Goal: Task Accomplishment & Management: Manage account settings

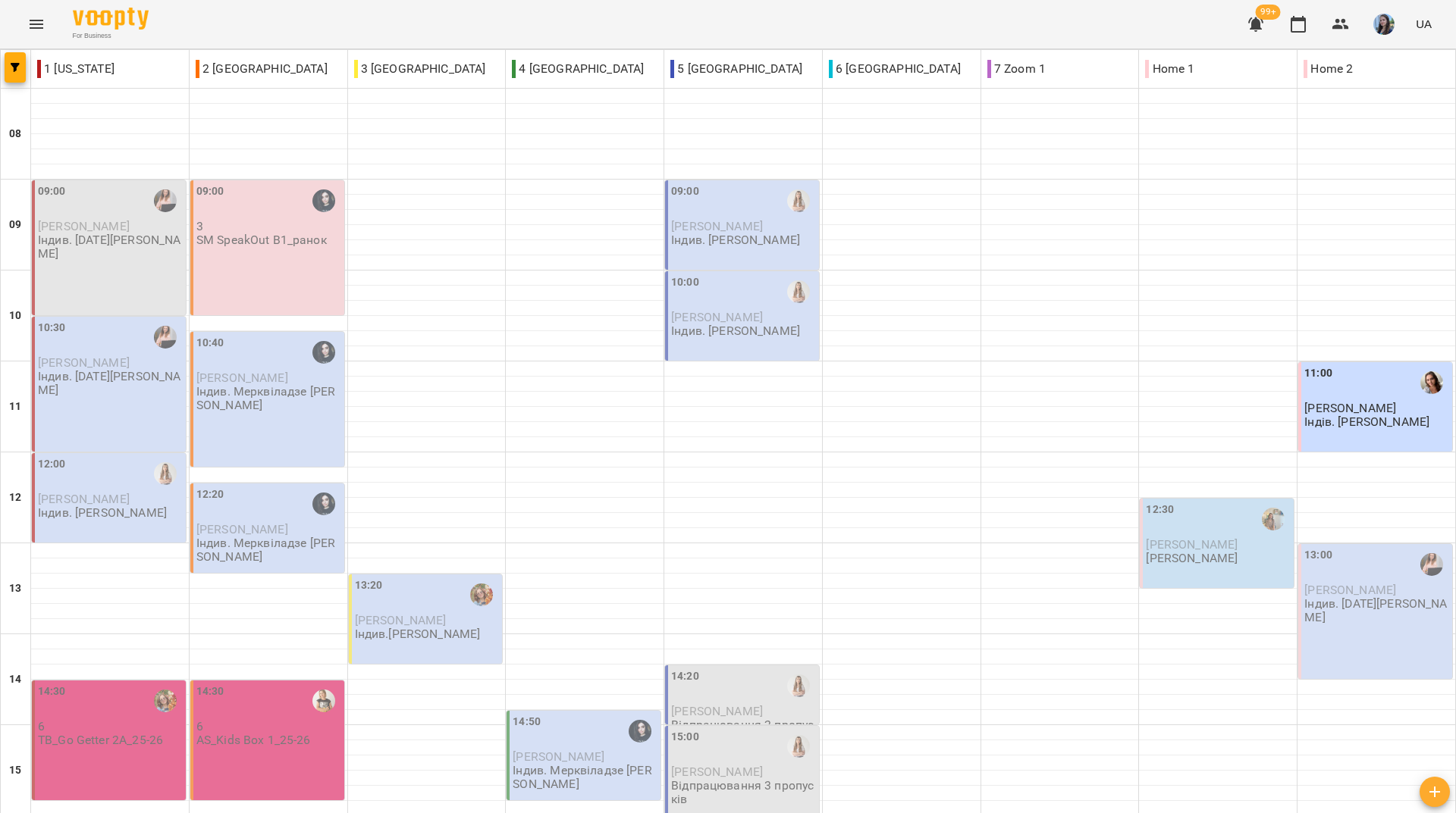
scroll to position [531, 0]
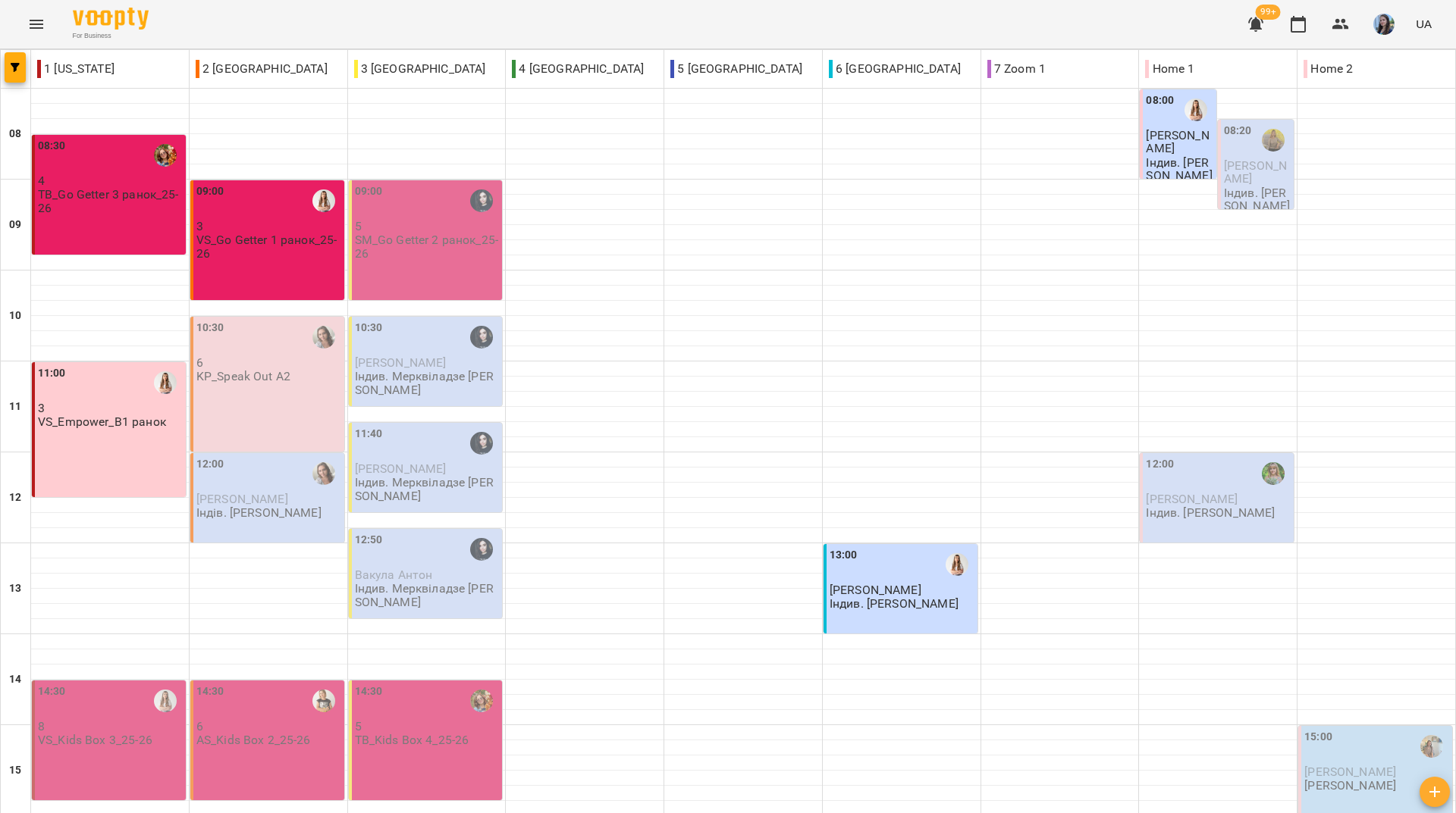
scroll to position [152, 0]
click at [411, 11] on div "For Business 99+ UA" at bounding box center [728, 24] width 1456 height 48
click at [273, 27] on div "For Business 99+ UA" at bounding box center [728, 24] width 1456 height 48
click at [289, 28] on div "For Business 99+ UA" at bounding box center [728, 24] width 1456 height 48
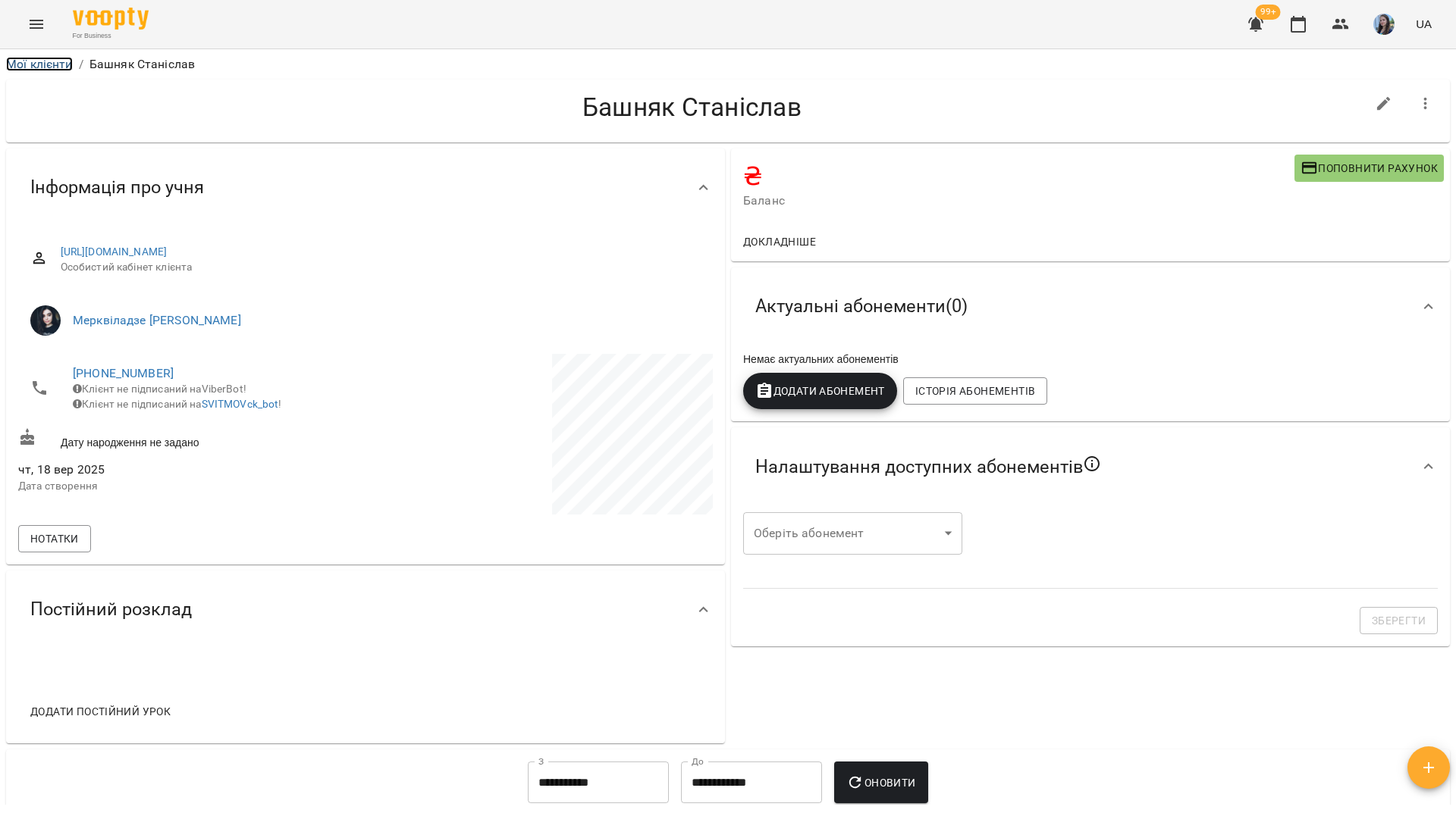
click at [55, 67] on link "Мої клієнти" at bounding box center [40, 63] width 67 height 14
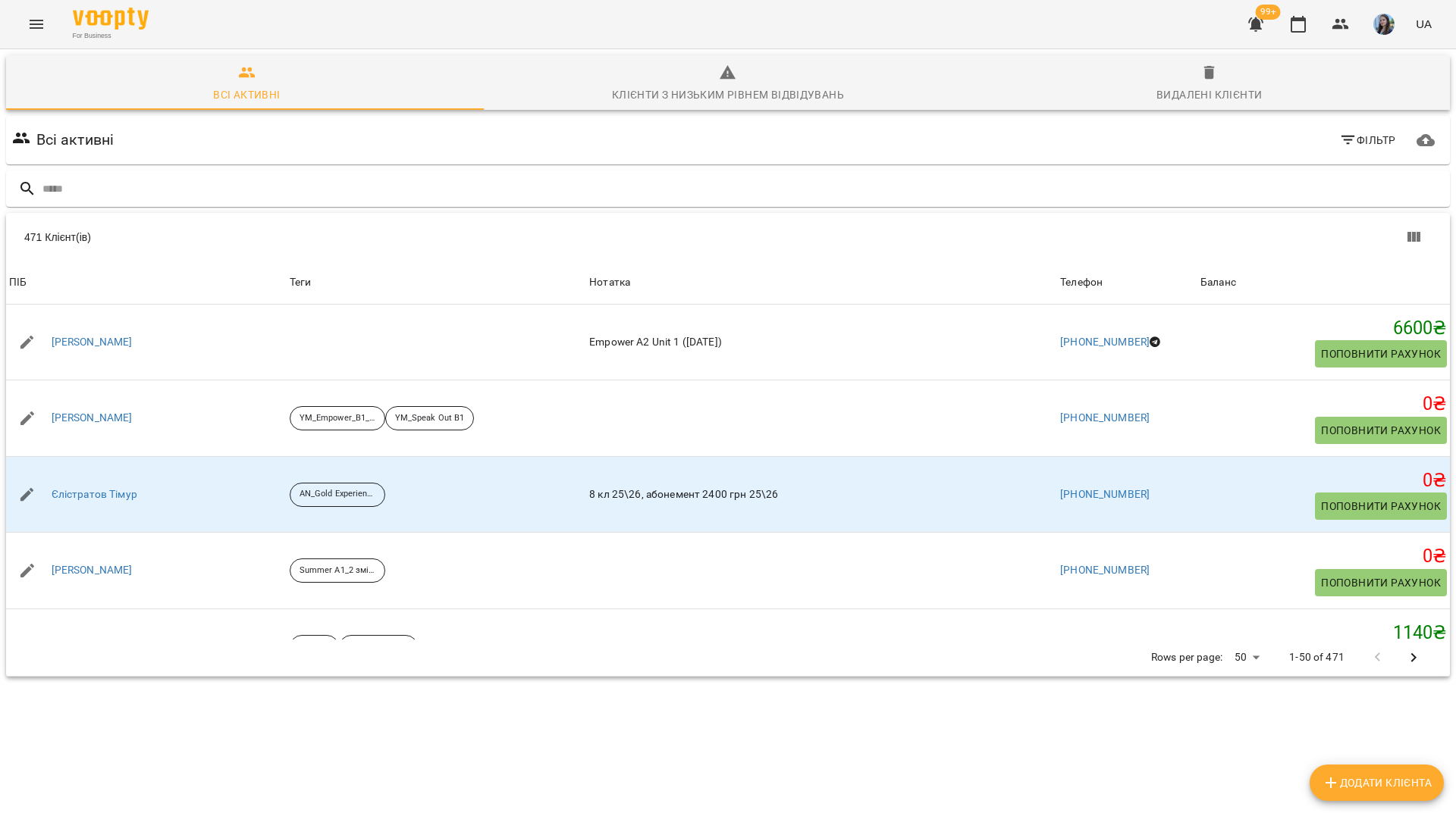
click at [41, 21] on icon "Menu" at bounding box center [36, 24] width 14 height 9
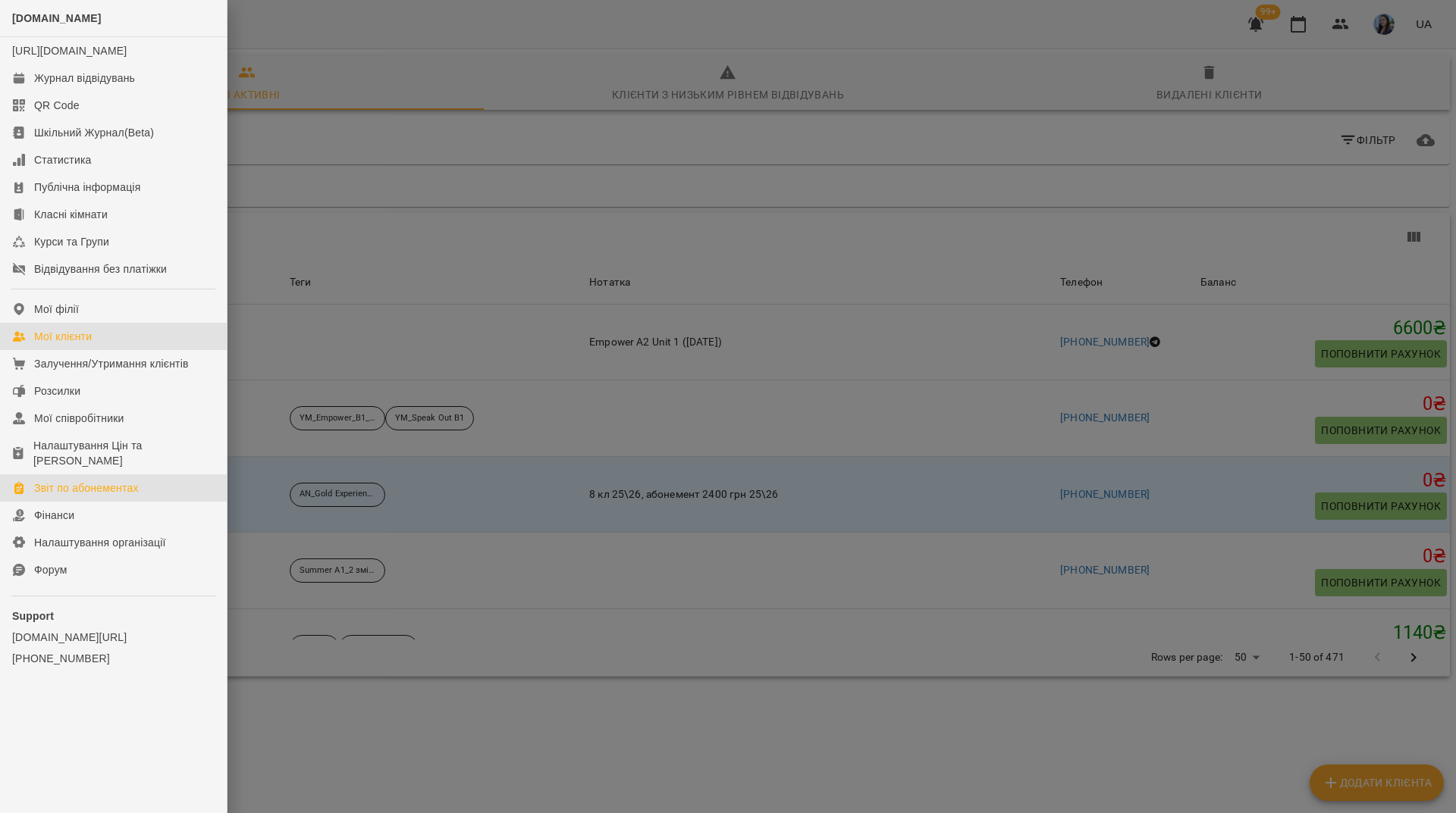
click at [62, 492] on div "Звіт по абонементах" at bounding box center [87, 489] width 104 height 15
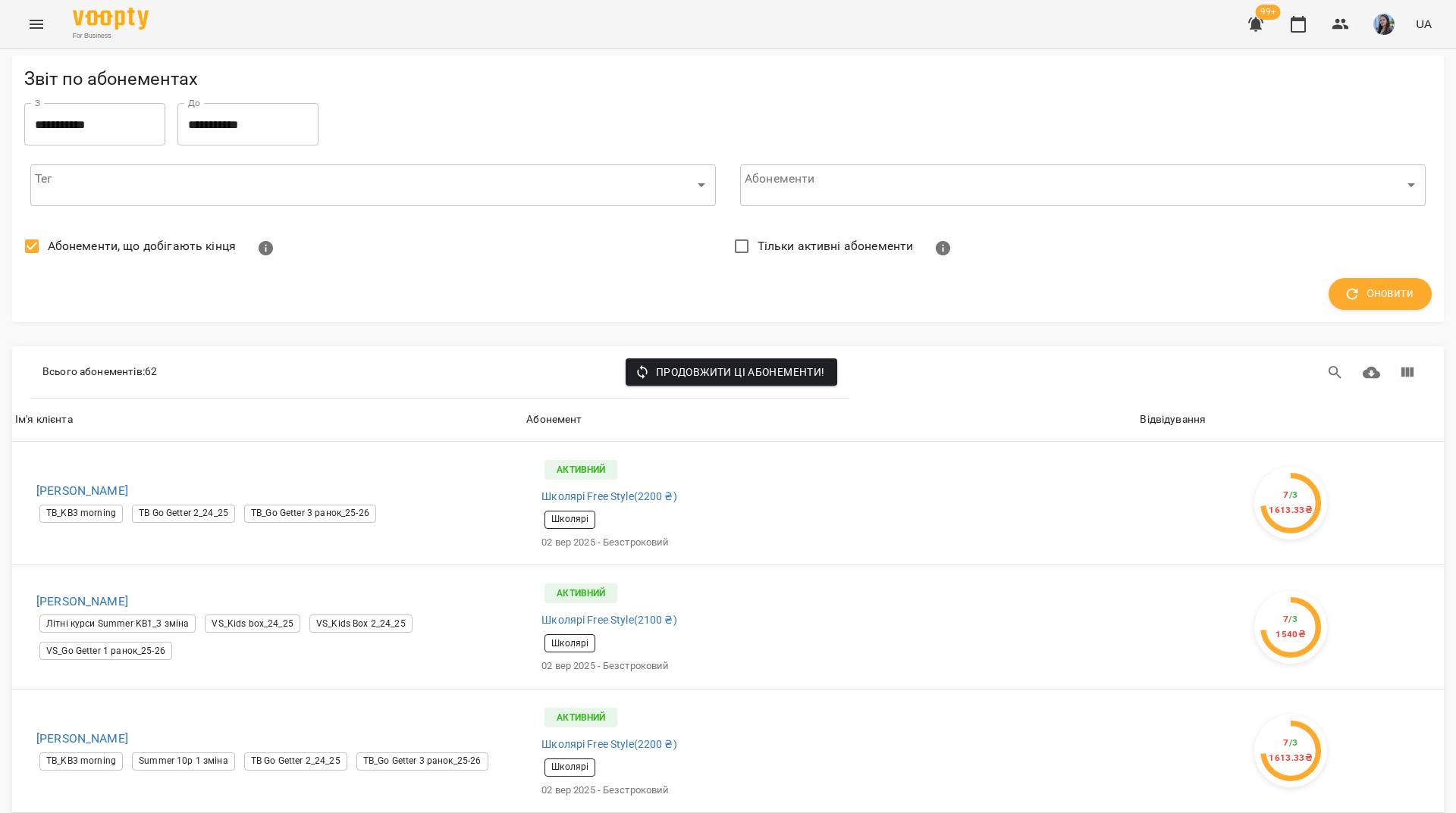
scroll to position [5902, 0]
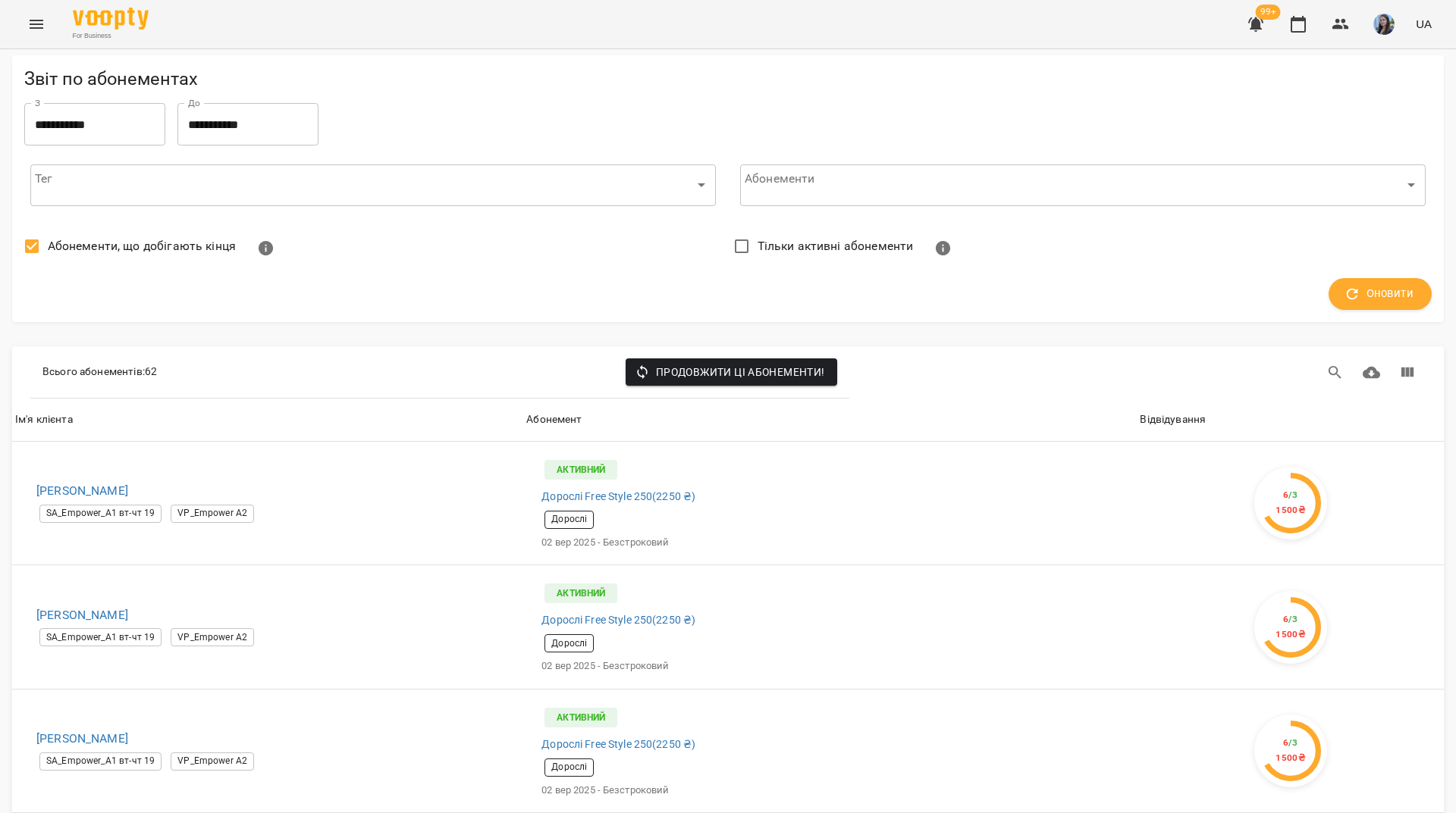
scroll to position [1192, 0]
click at [1333, 25] on icon "button" at bounding box center [1341, 24] width 19 height 19
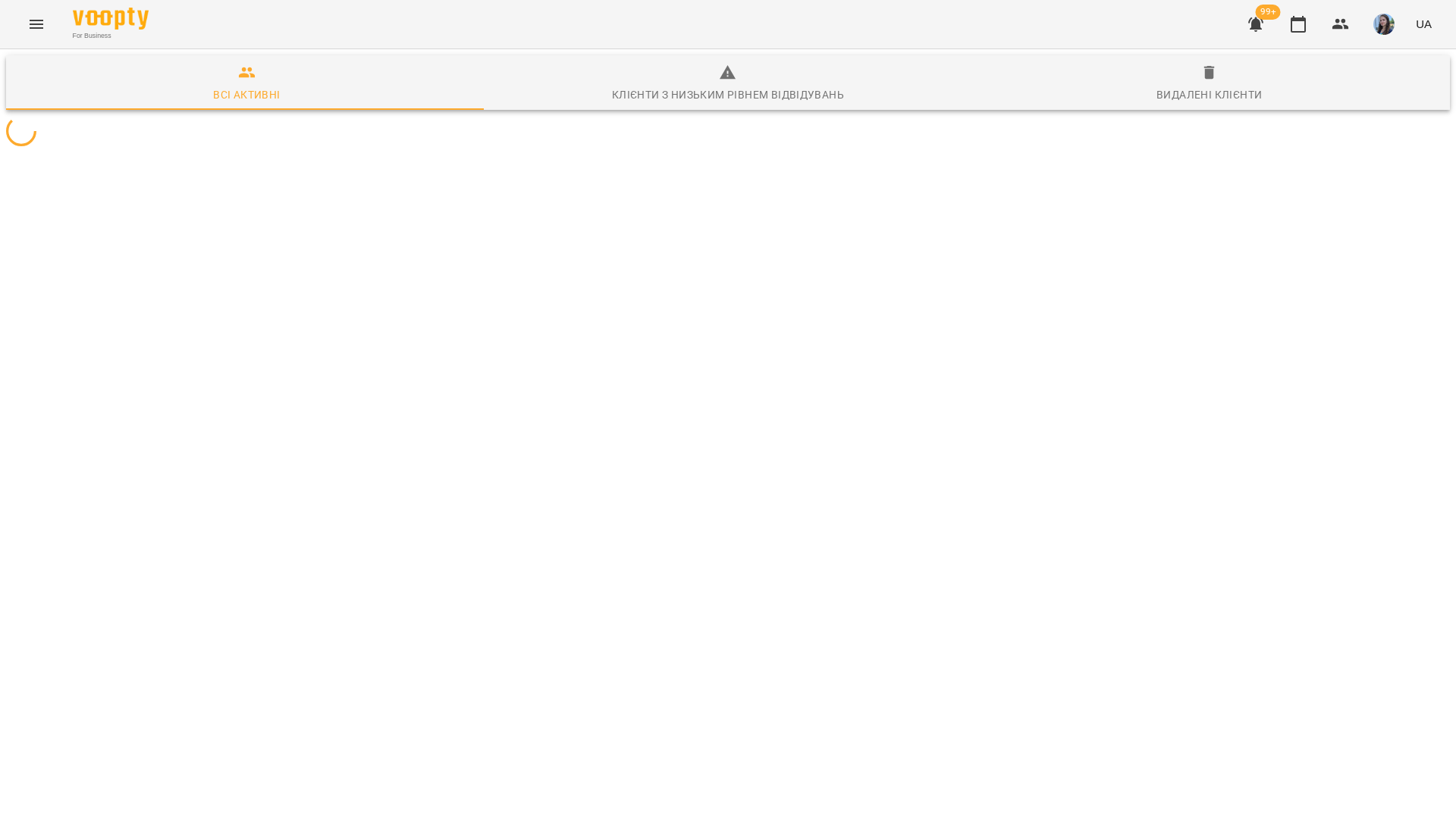
click at [1258, 23] on icon "button" at bounding box center [1255, 24] width 15 height 14
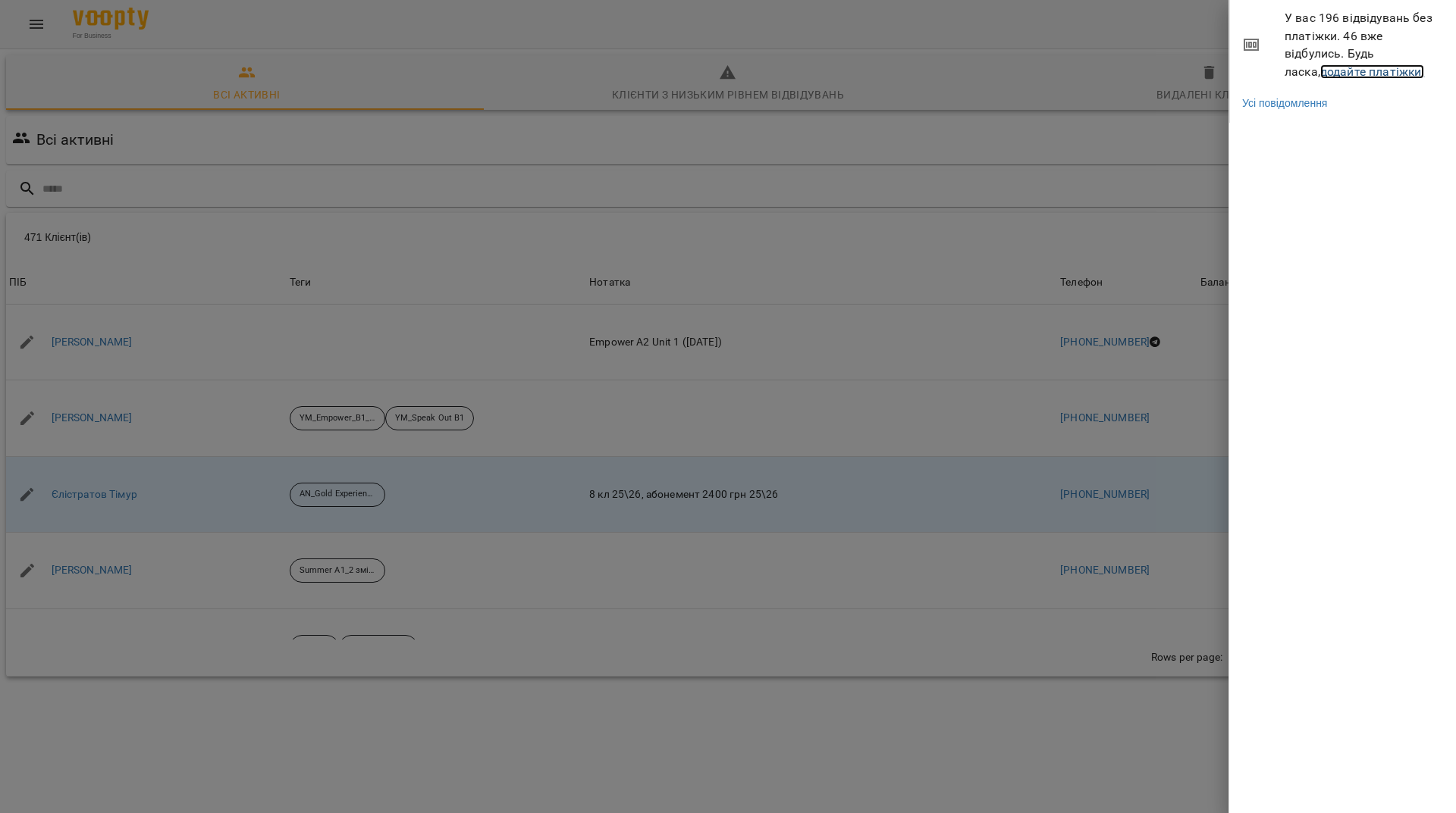
click at [1321, 76] on link "додайте платіжки!" at bounding box center [1373, 71] width 104 height 14
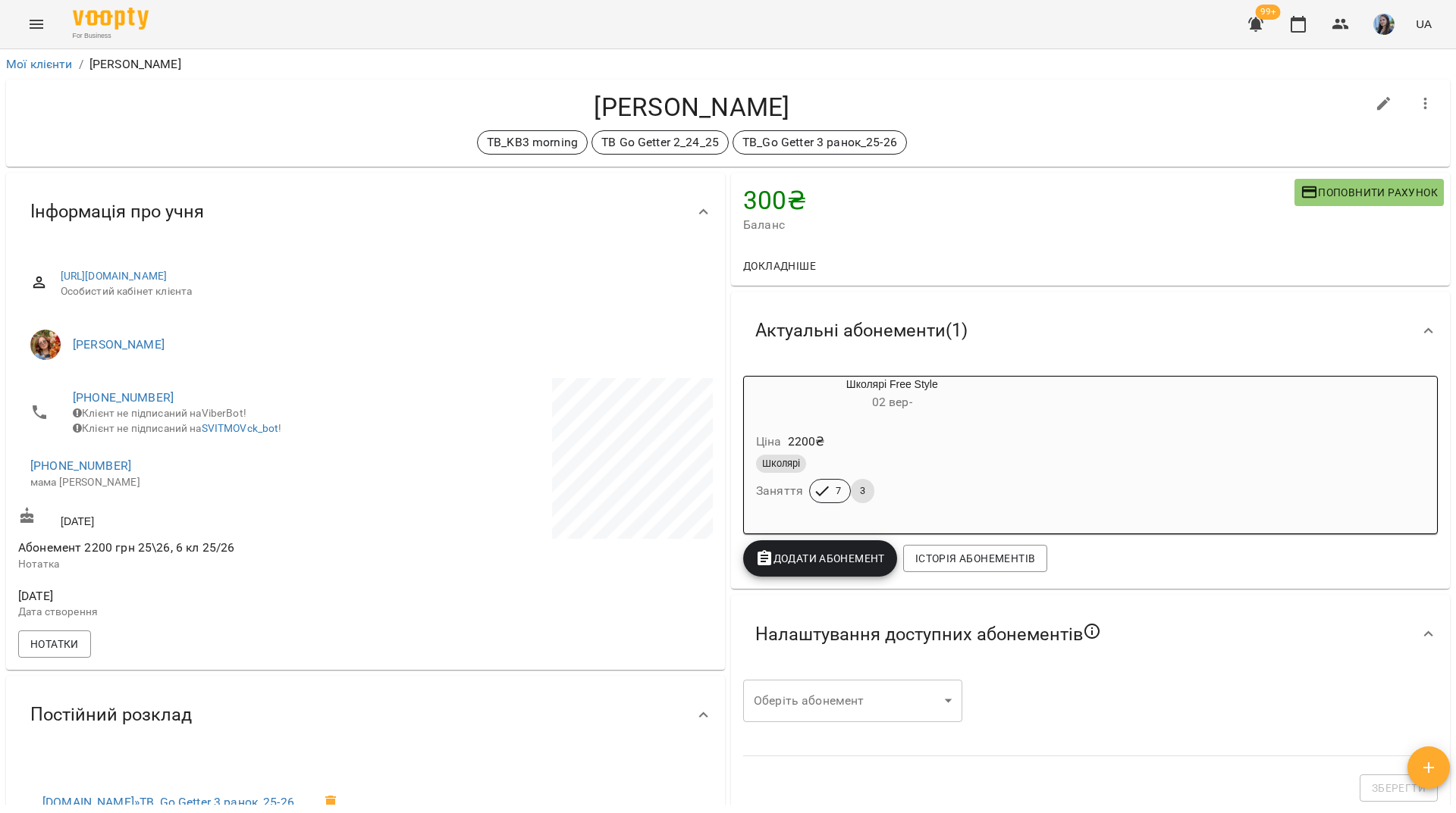
click at [138, 389] on span "[PHONE_NUMBER]" at bounding box center [212, 398] width 278 height 19
click at [140, 400] on link "[PHONE_NUMBER]" at bounding box center [123, 397] width 101 height 14
click at [186, 426] on img at bounding box center [185, 427] width 22 height 22
click at [211, 128] on div "Жовтан Вікторія Олександрівна TB_KB3 morning TB Go Getter 2_24_25 TB_Go Getter …" at bounding box center [692, 122] width 1348 height 62
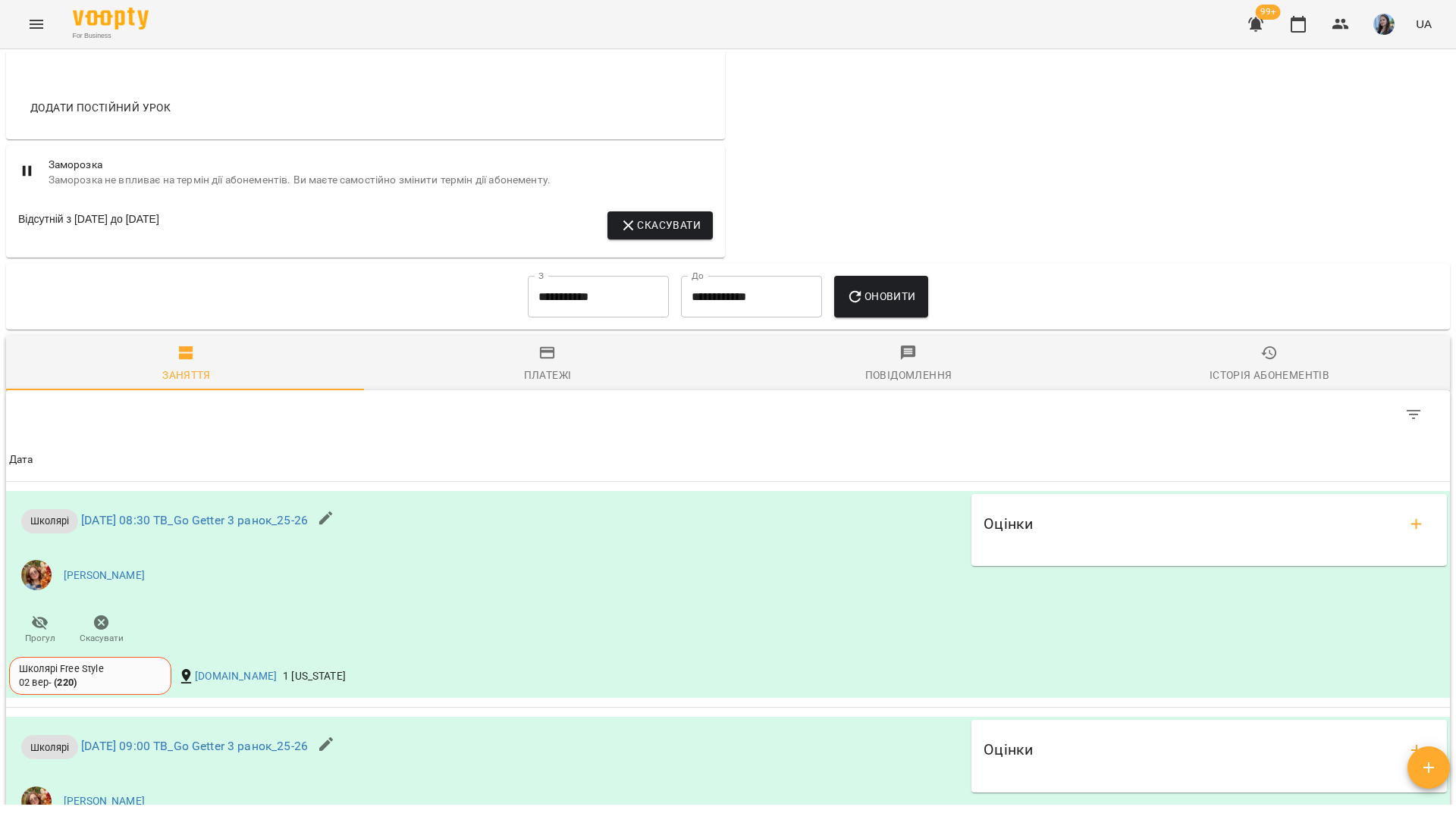
scroll to position [910, 0]
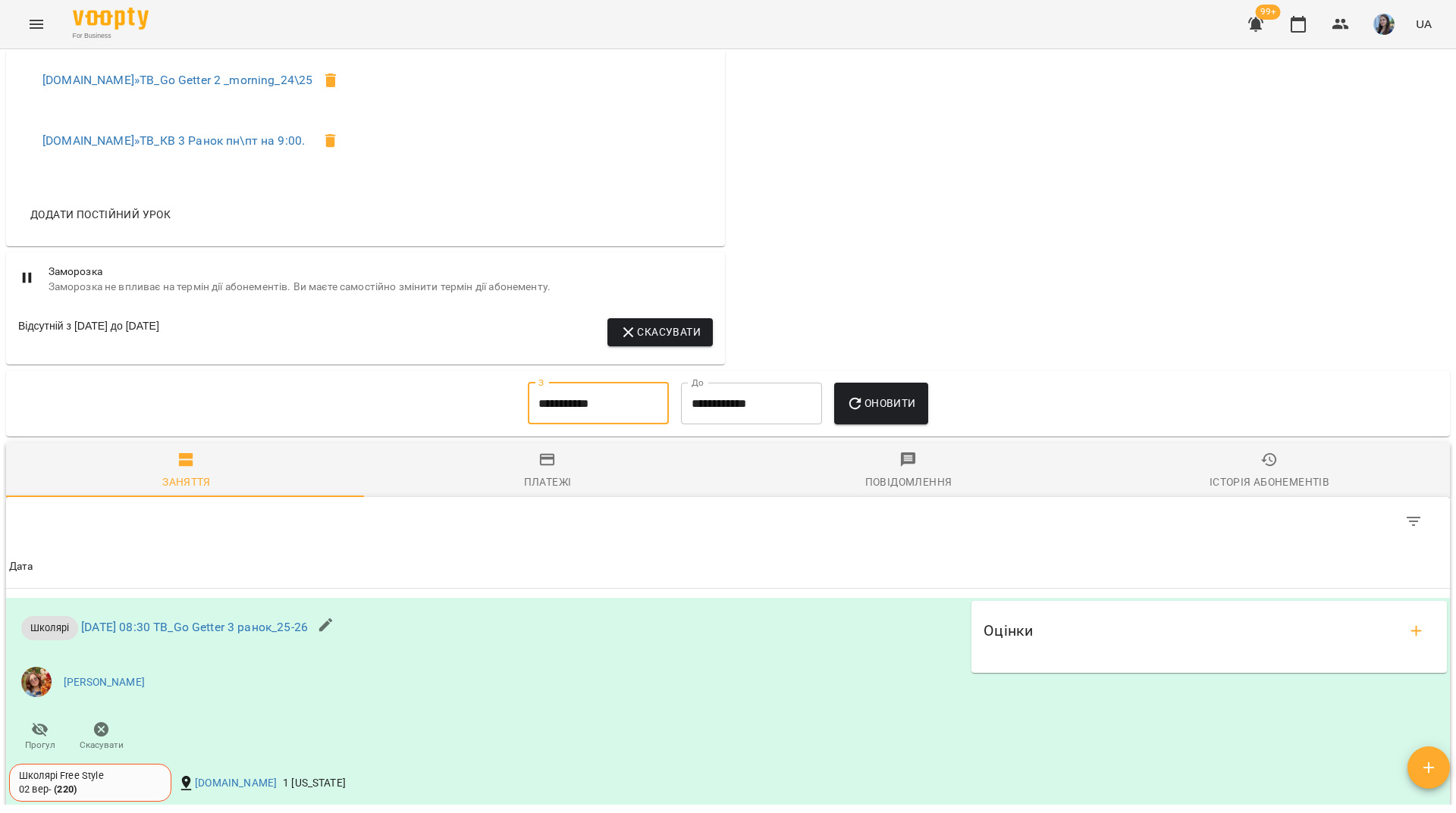
click at [564, 420] on input "**********" at bounding box center [598, 405] width 141 height 43
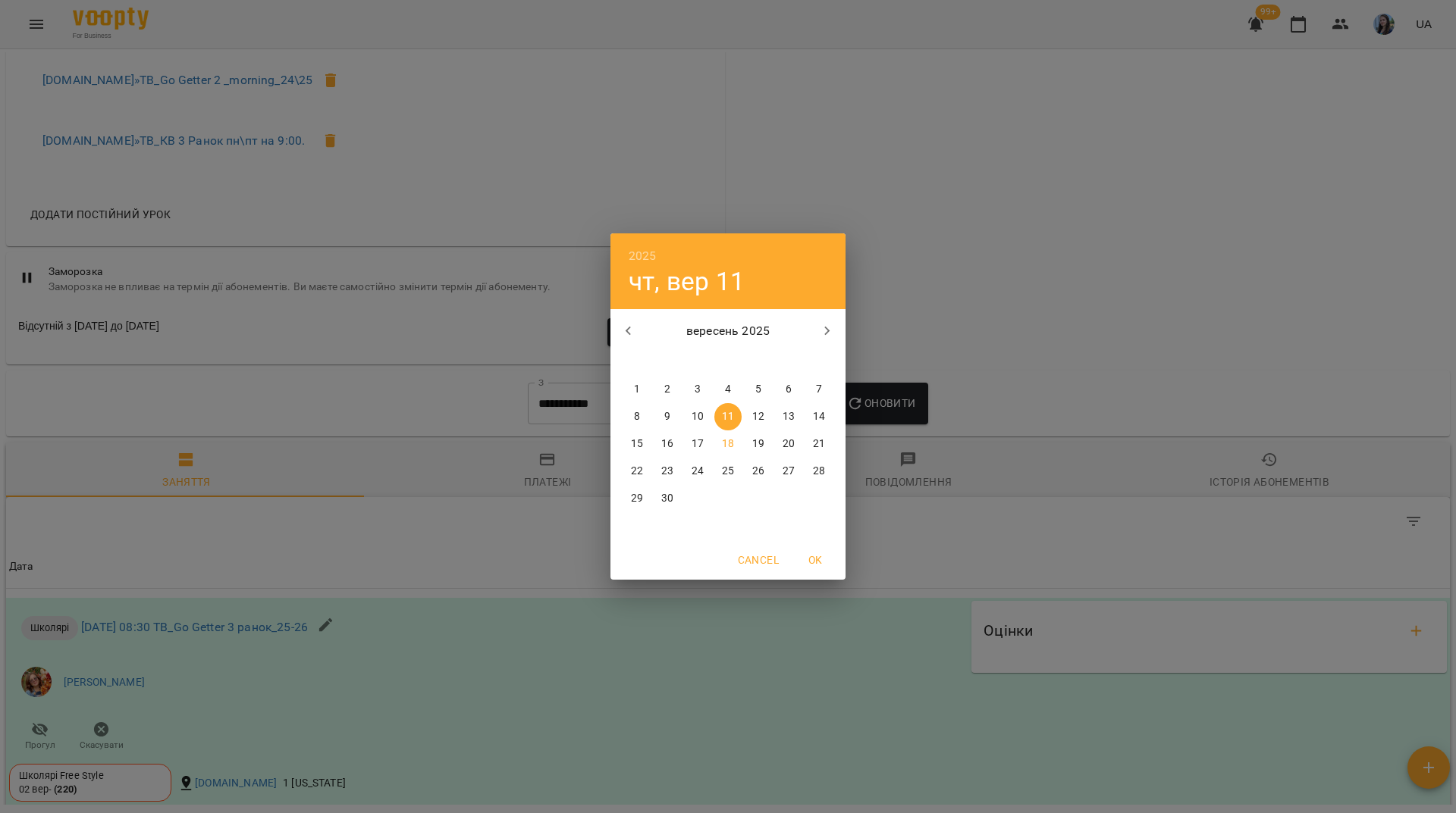
click at [640, 384] on span "1" at bounding box center [636, 390] width 27 height 15
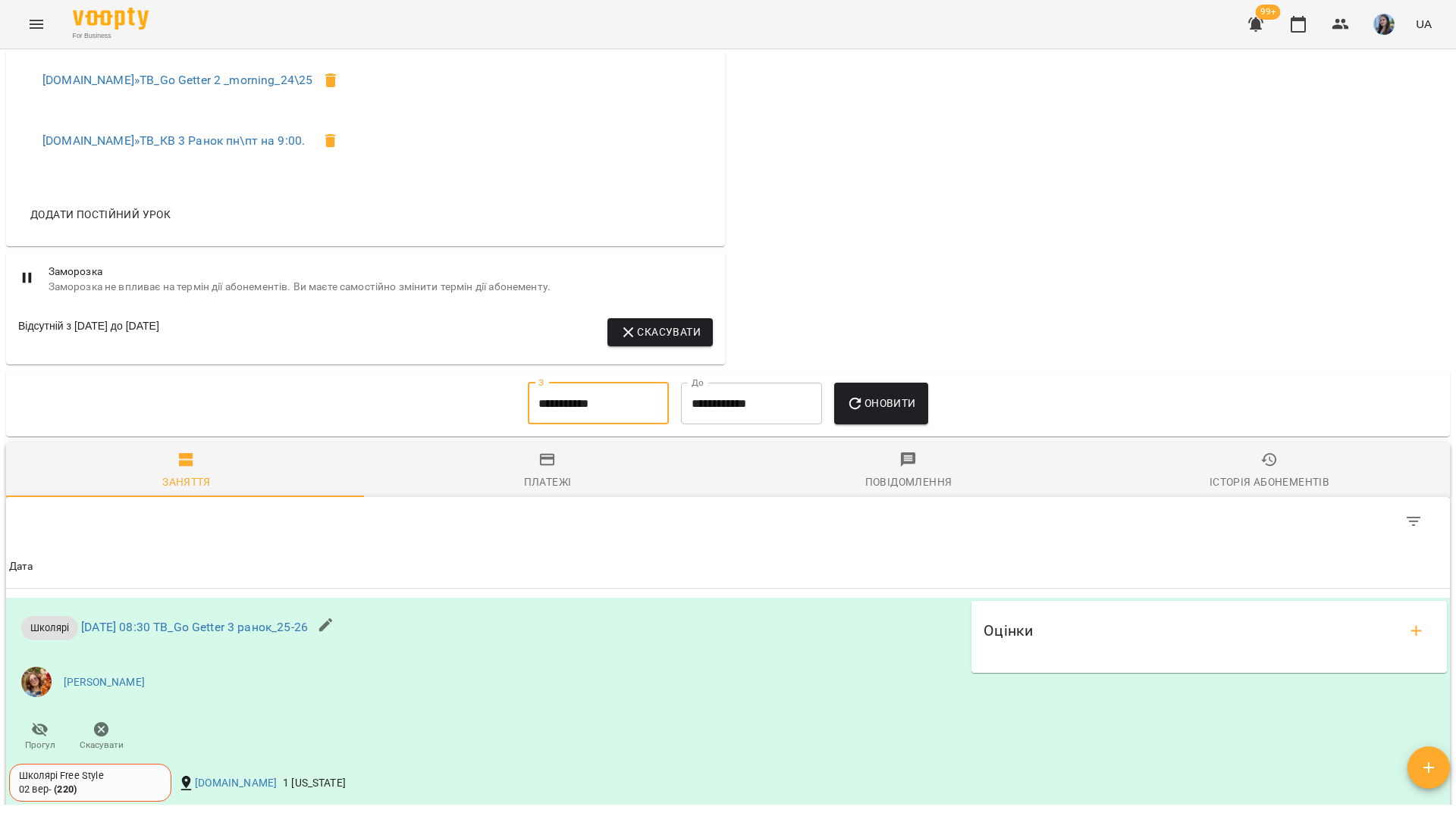
click at [572, 492] on span "Платежі" at bounding box center [548, 472] width 343 height 41
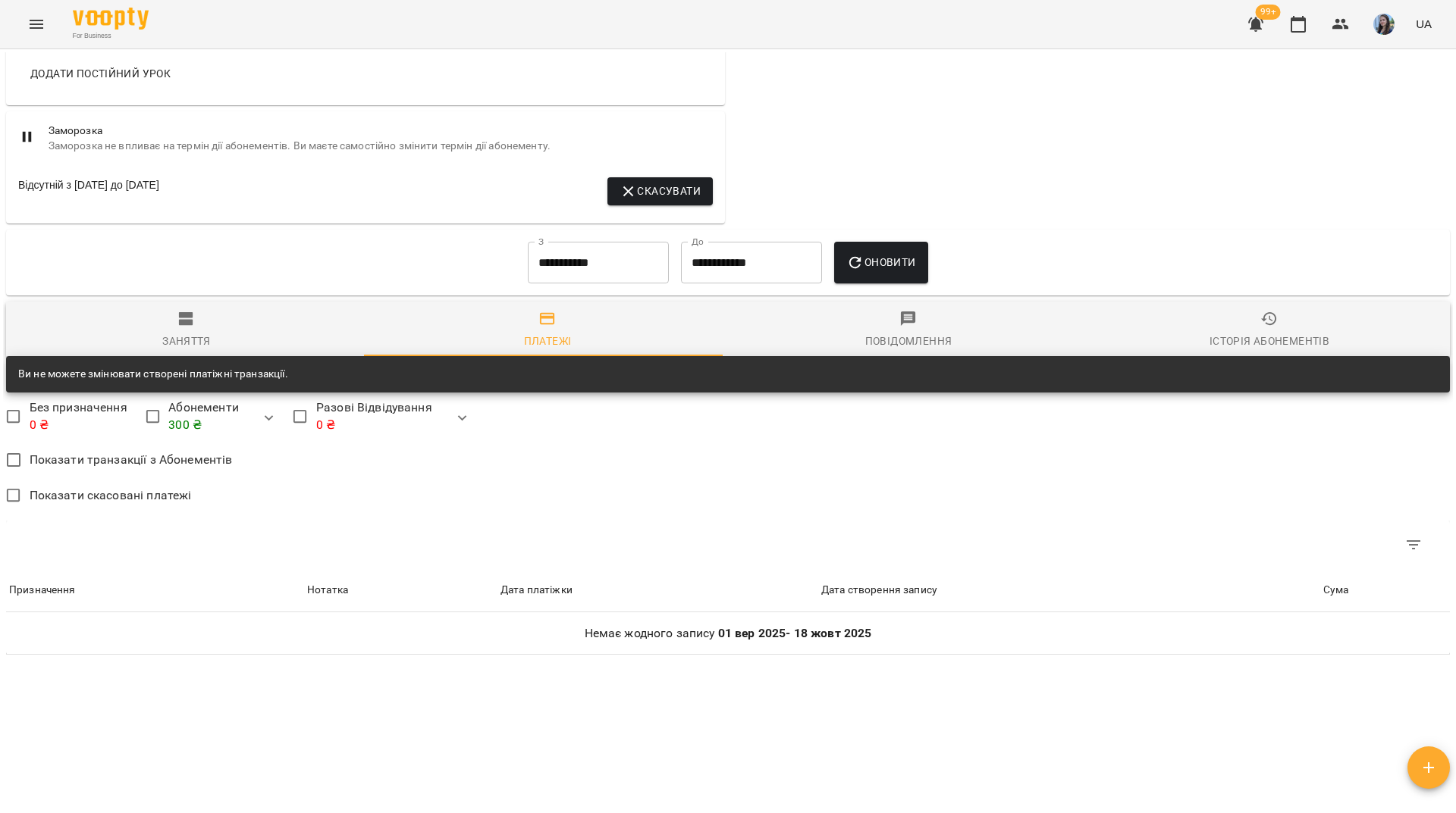
scroll to position [1097, 0]
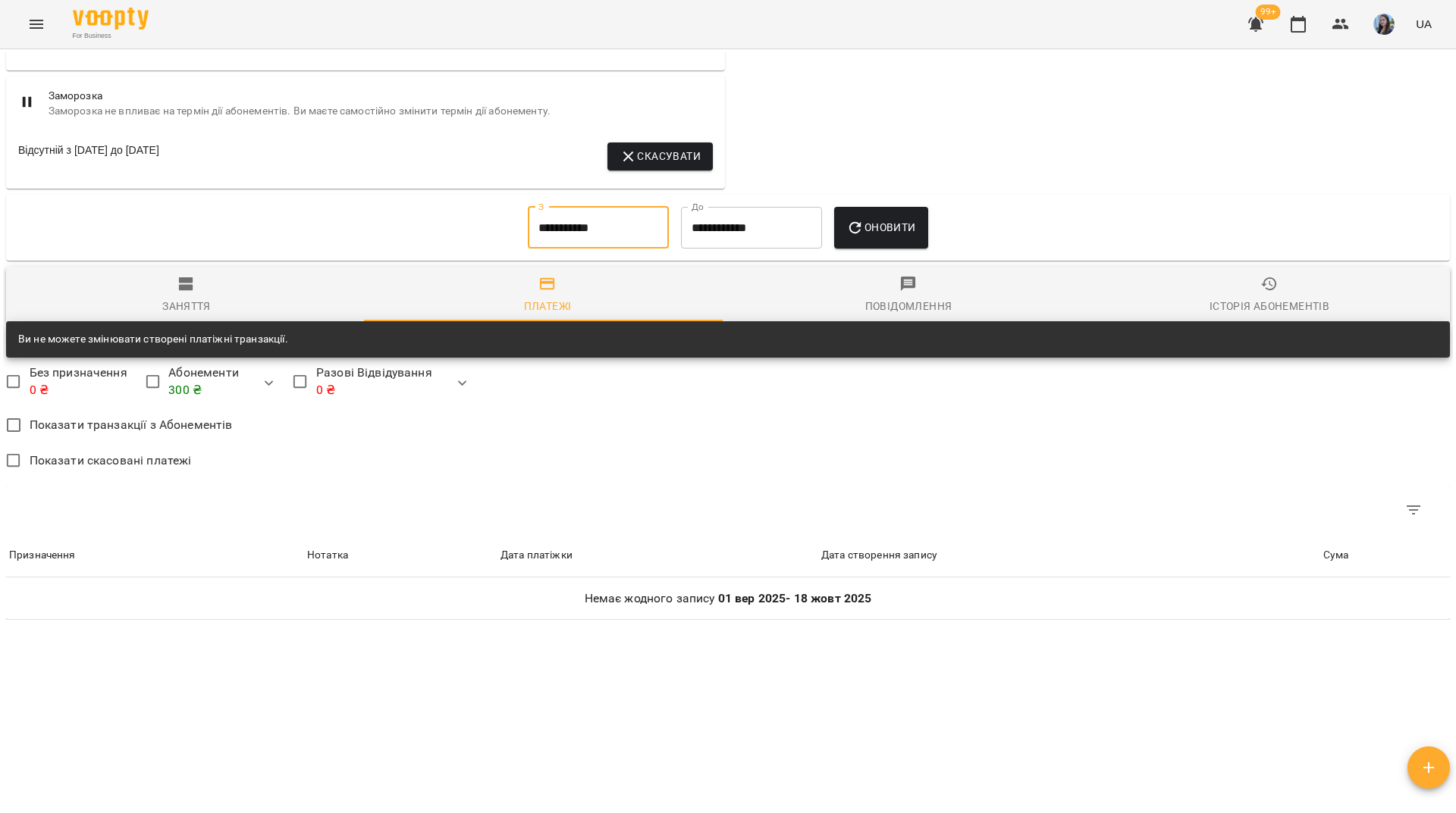
click at [619, 239] on input "**********" at bounding box center [598, 228] width 141 height 43
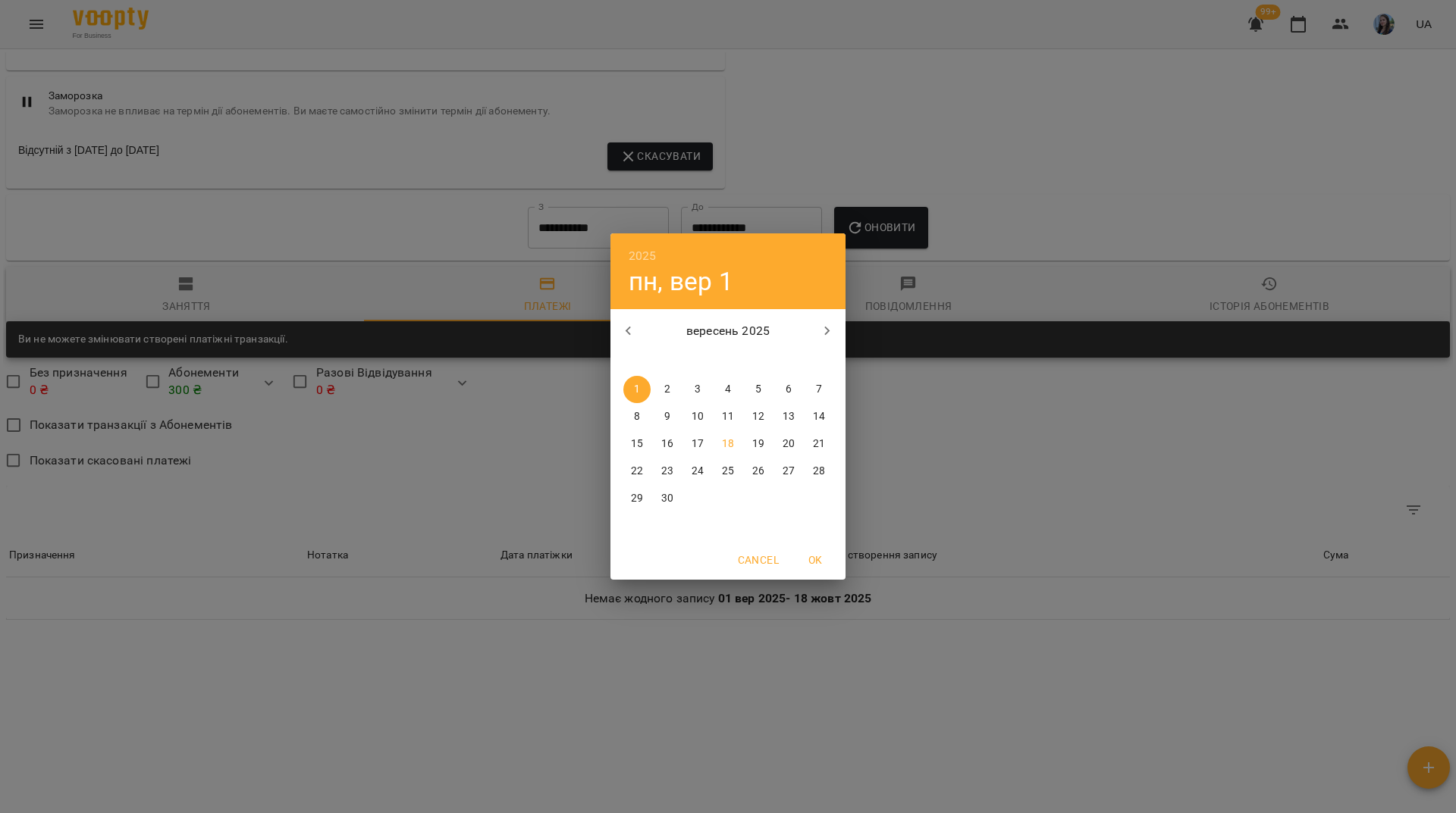
click at [626, 337] on icon "button" at bounding box center [629, 332] width 19 height 19
click at [627, 337] on icon "button" at bounding box center [629, 332] width 19 height 19
click at [664, 392] on p "1" at bounding box center [667, 390] width 7 height 15
type input "**********"
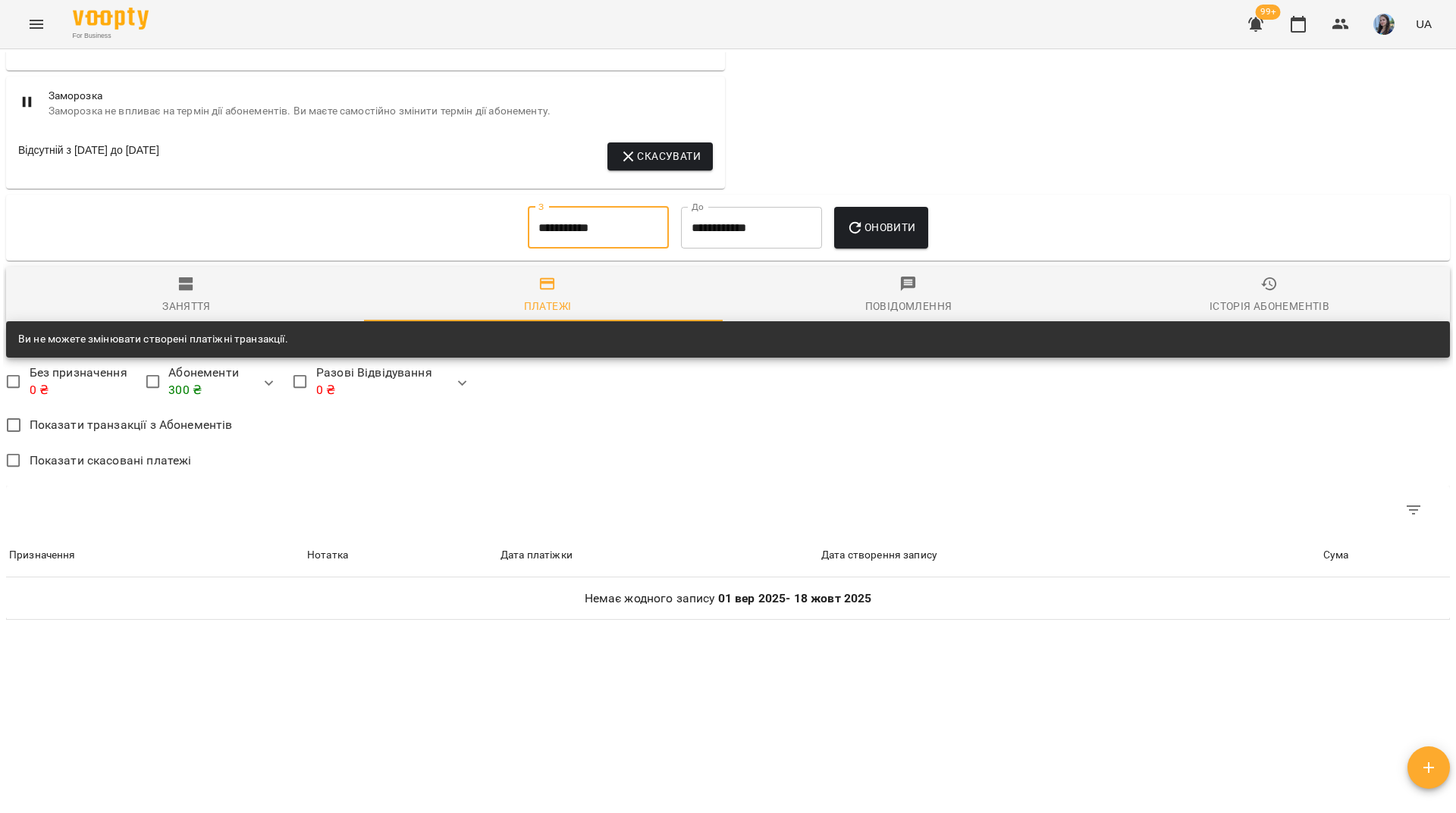
click at [878, 225] on span "Оновити" at bounding box center [881, 227] width 69 height 19
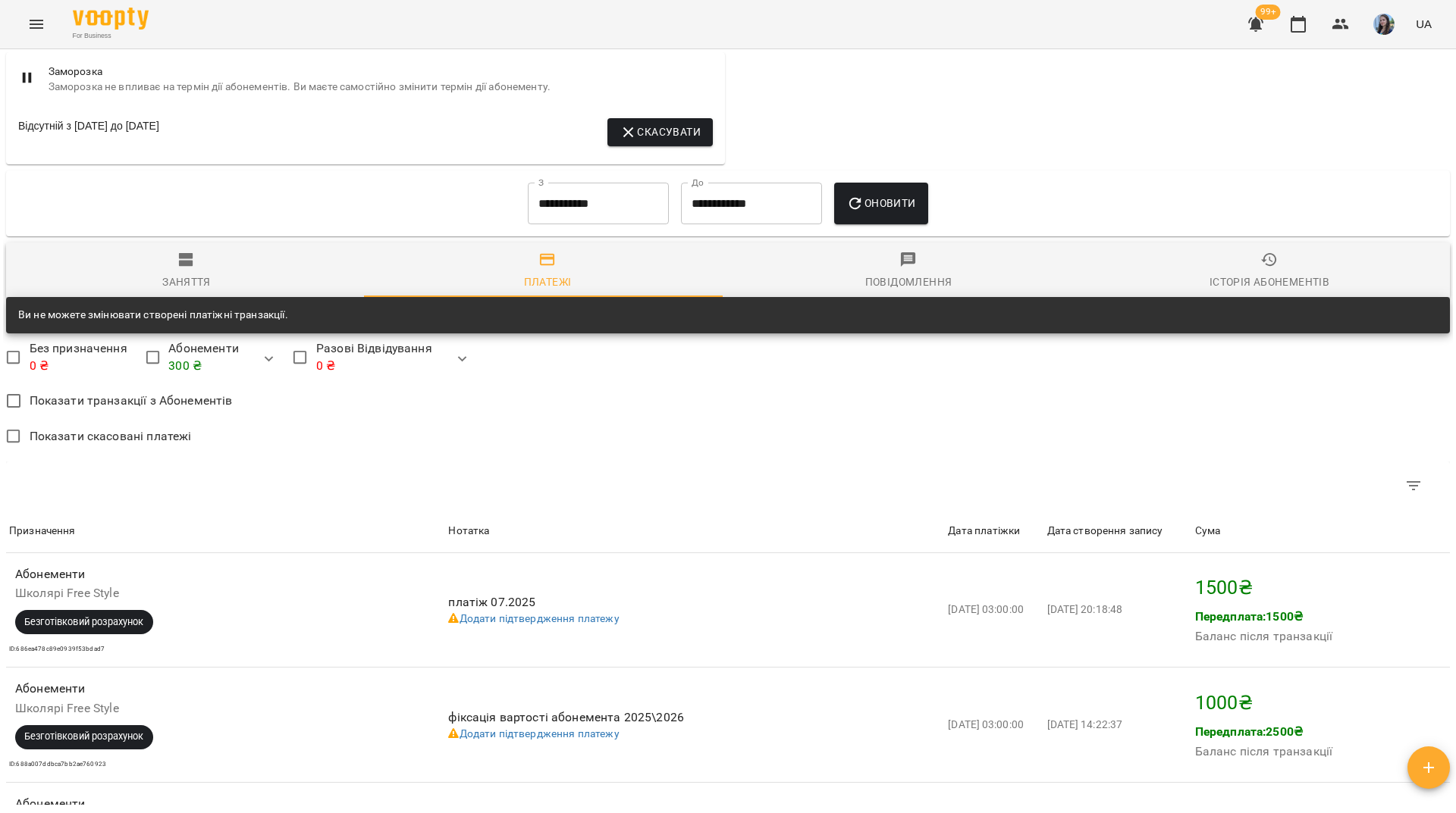
scroll to position [1097, 0]
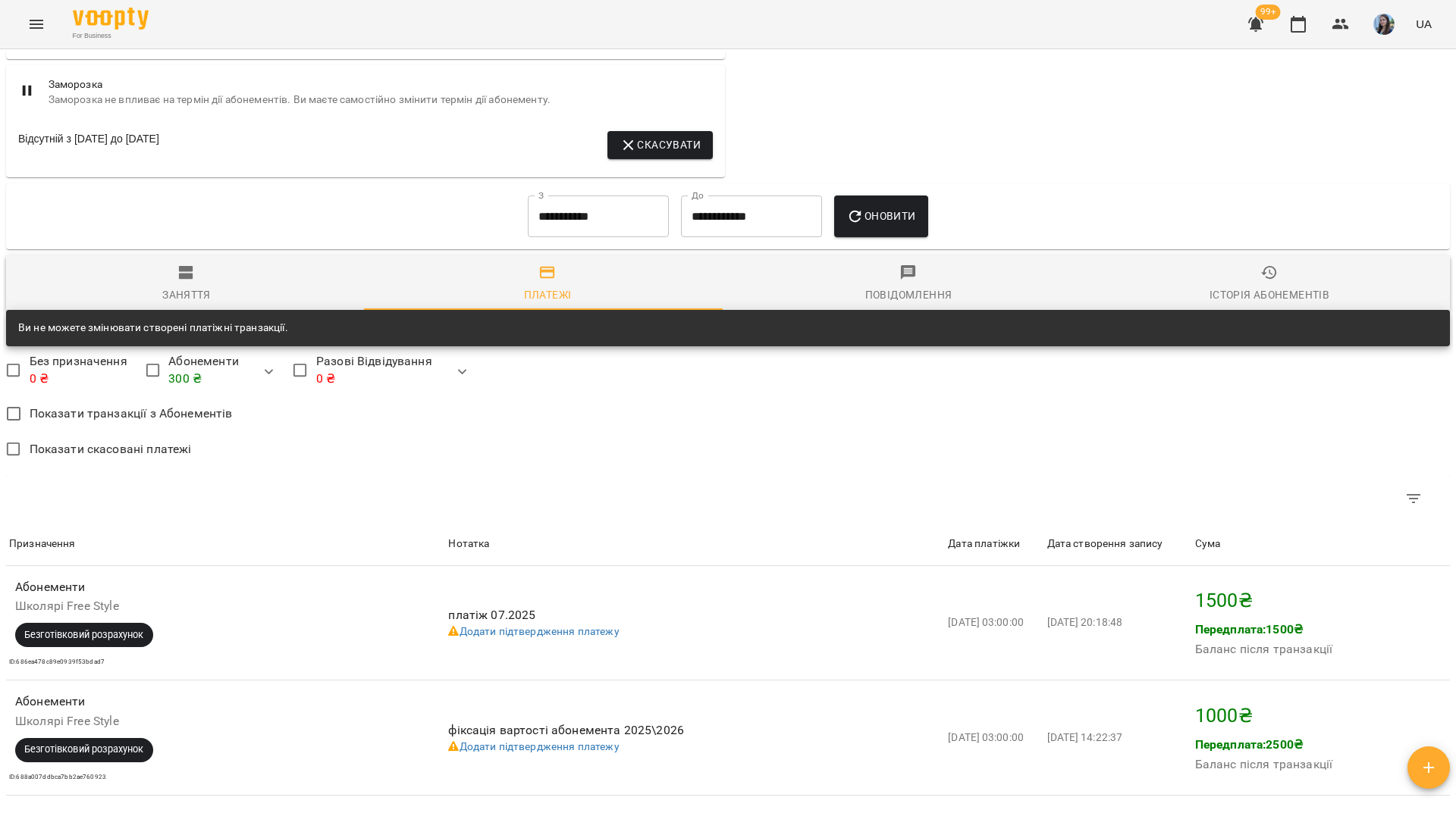
click at [254, 17] on div "For Business 99+ UA" at bounding box center [728, 24] width 1456 height 48
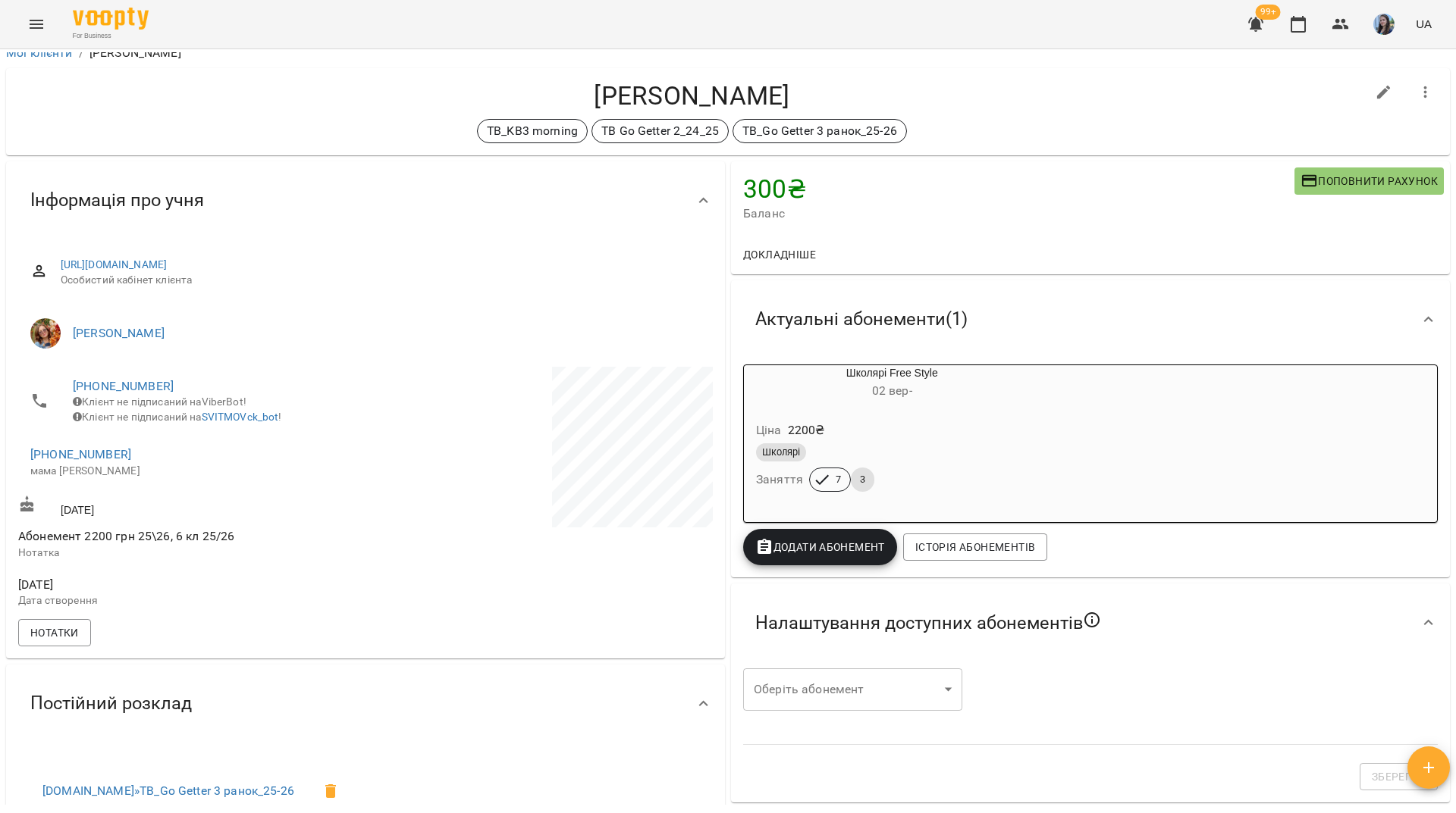
scroll to position [0, 0]
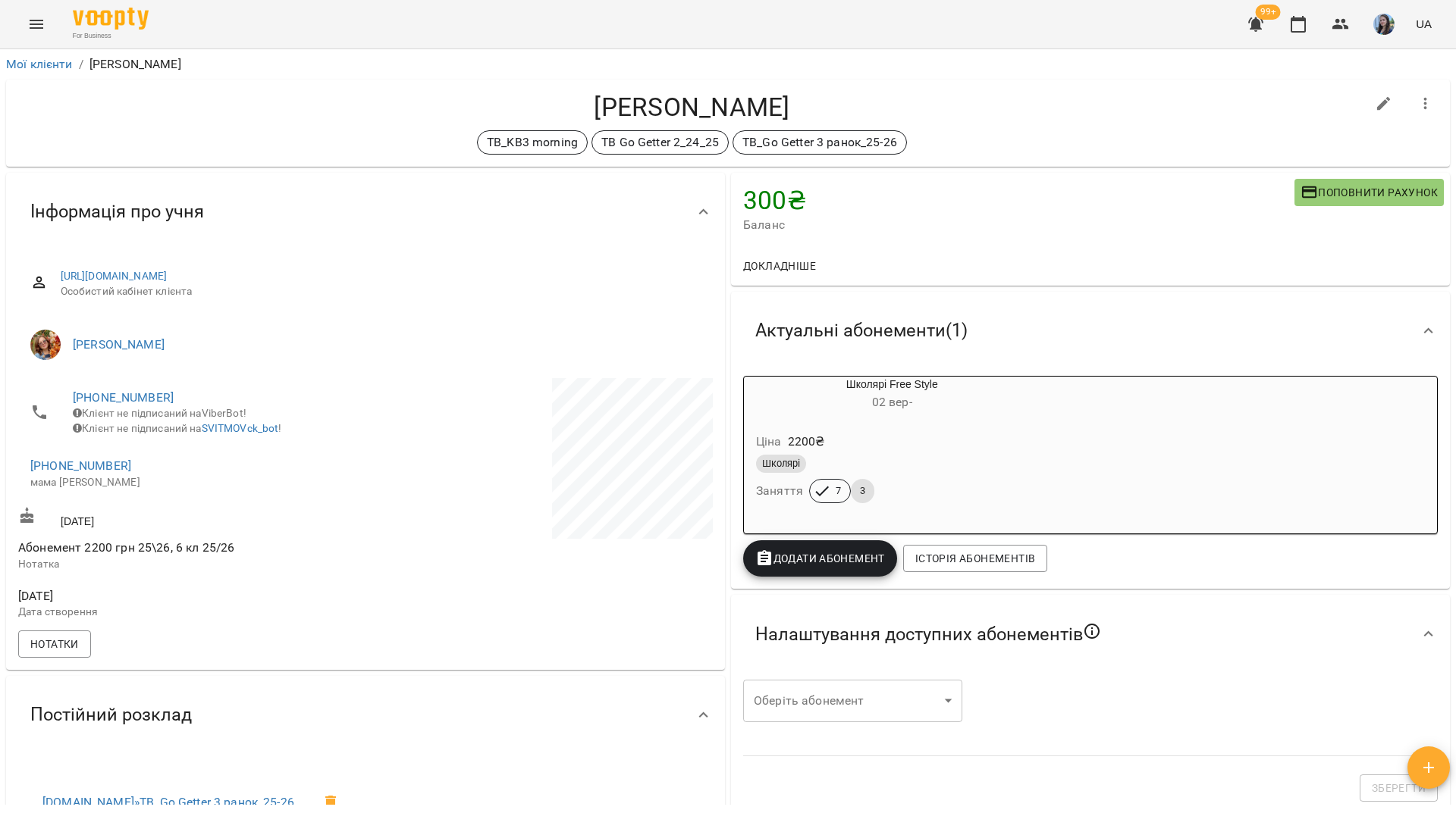
click at [173, 143] on div "TB_KB3 morning TB Go Getter 2_24_25 TB_Go Getter 3 ранок_25-26" at bounding box center [692, 143] width 1348 height 24
click at [242, 31] on div "For Business 99+ UA" at bounding box center [728, 24] width 1456 height 48
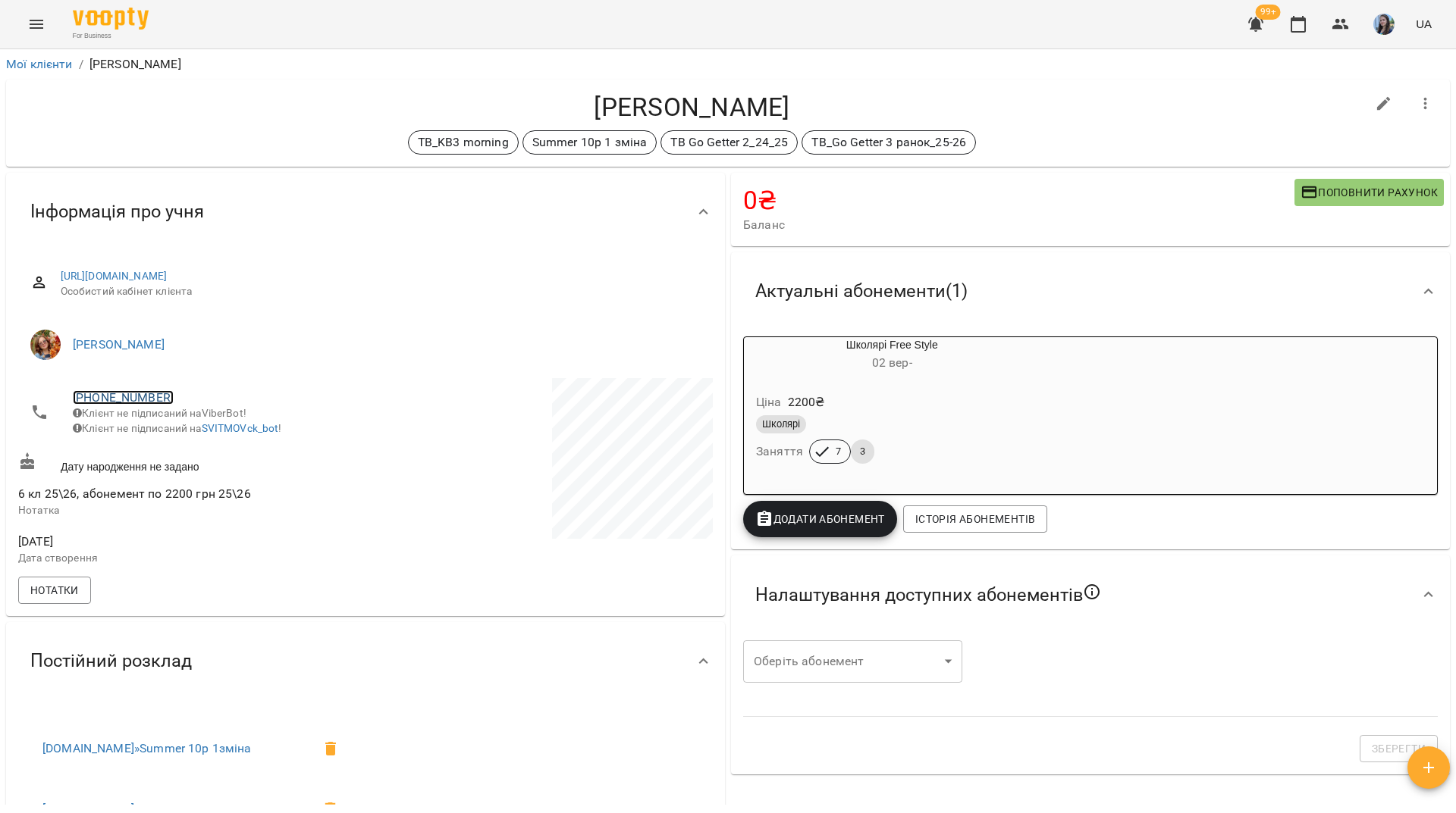
click at [136, 399] on link "+380673484918" at bounding box center [123, 397] width 101 height 14
click at [193, 434] on img at bounding box center [185, 427] width 22 height 22
click at [252, 148] on div "TB_KB3 morning Summer 10р 1 зміна TB Go Getter 2_24_25 TB_Go Getter 3 ранок_25-…" at bounding box center [692, 143] width 1348 height 24
click at [279, 35] on div "For Business 99+ UA" at bounding box center [728, 24] width 1456 height 48
click at [147, 395] on link "[PHONE_NUMBER]" at bounding box center [123, 397] width 101 height 14
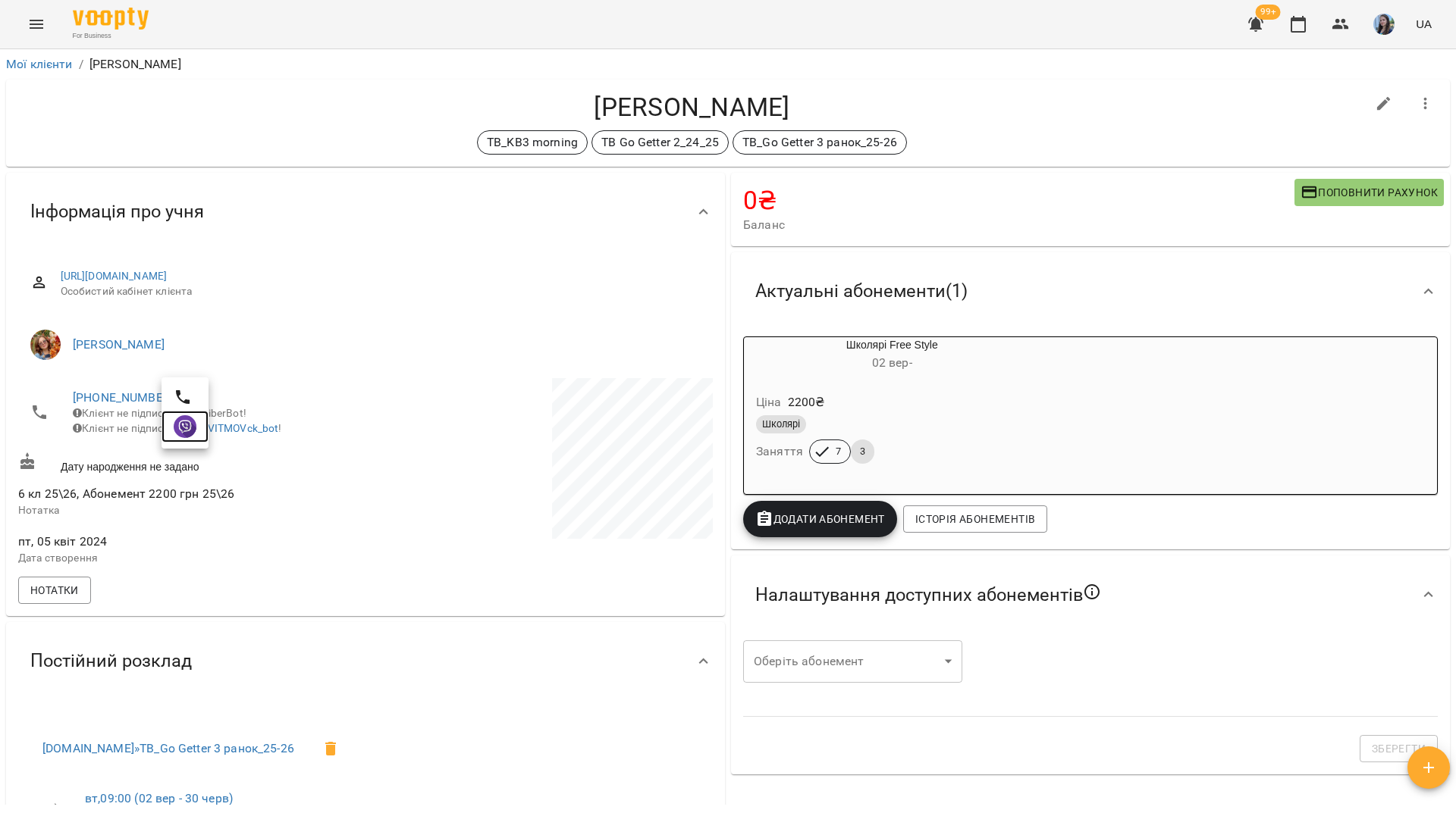
click at [177, 430] on img at bounding box center [185, 427] width 22 height 22
click at [220, 105] on h4 "Торгоненко Аріна" at bounding box center [692, 106] width 1348 height 31
click at [247, 29] on div "For Business 99+ UA" at bounding box center [728, 24] width 1456 height 48
click at [456, 10] on div "For Business 99+ UA" at bounding box center [728, 24] width 1456 height 48
click at [141, 391] on link "[PHONE_NUMBER]" at bounding box center [123, 397] width 101 height 14
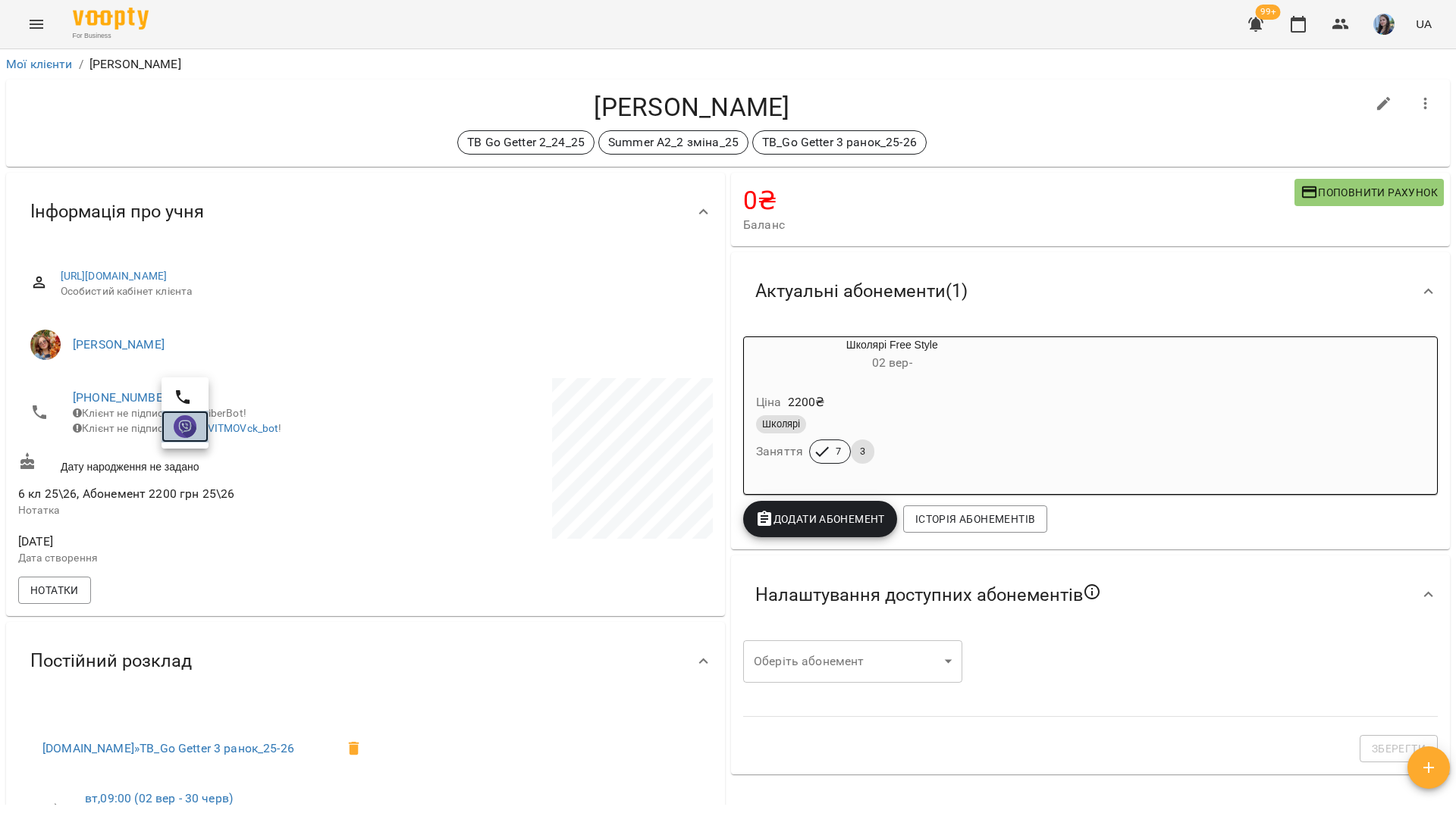
click at [183, 426] on img at bounding box center [185, 427] width 22 height 22
click at [213, 154] on div "[PERSON_NAME] TB Go Getter 2_24_25 Summer A2_2 зміна_25 TB_Go Getter 3 ранок_25…" at bounding box center [728, 123] width 1444 height 88
click at [277, 26] on div "For Business 99+ UA" at bounding box center [728, 24] width 1456 height 48
click at [145, 399] on link "[PHONE_NUMBER]" at bounding box center [123, 397] width 101 height 14
click at [187, 429] on img at bounding box center [185, 427] width 22 height 22
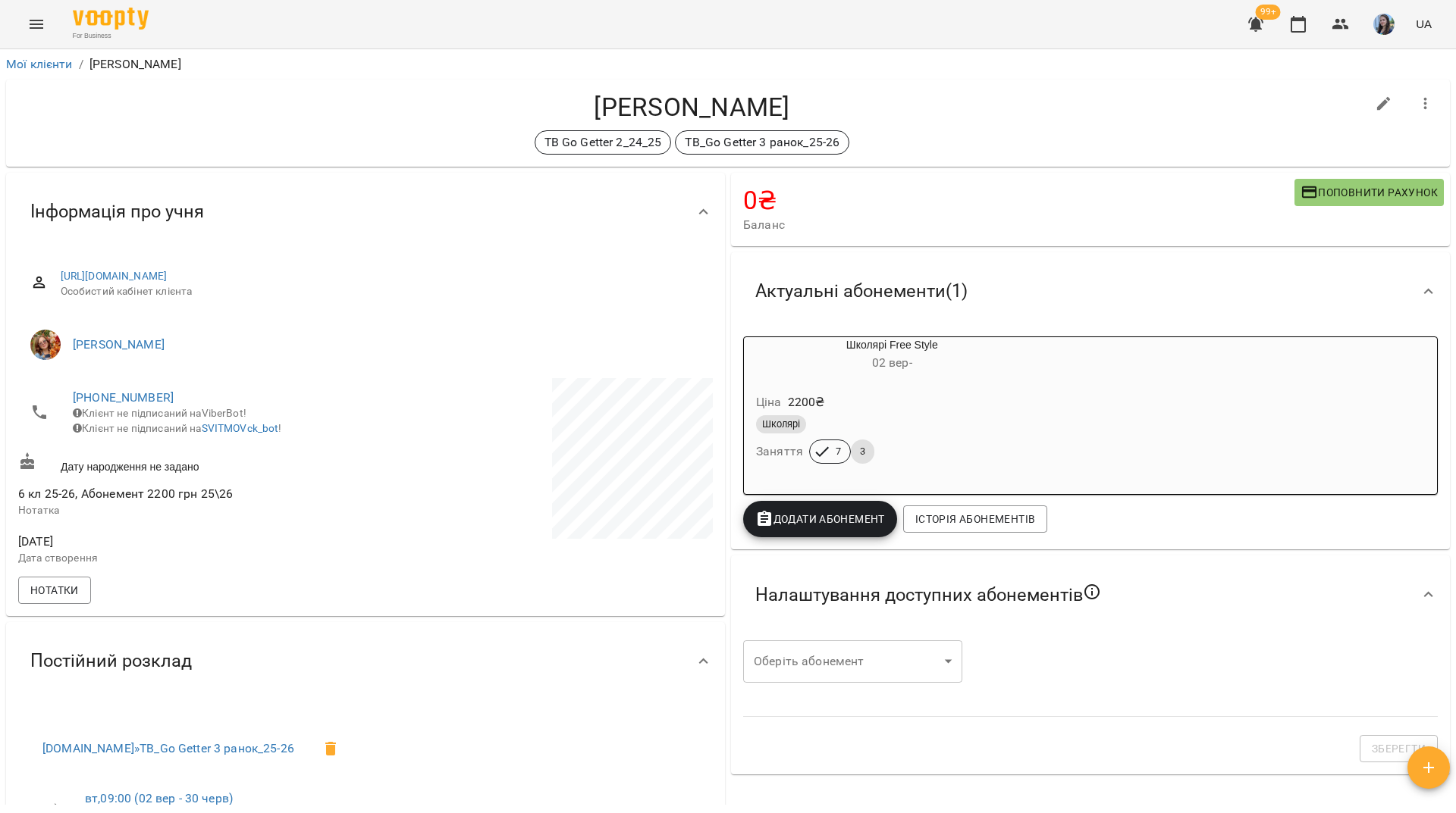
click at [260, 22] on div "For Business 99+ UA" at bounding box center [728, 24] width 1456 height 48
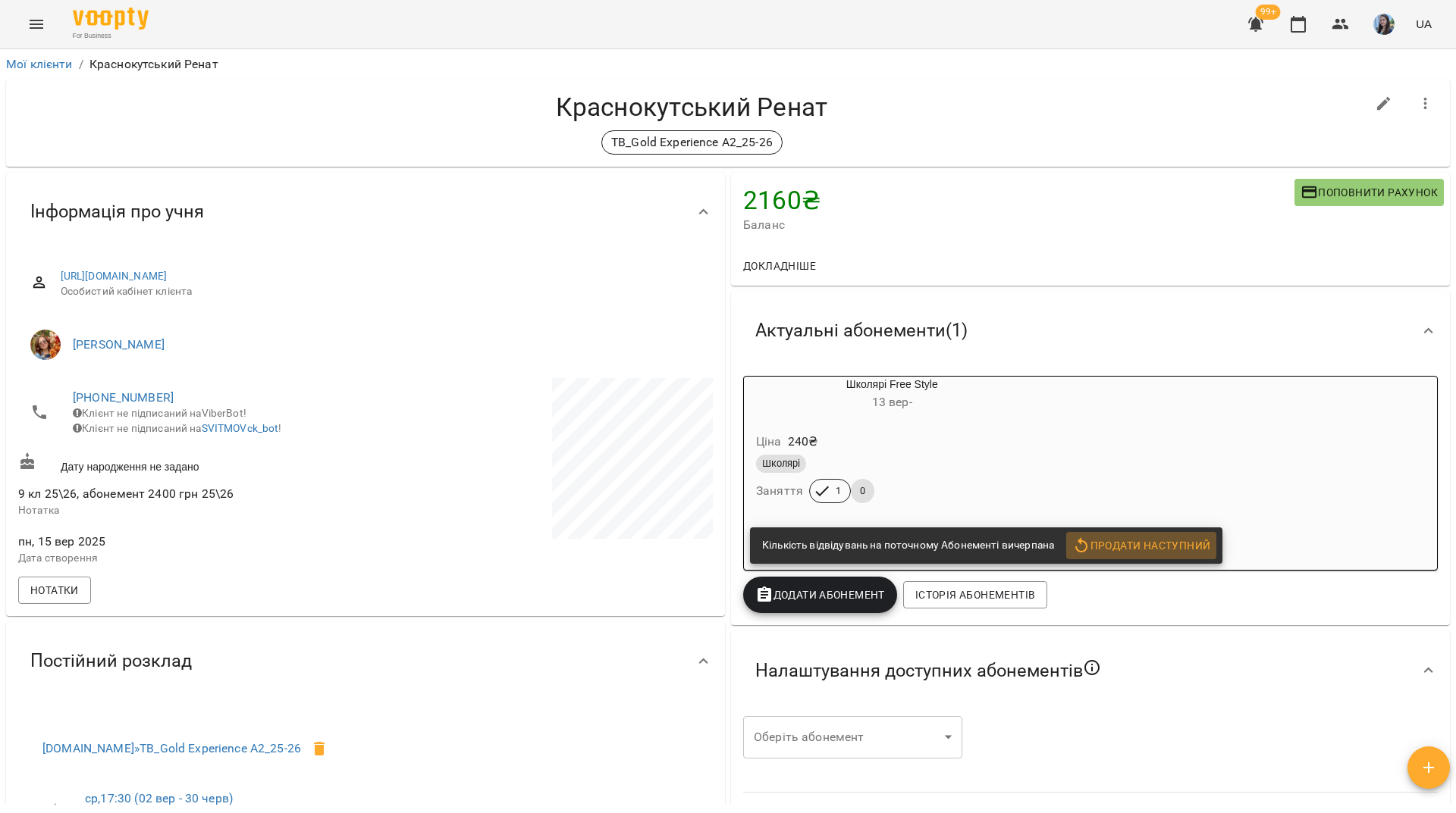
click at [1135, 542] on span "Продати наступний" at bounding box center [1142, 546] width 138 height 19
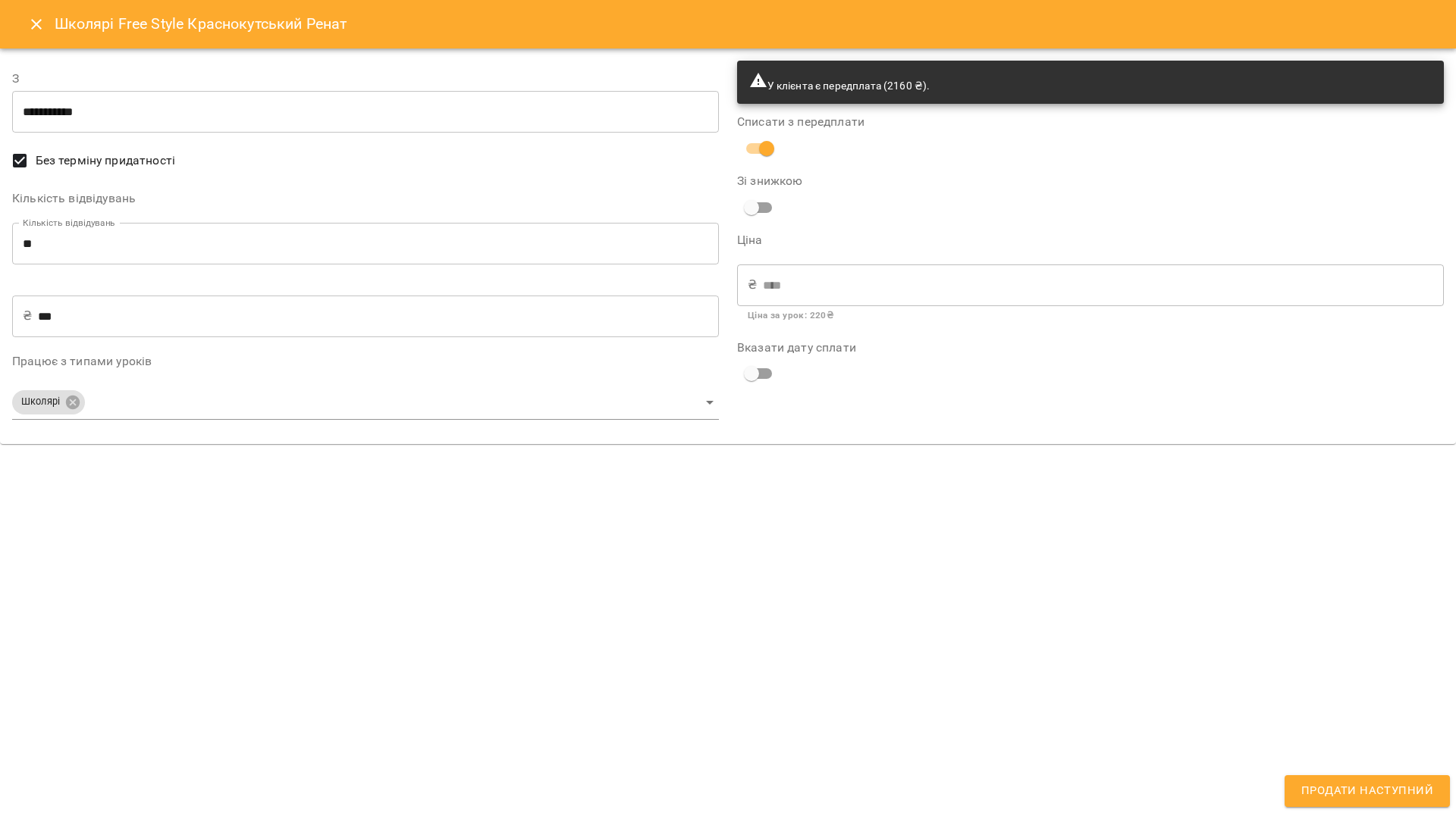
type input "**********"
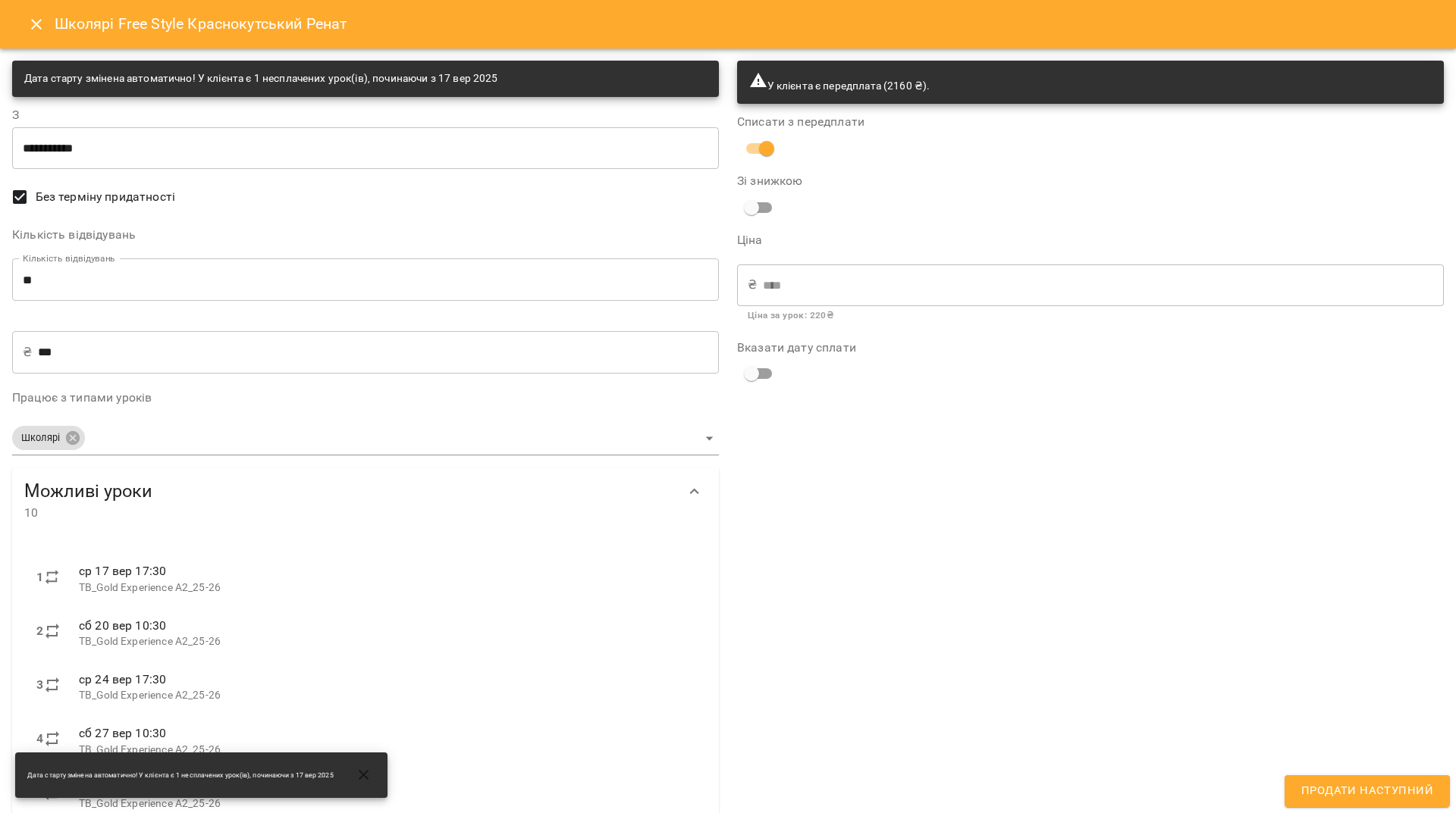
click at [51, 351] on input "***" at bounding box center [379, 352] width 681 height 43
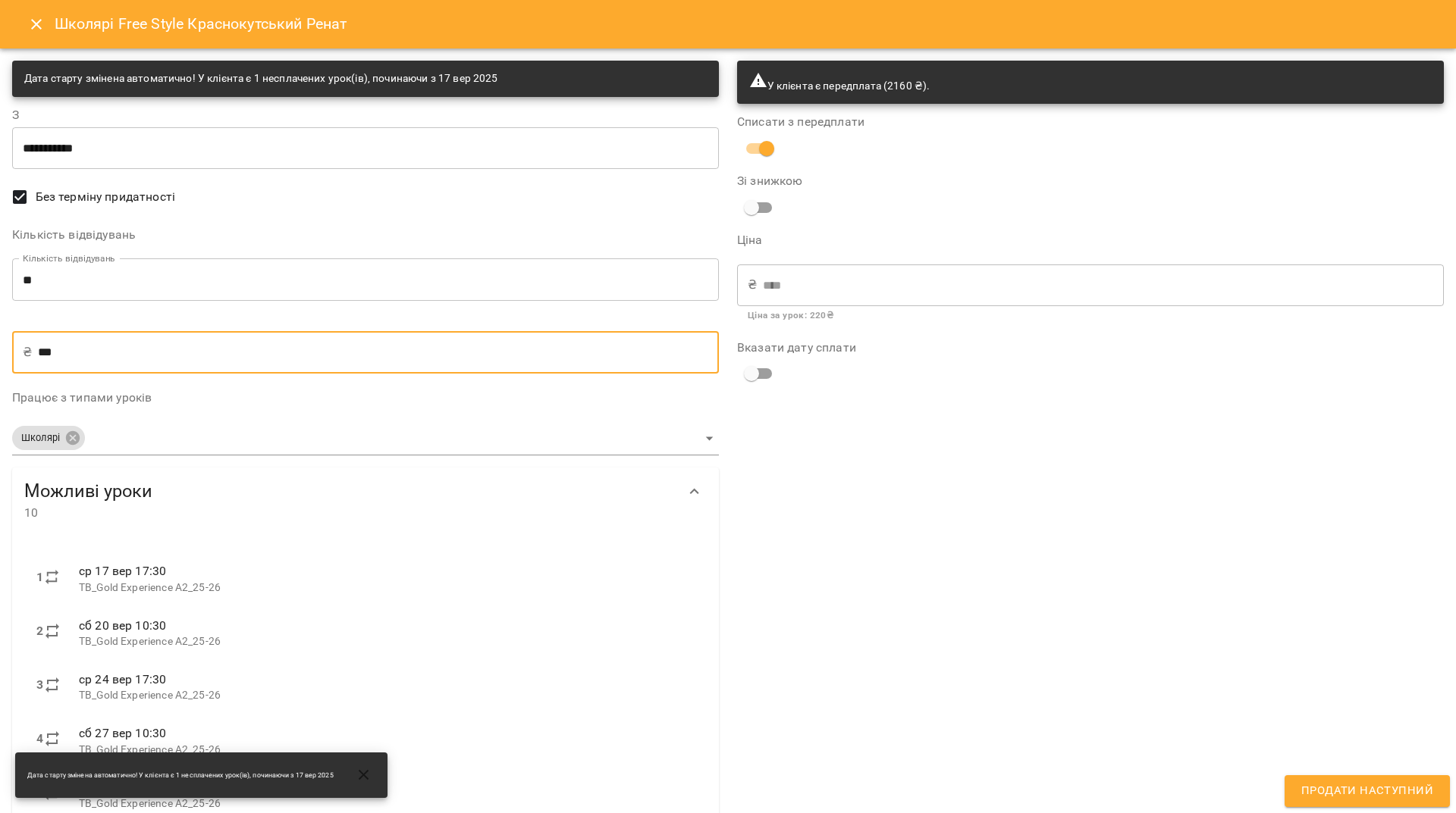
type input "**"
type input "***"
type input "****"
type input "***"
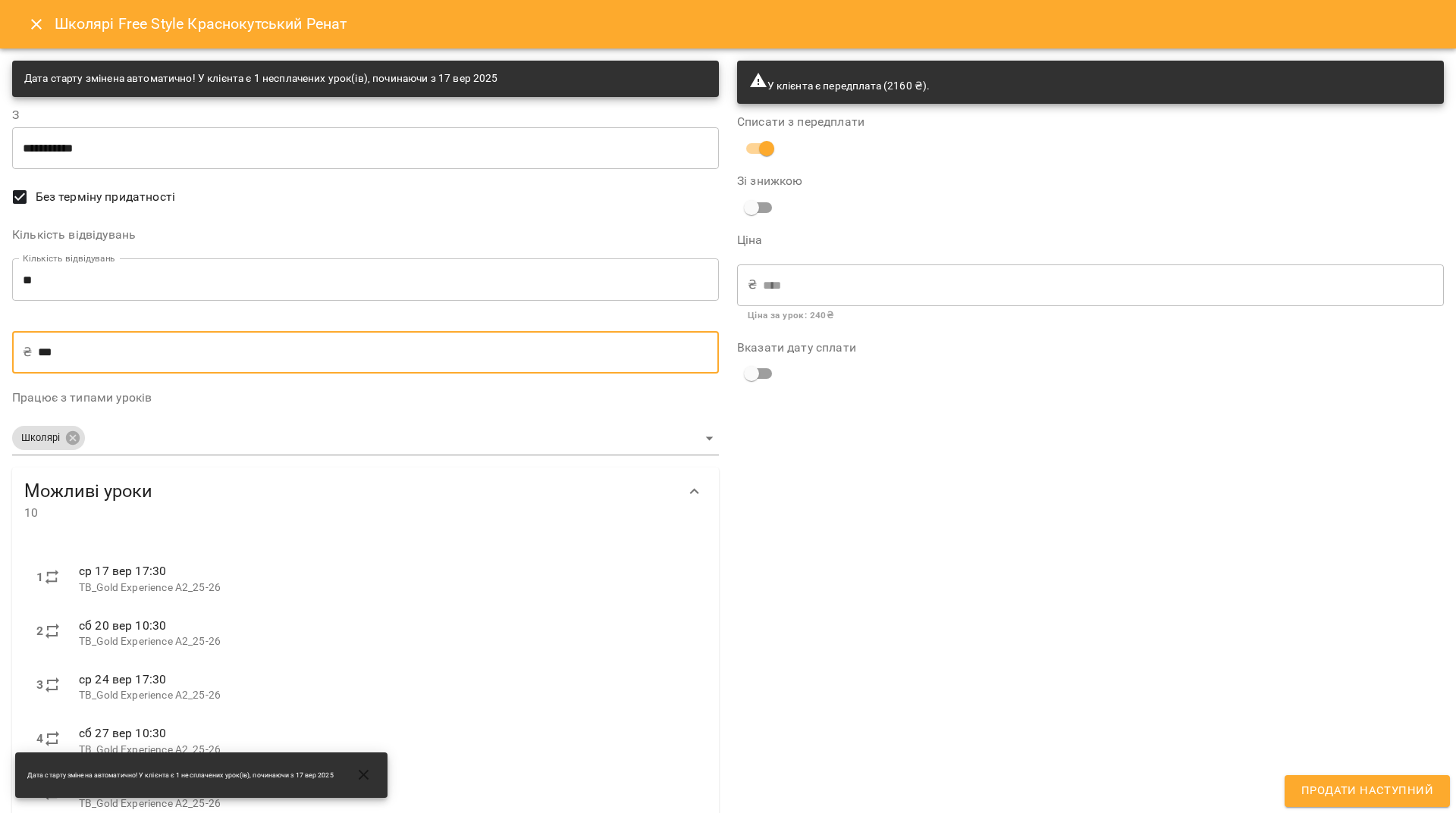
click at [55, 275] on input "**" at bounding box center [366, 280] width 707 height 43
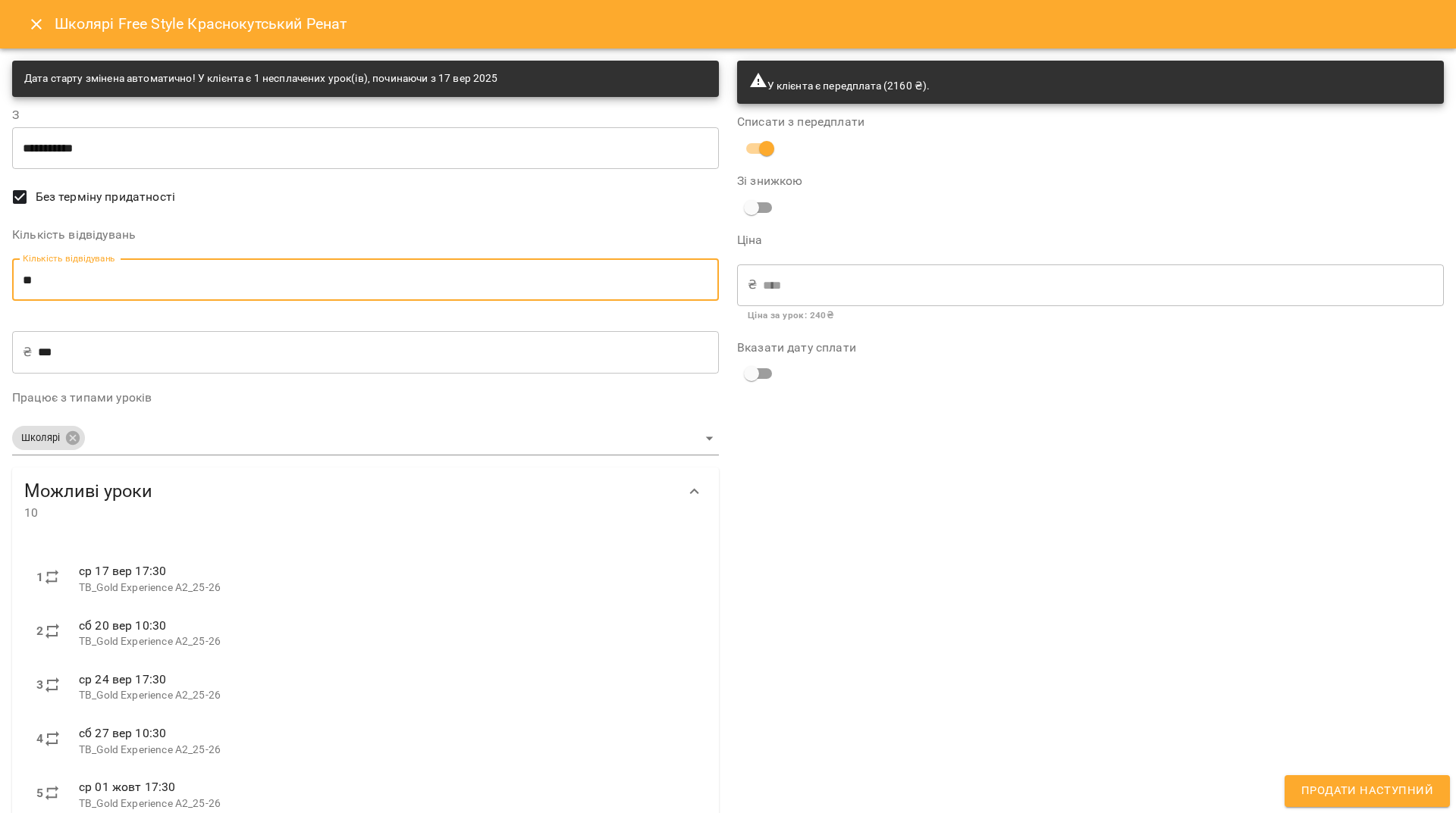
type input "*"
type input "***"
type input "*"
type input "****"
type input "*"
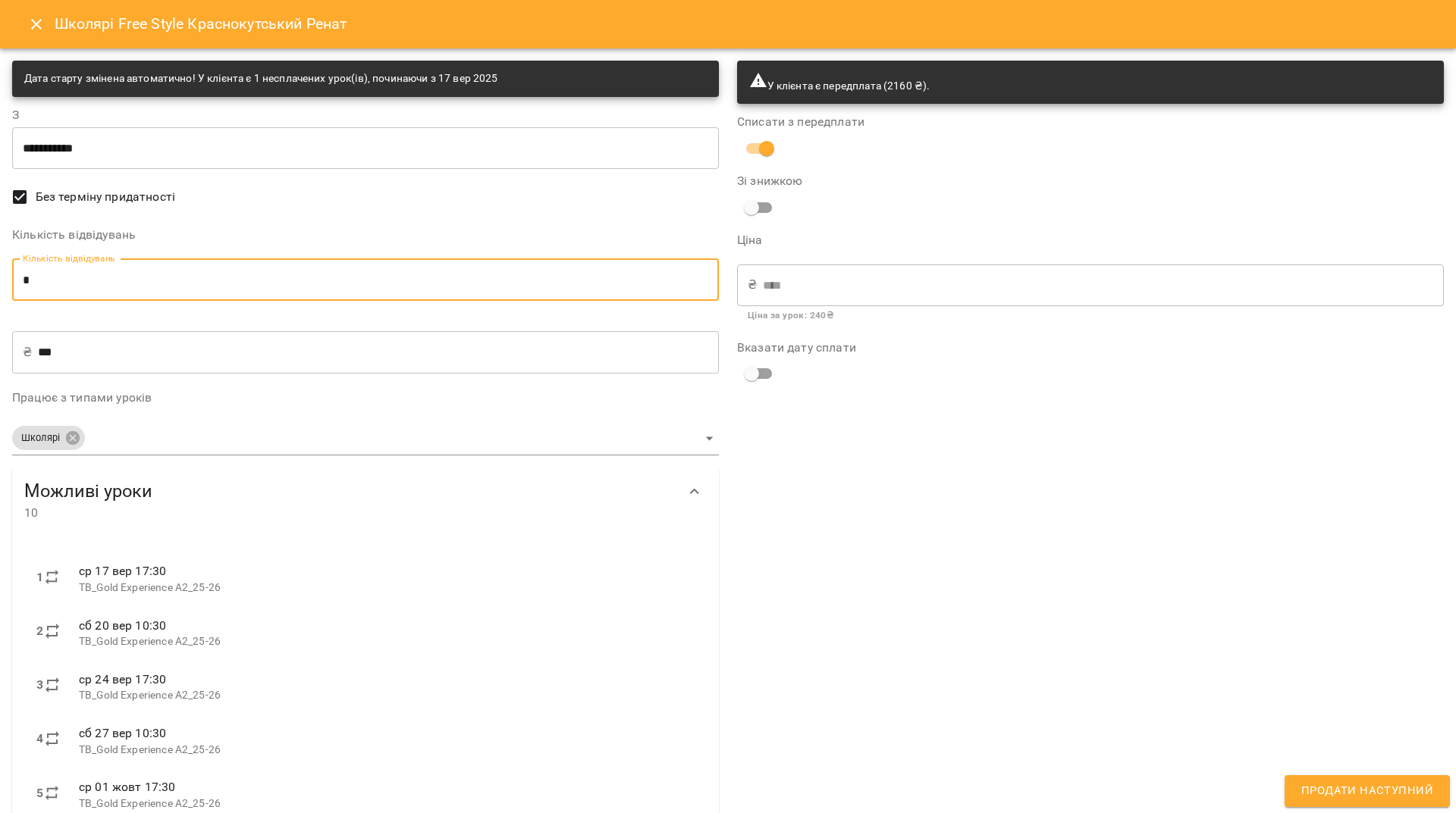
click at [1318, 786] on span "Продати наступний" at bounding box center [1366, 791] width 132 height 20
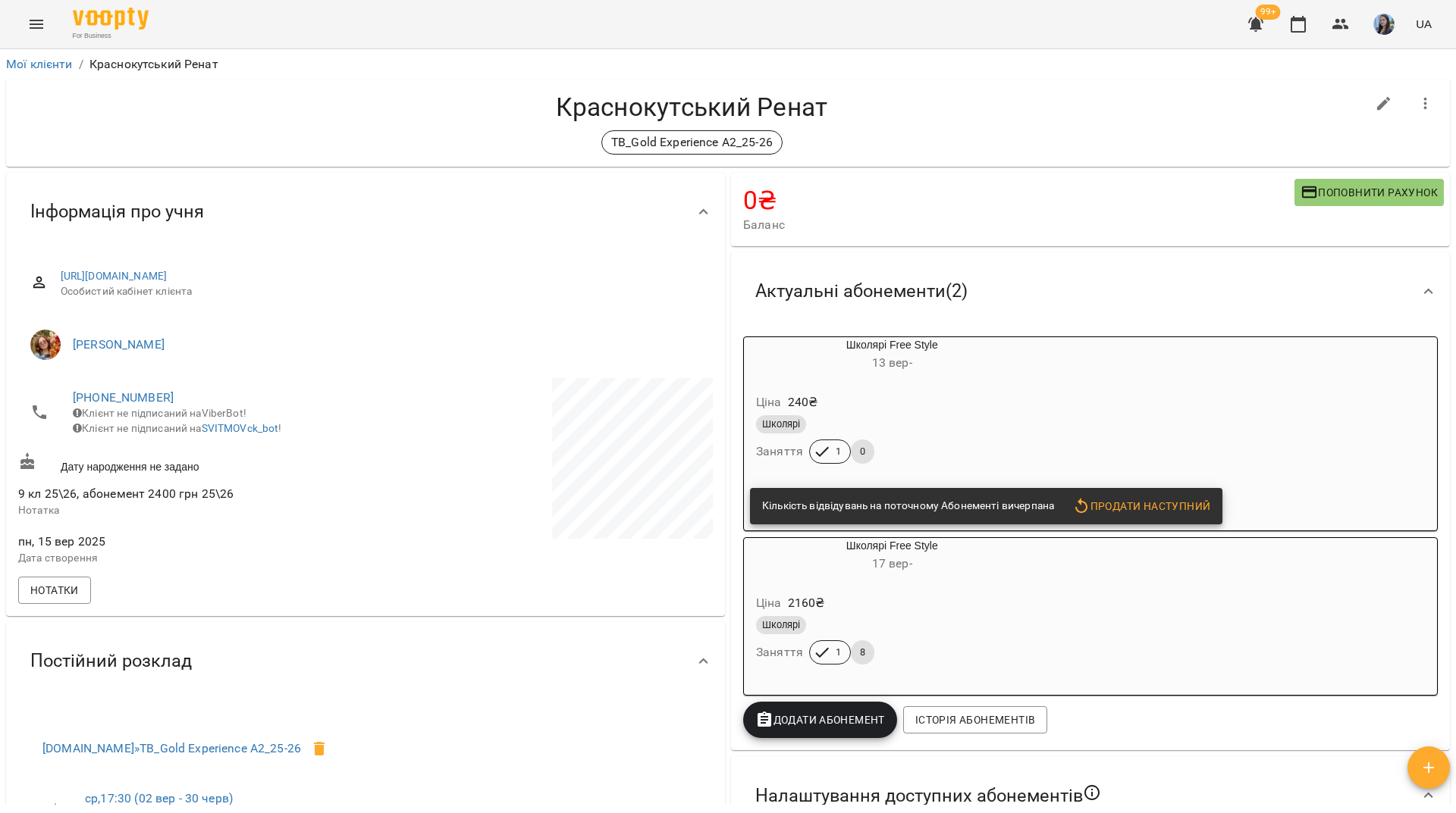
click at [996, 413] on div "Ціна 240 ₴" at bounding box center [892, 402] width 278 height 27
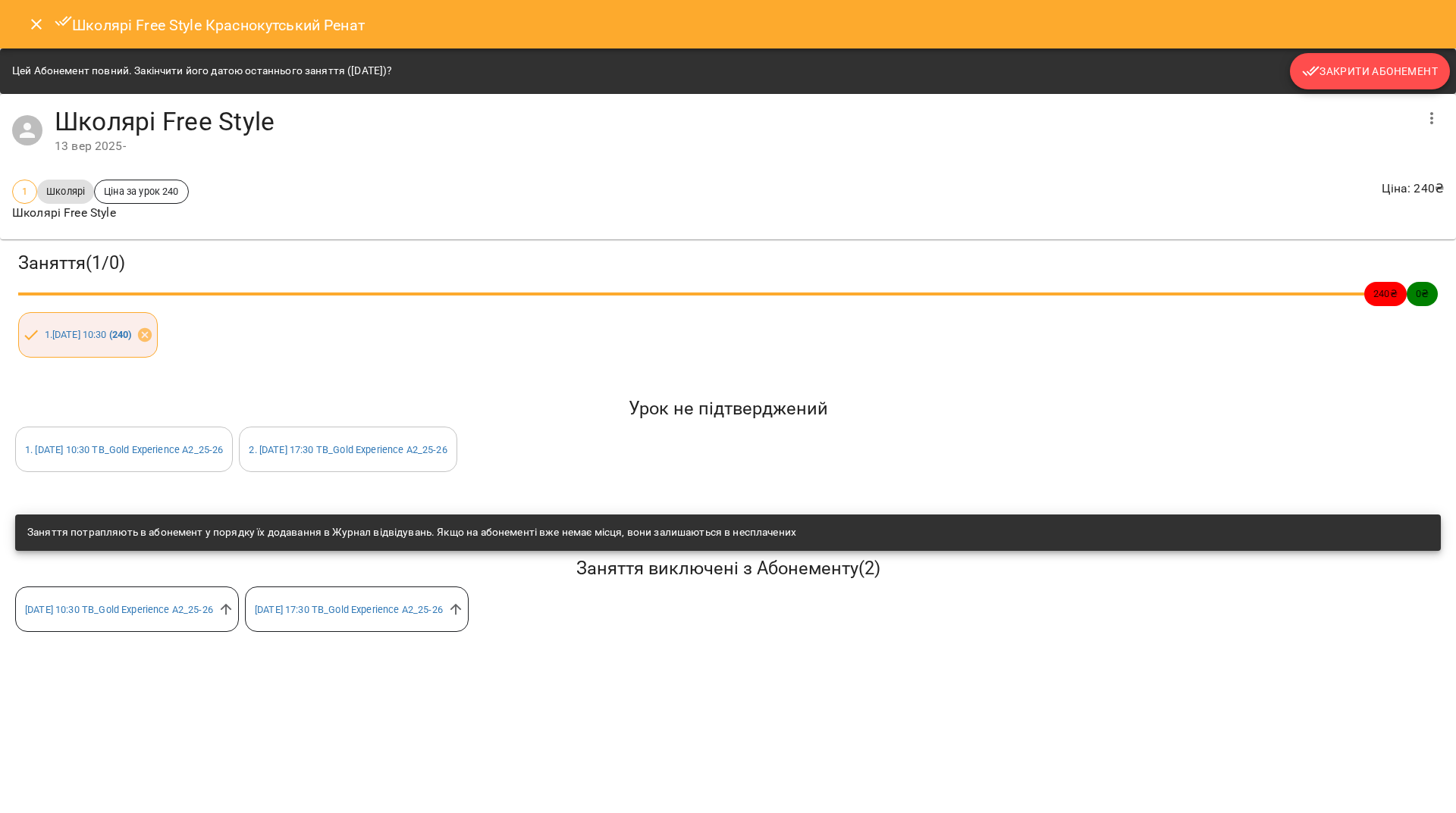
click at [1354, 83] on button "Закрити Абонемент" at bounding box center [1370, 71] width 160 height 36
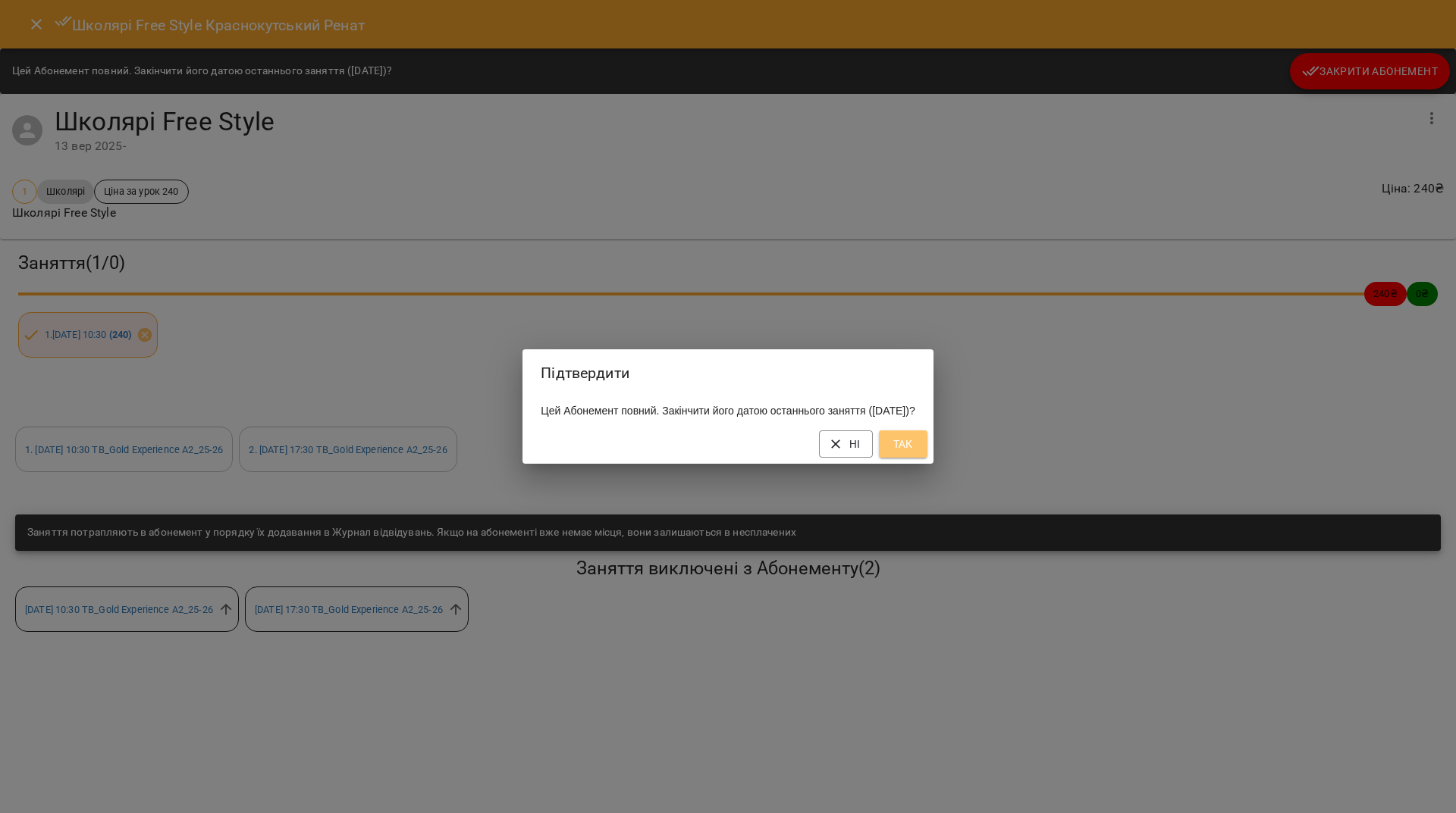
click at [915, 448] on span "Так" at bounding box center [903, 445] width 24 height 19
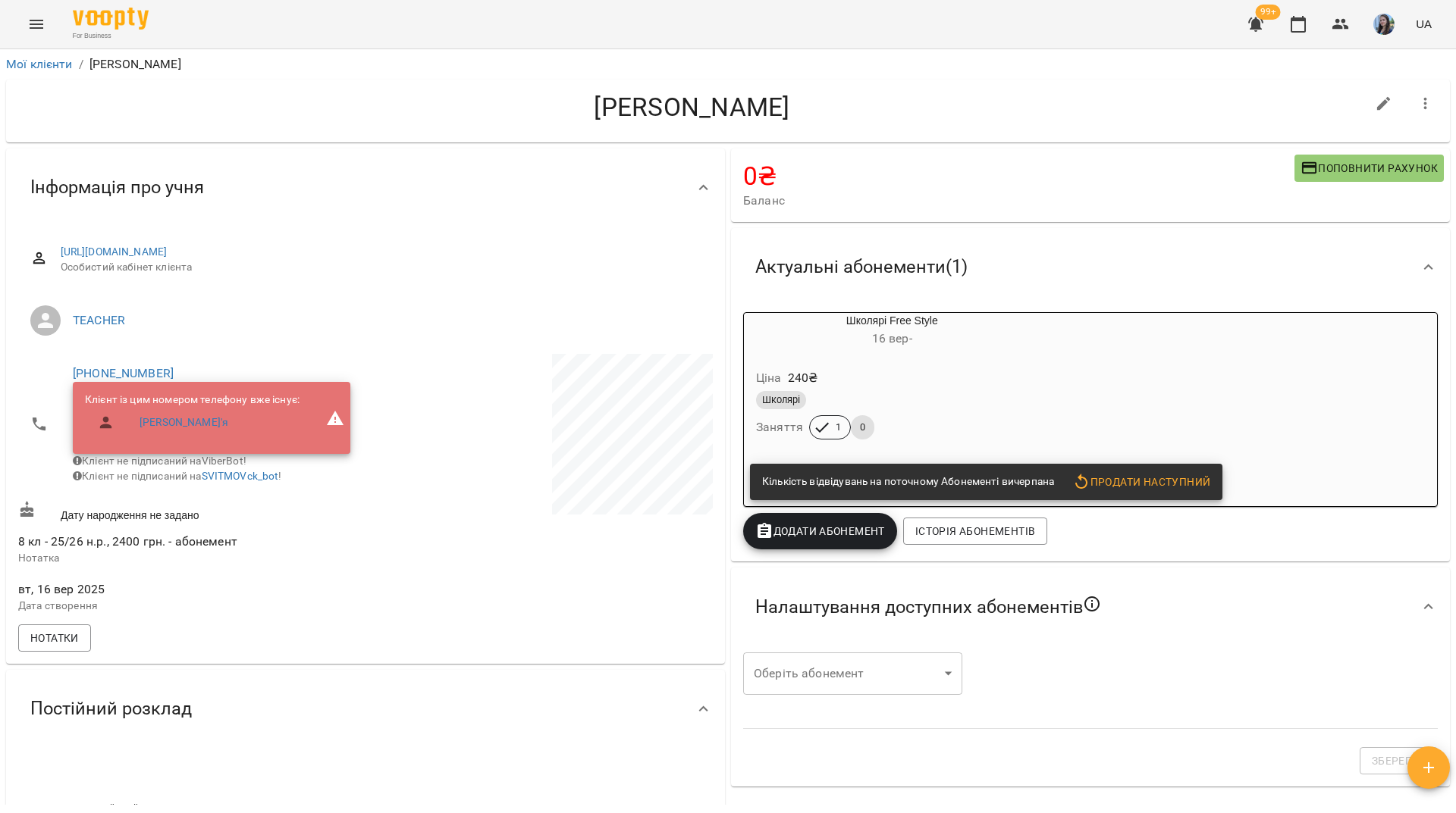
drag, startPoint x: 974, startPoint y: 375, endPoint x: 984, endPoint y: 374, distance: 10.0
click at [984, 374] on div "Ціна 240 ₴" at bounding box center [892, 378] width 278 height 27
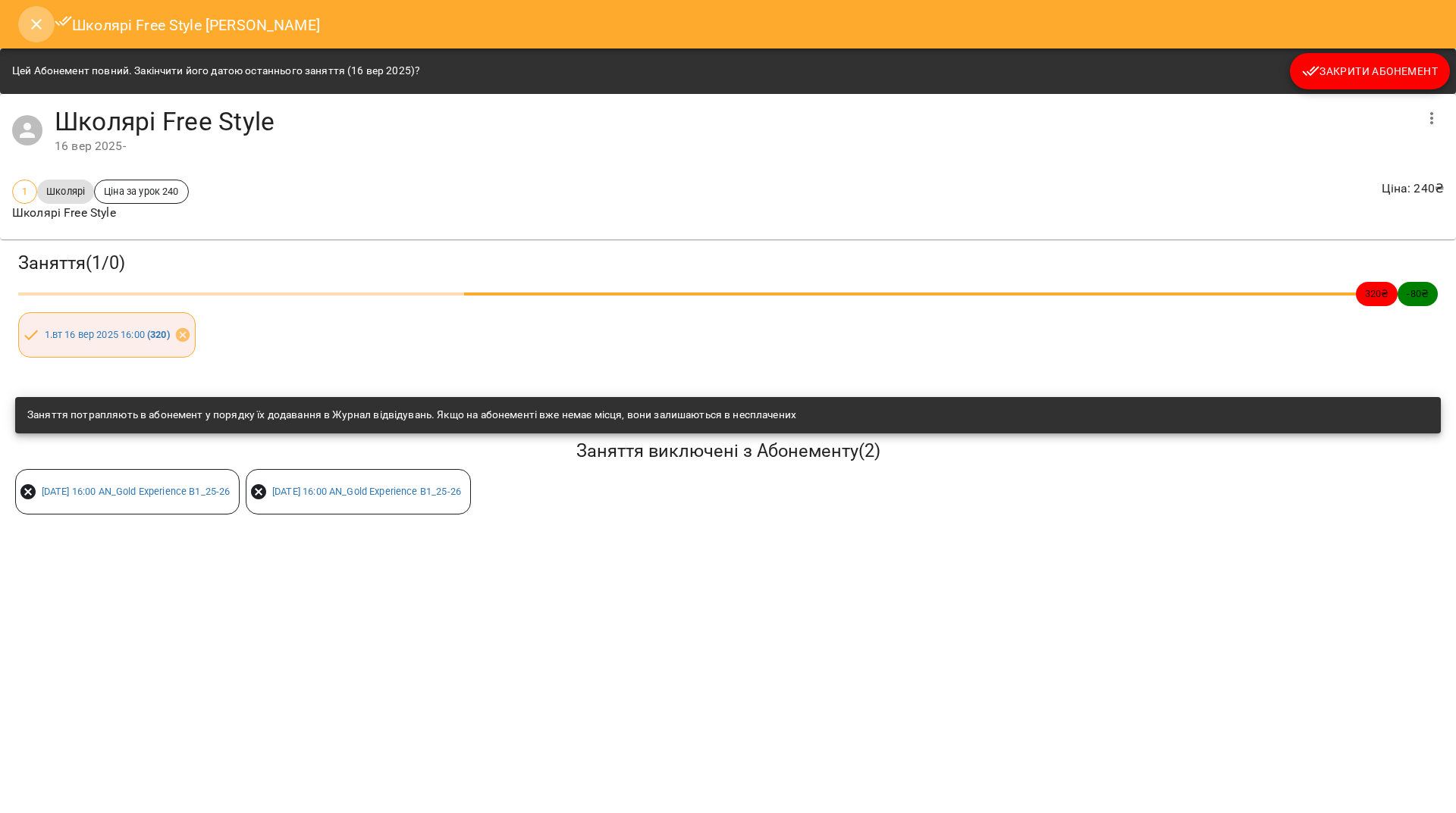
click at [31, 23] on icon "Close" at bounding box center [36, 24] width 19 height 19
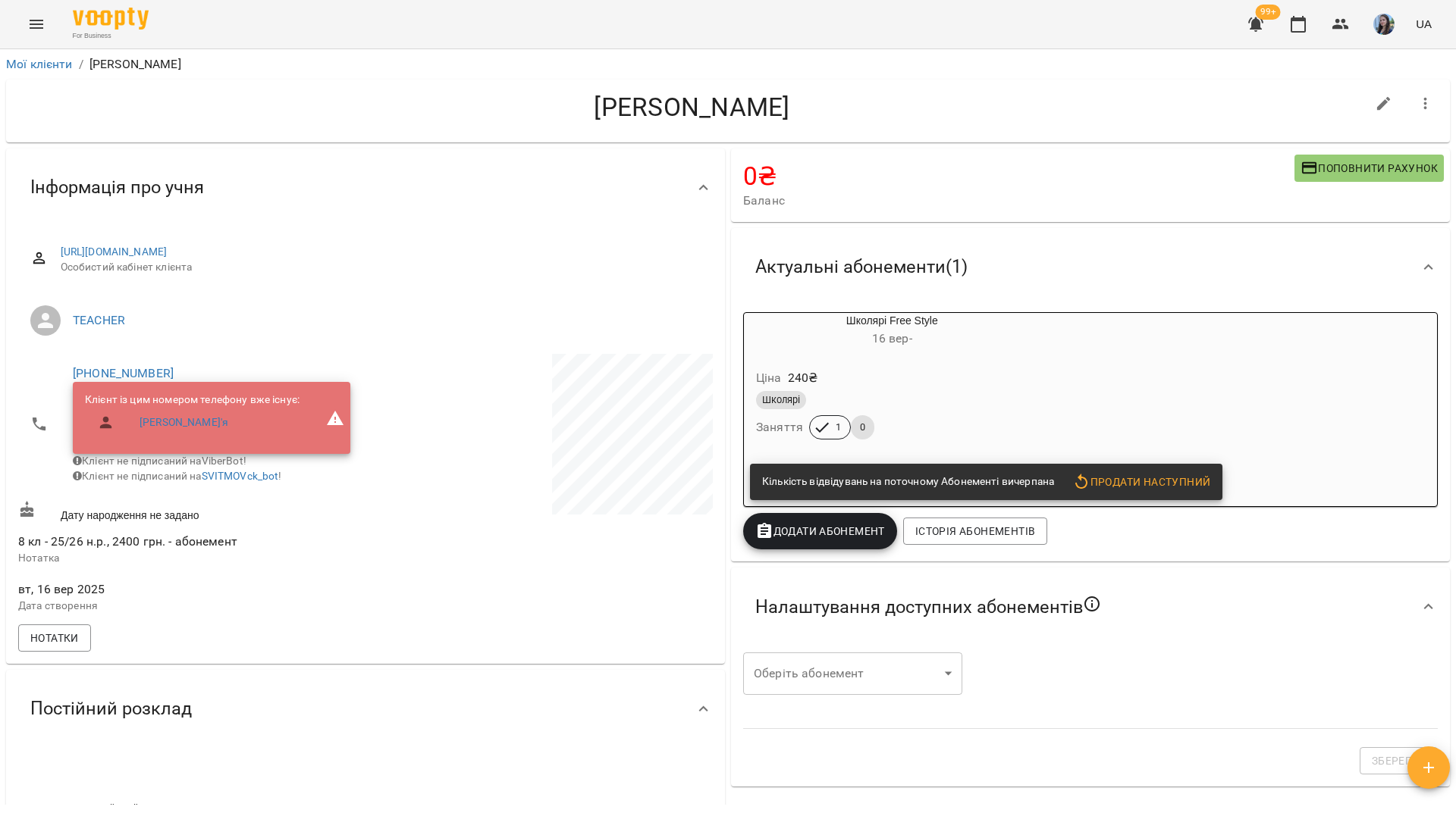
click at [469, 30] on div "For Business 99+ UA" at bounding box center [728, 24] width 1456 height 48
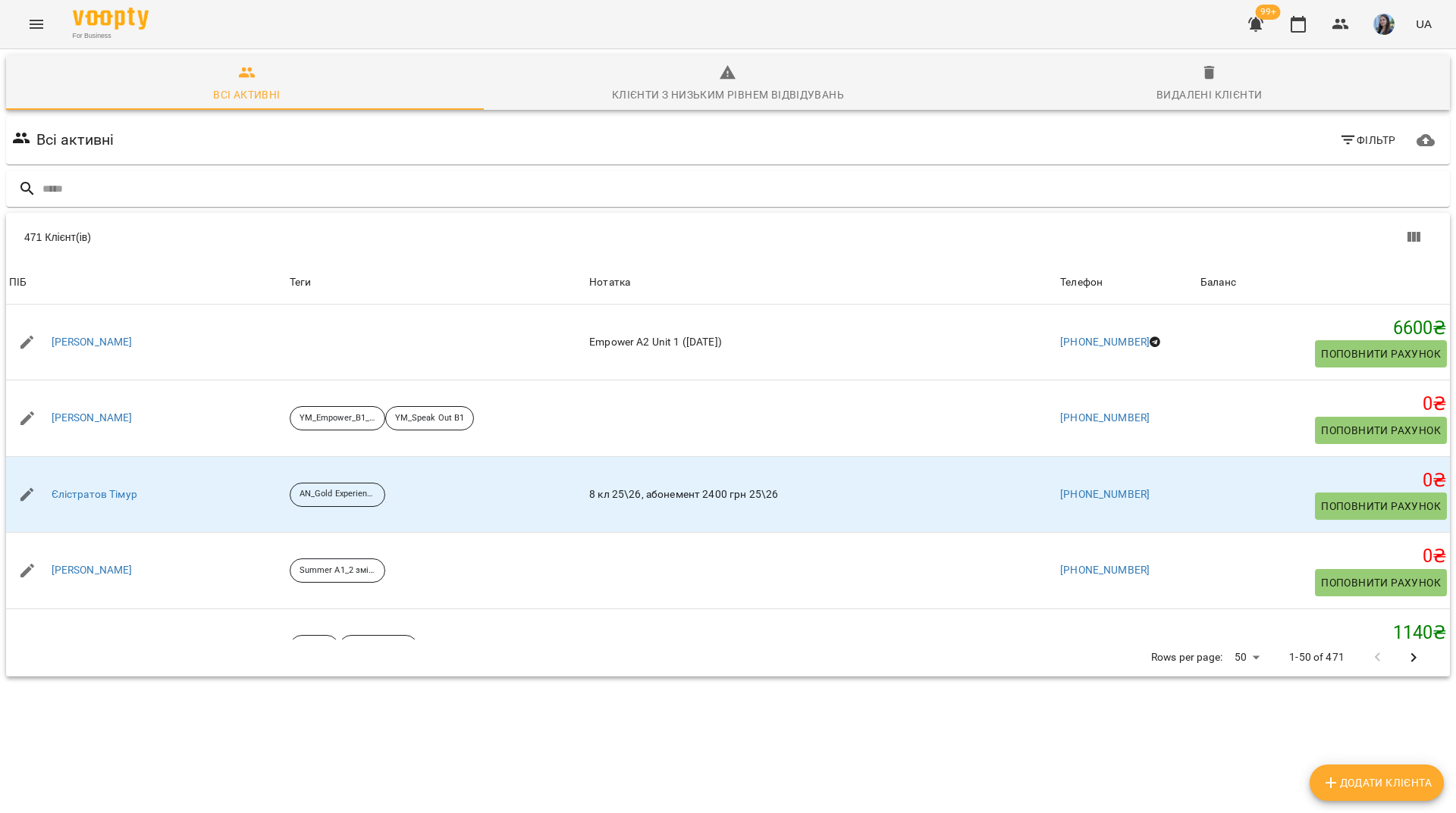
click at [499, 196] on input "text" at bounding box center [743, 188] width 1402 height 25
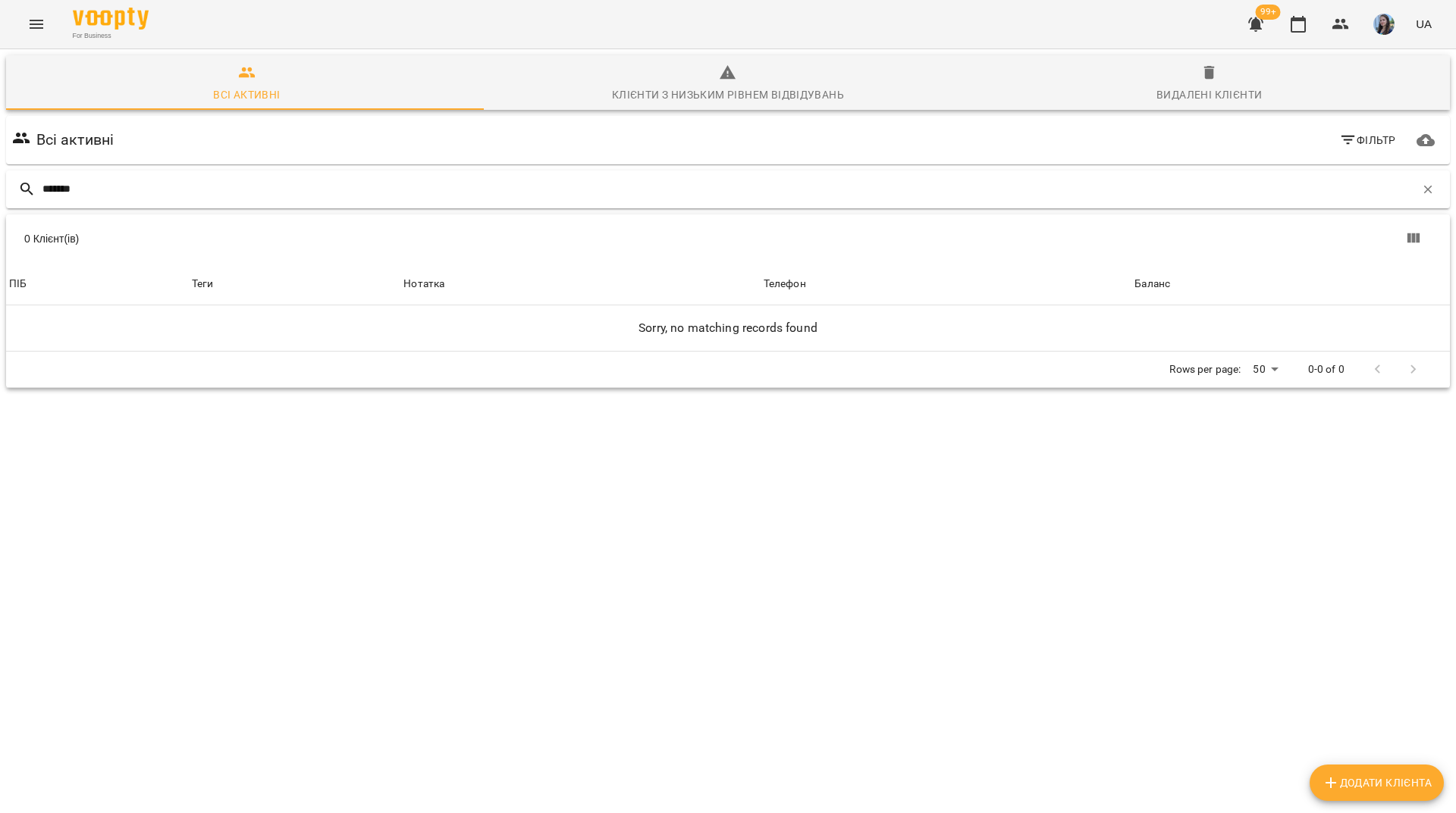
click at [67, 186] on input "*******" at bounding box center [729, 188] width 1373 height 25
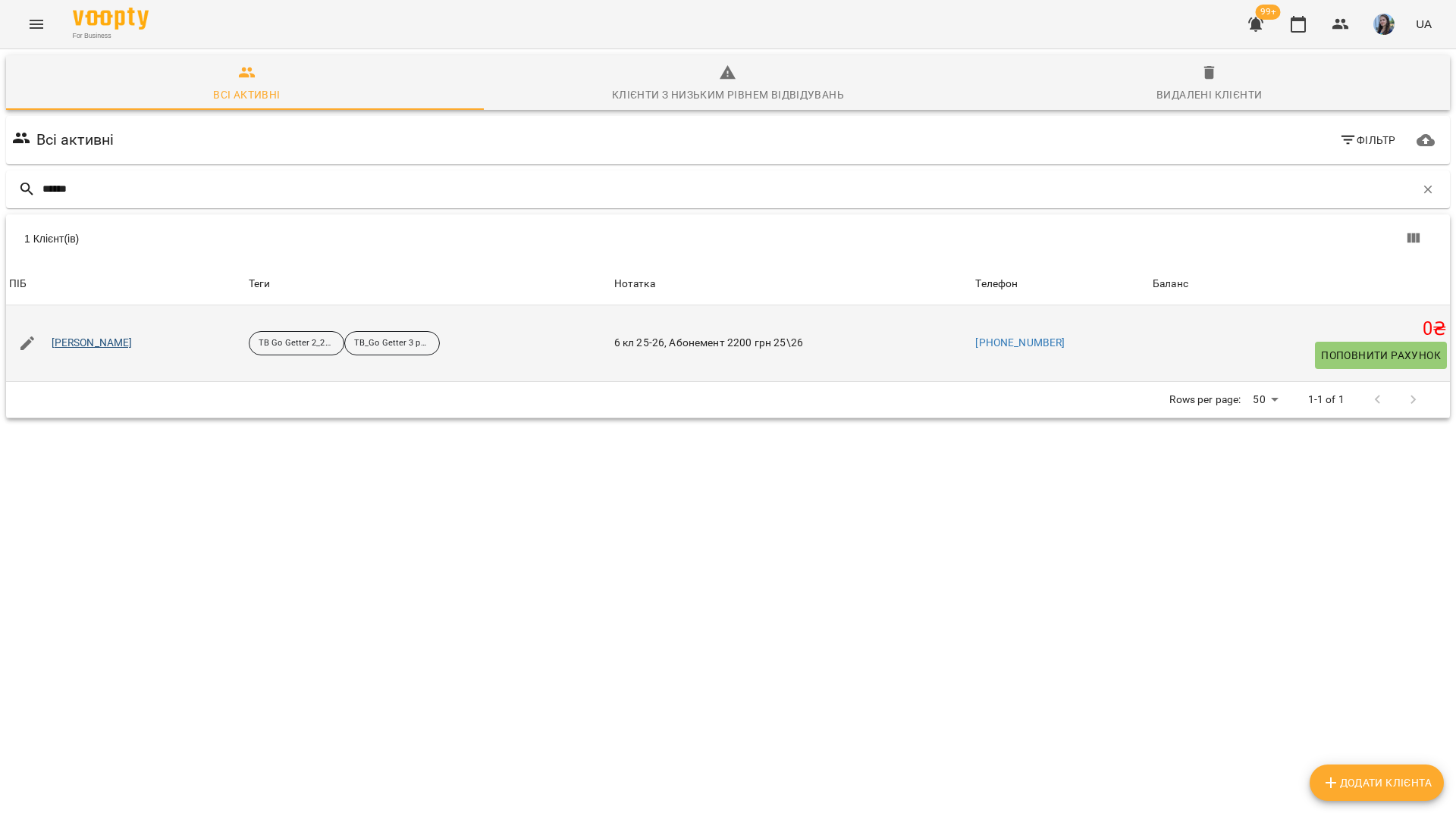
type input "******"
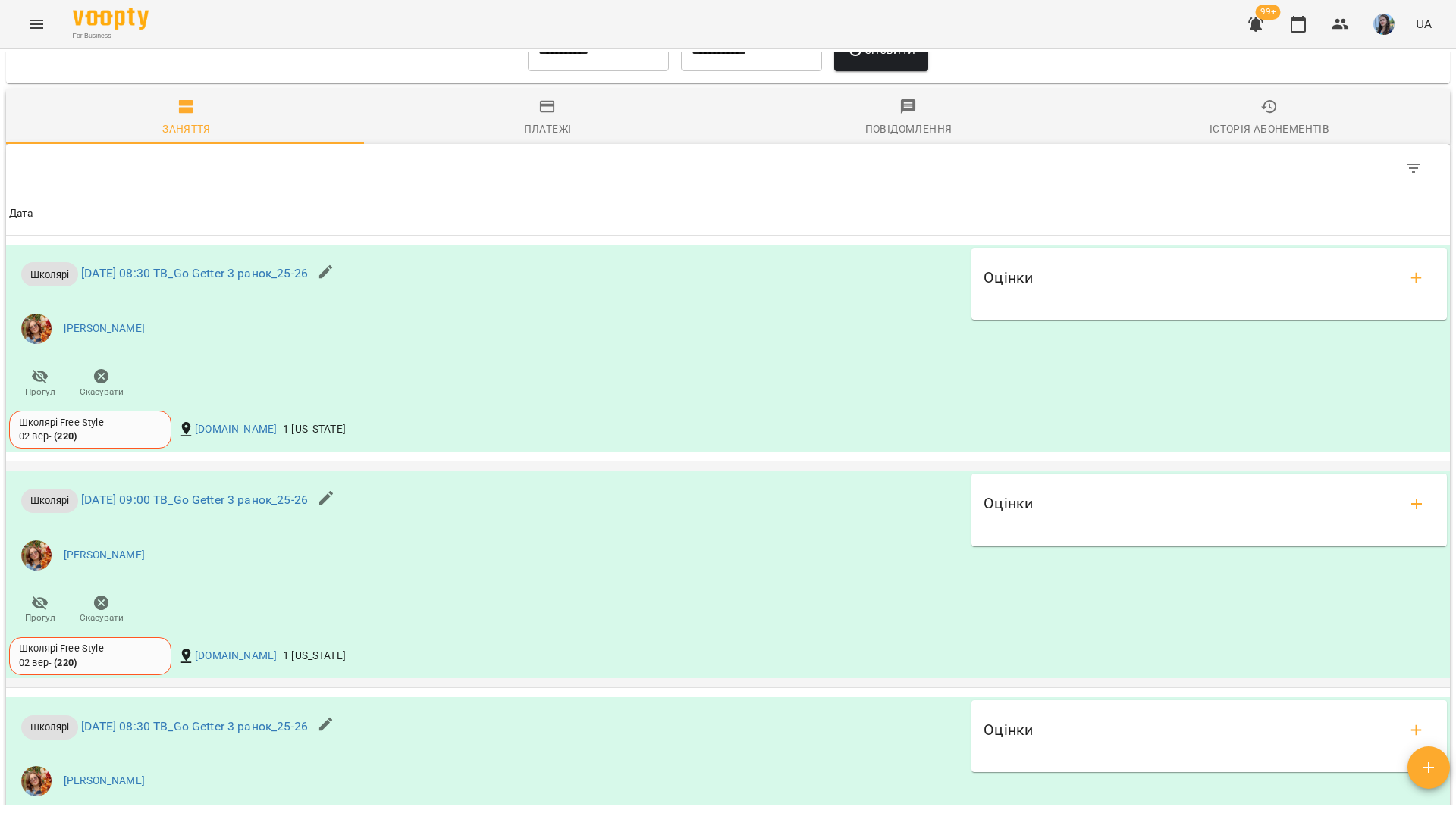
scroll to position [806, 0]
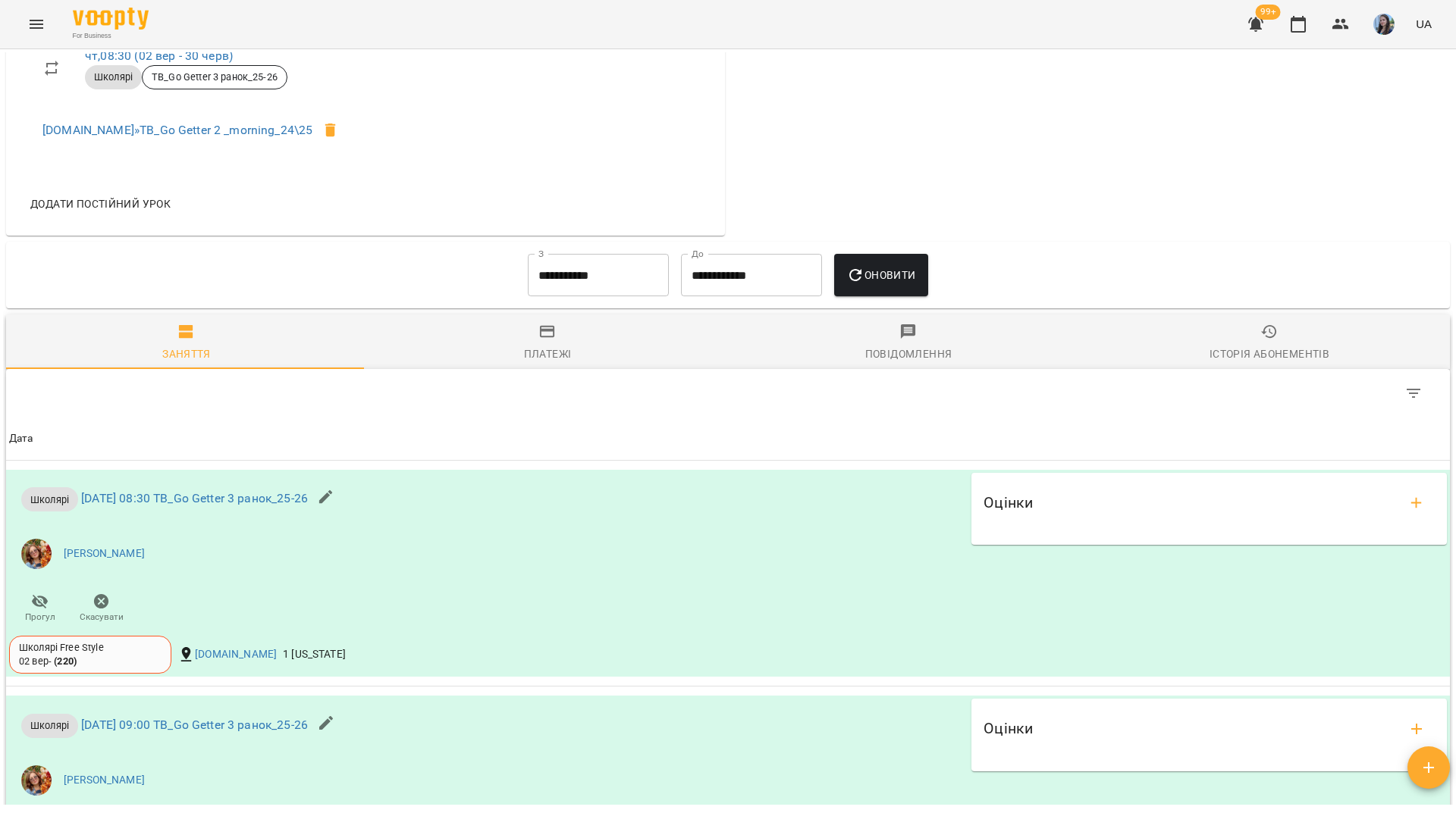
drag, startPoint x: 440, startPoint y: 14, endPoint x: 432, endPoint y: 3, distance: 13.6
click at [441, 13] on div "For Business 99+ UA" at bounding box center [728, 24] width 1456 height 48
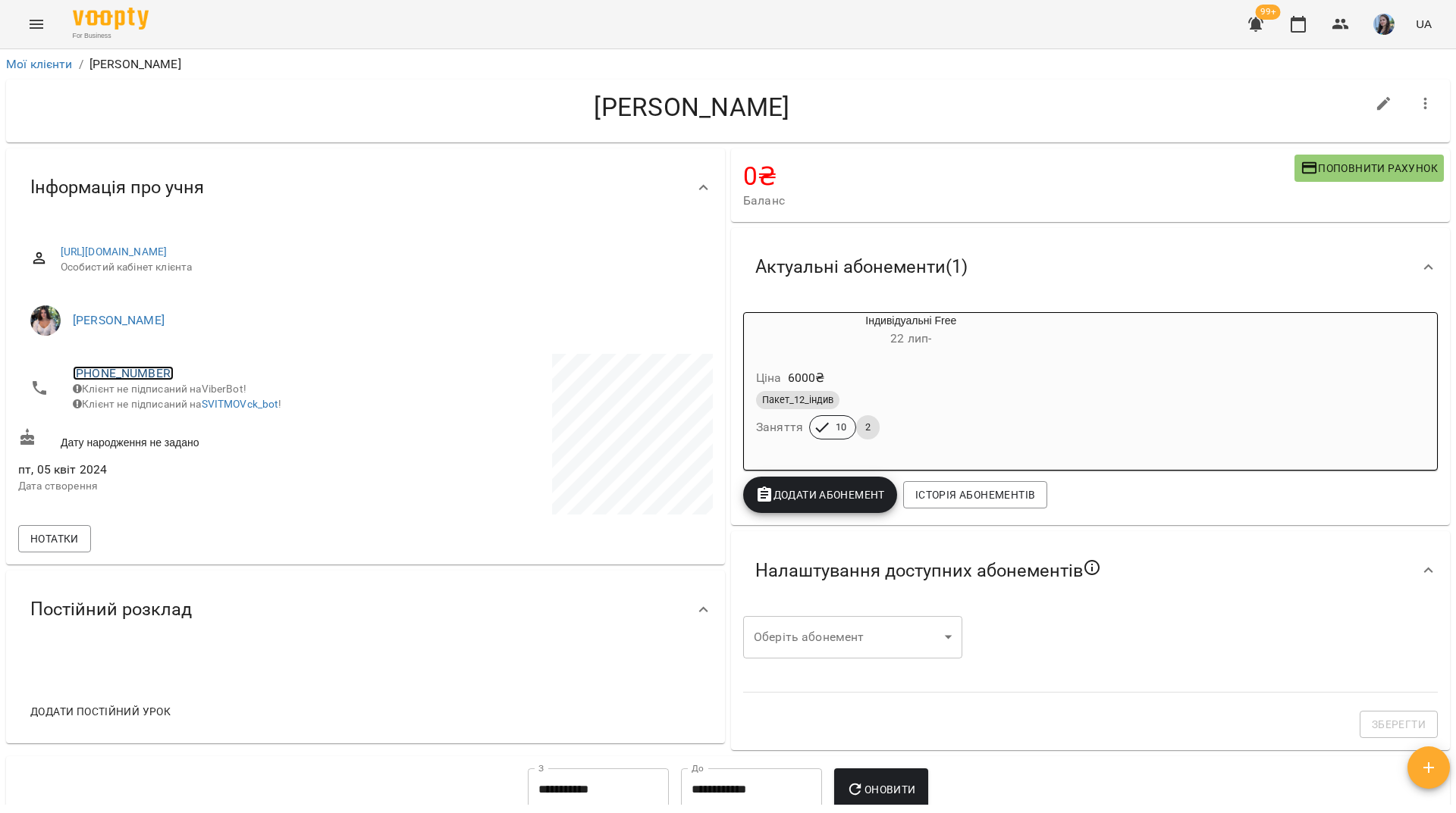
click at [153, 367] on link "[PHONE_NUMBER]" at bounding box center [123, 373] width 101 height 14
click at [189, 406] on img at bounding box center [185, 403] width 22 height 22
click at [247, 108] on h4 "[PERSON_NAME]" at bounding box center [692, 106] width 1348 height 31
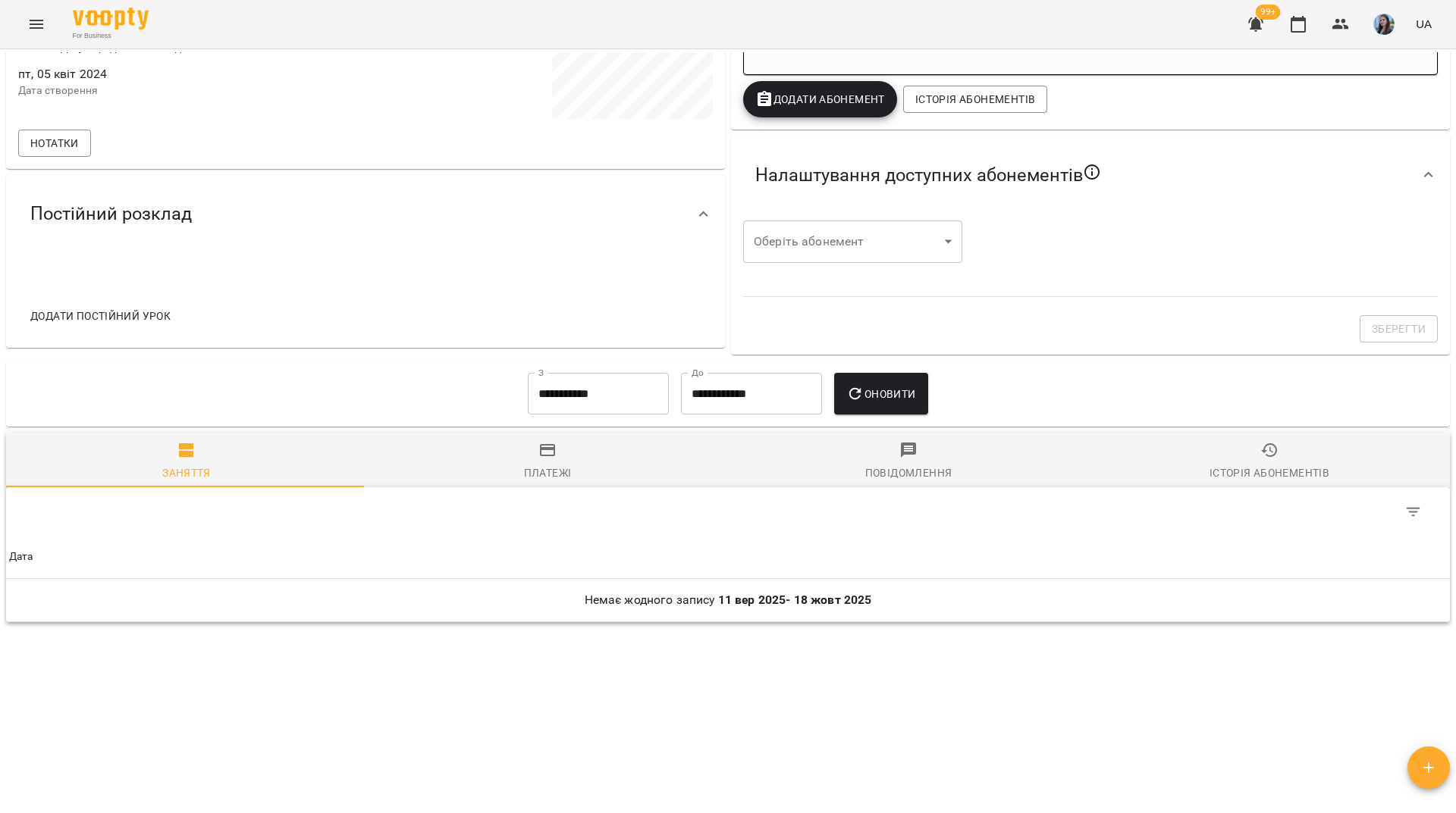
scroll to position [400, 0]
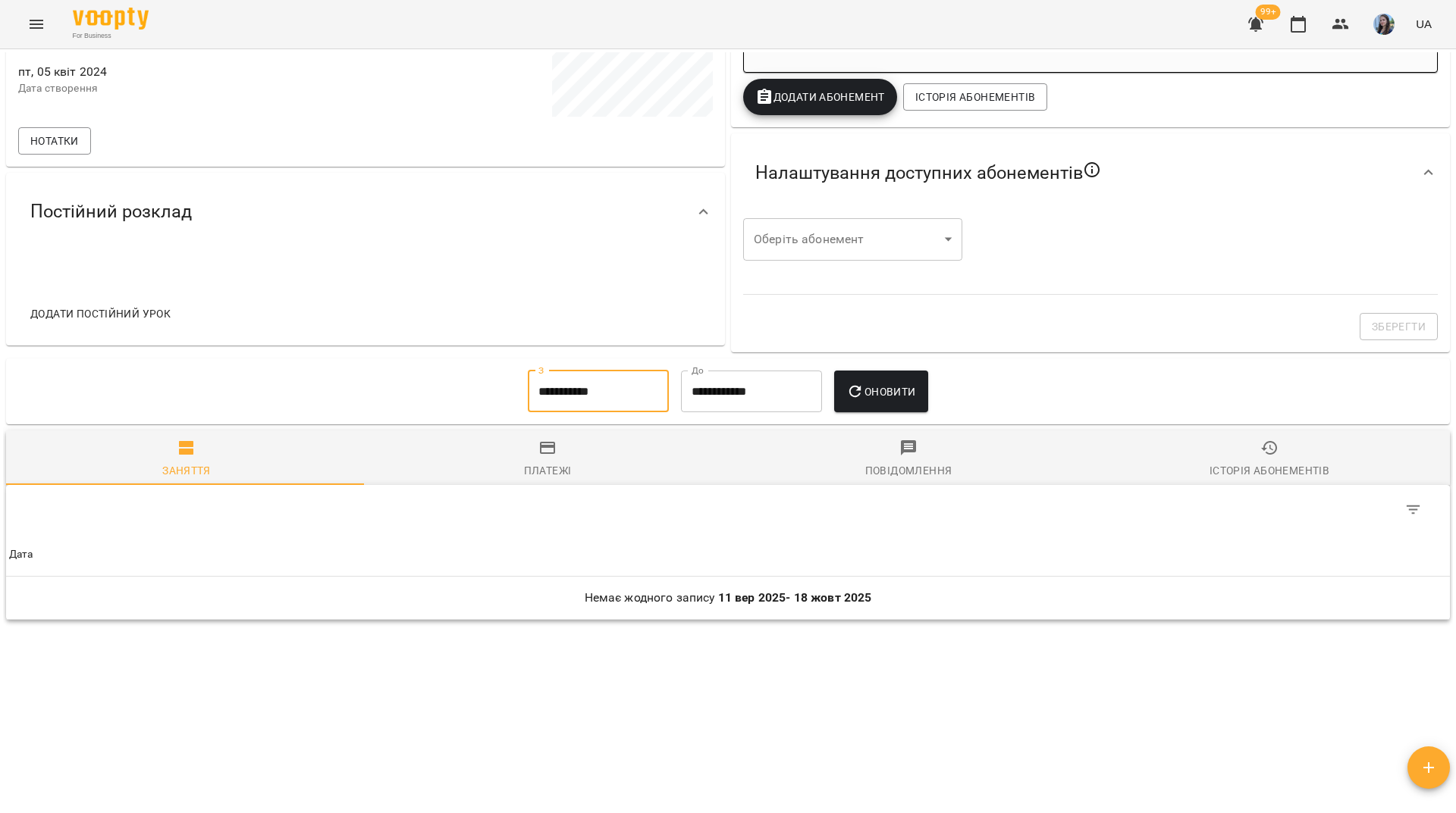
click at [546, 402] on input "**********" at bounding box center [598, 393] width 141 height 43
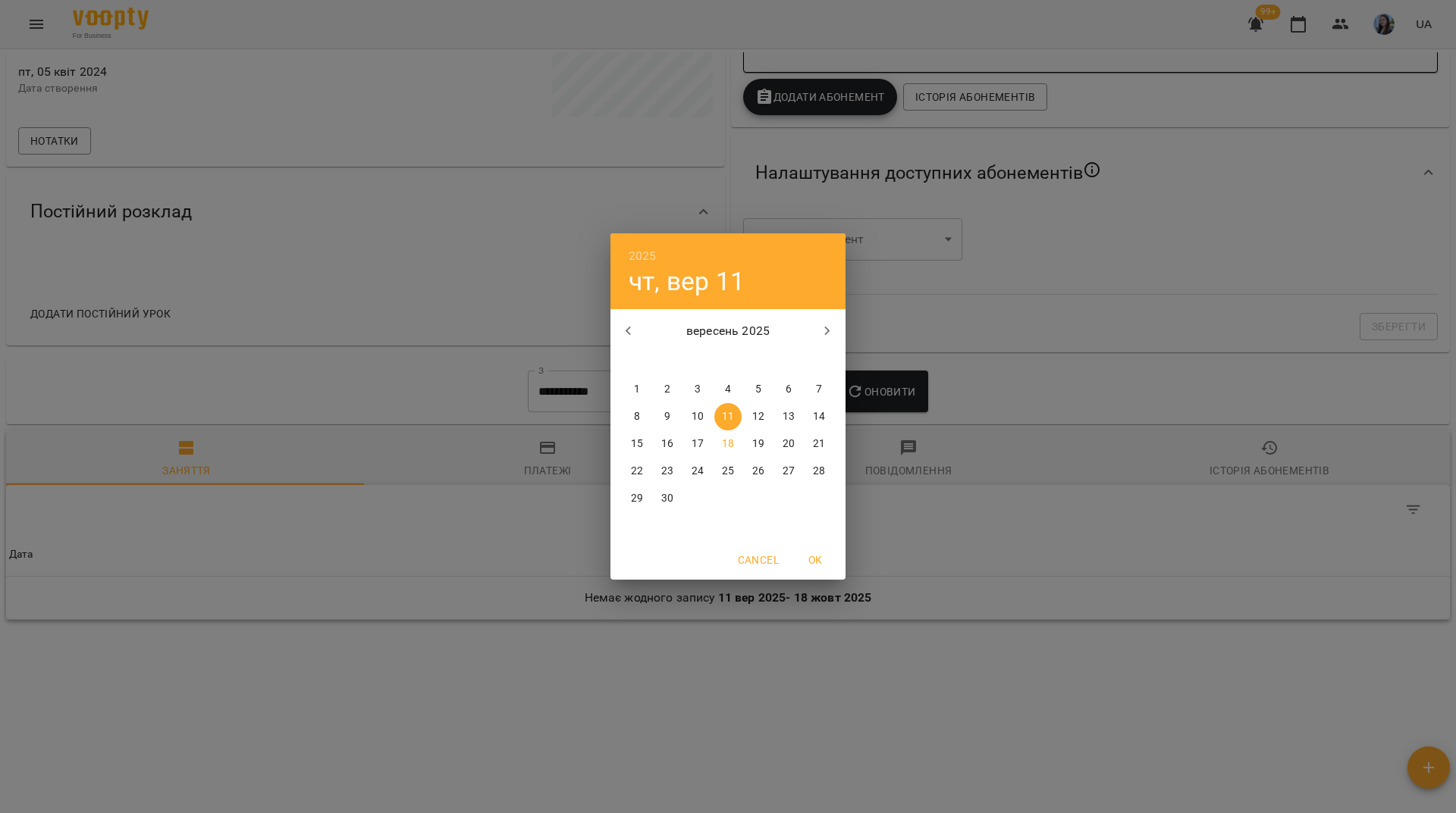
drag, startPoint x: 632, startPoint y: 388, endPoint x: 651, endPoint y: 388, distance: 19.0
click at [633, 388] on span "1" at bounding box center [636, 390] width 27 height 15
type input "**********"
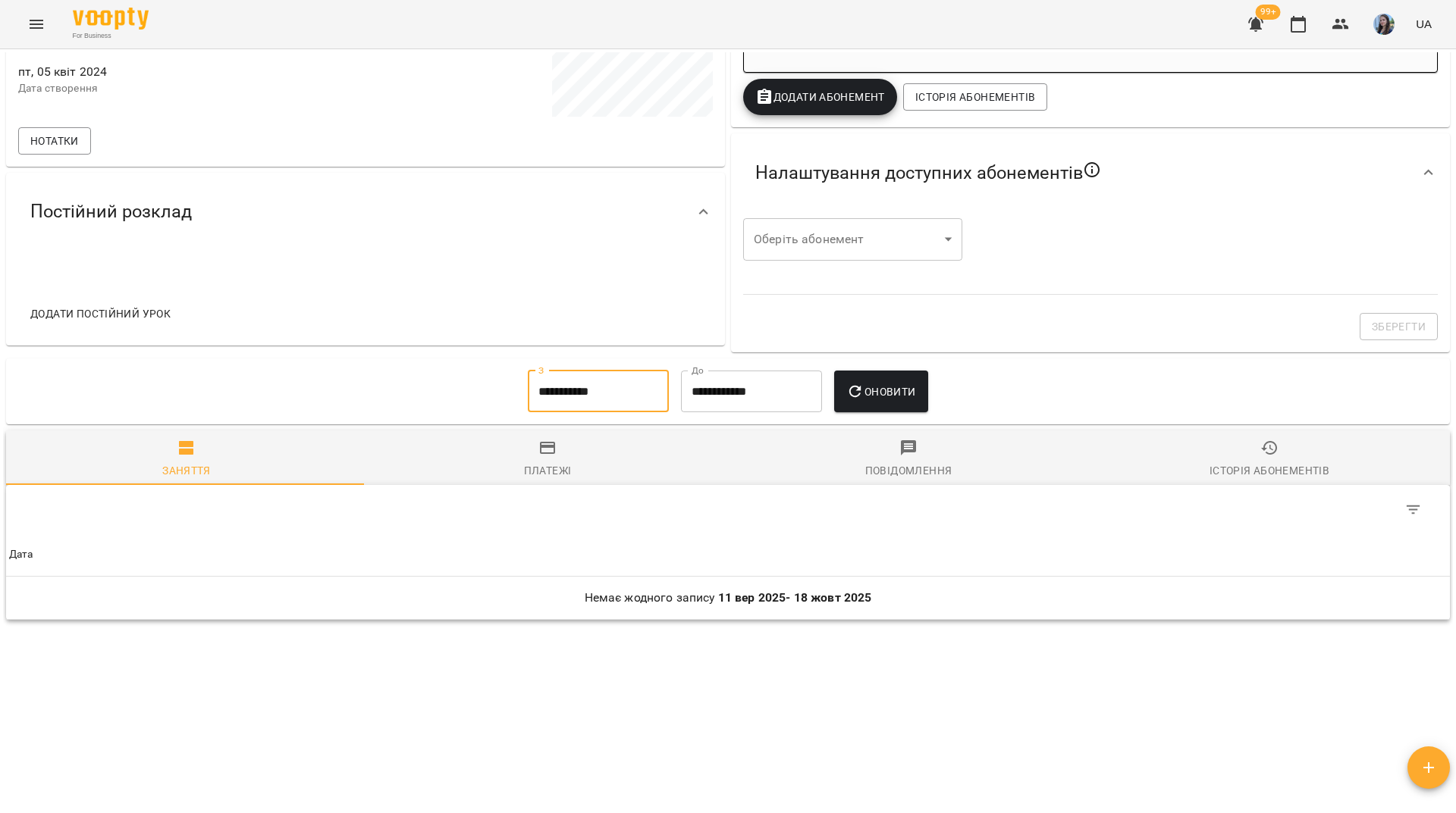
click at [864, 400] on icon "button" at bounding box center [855, 393] width 19 height 19
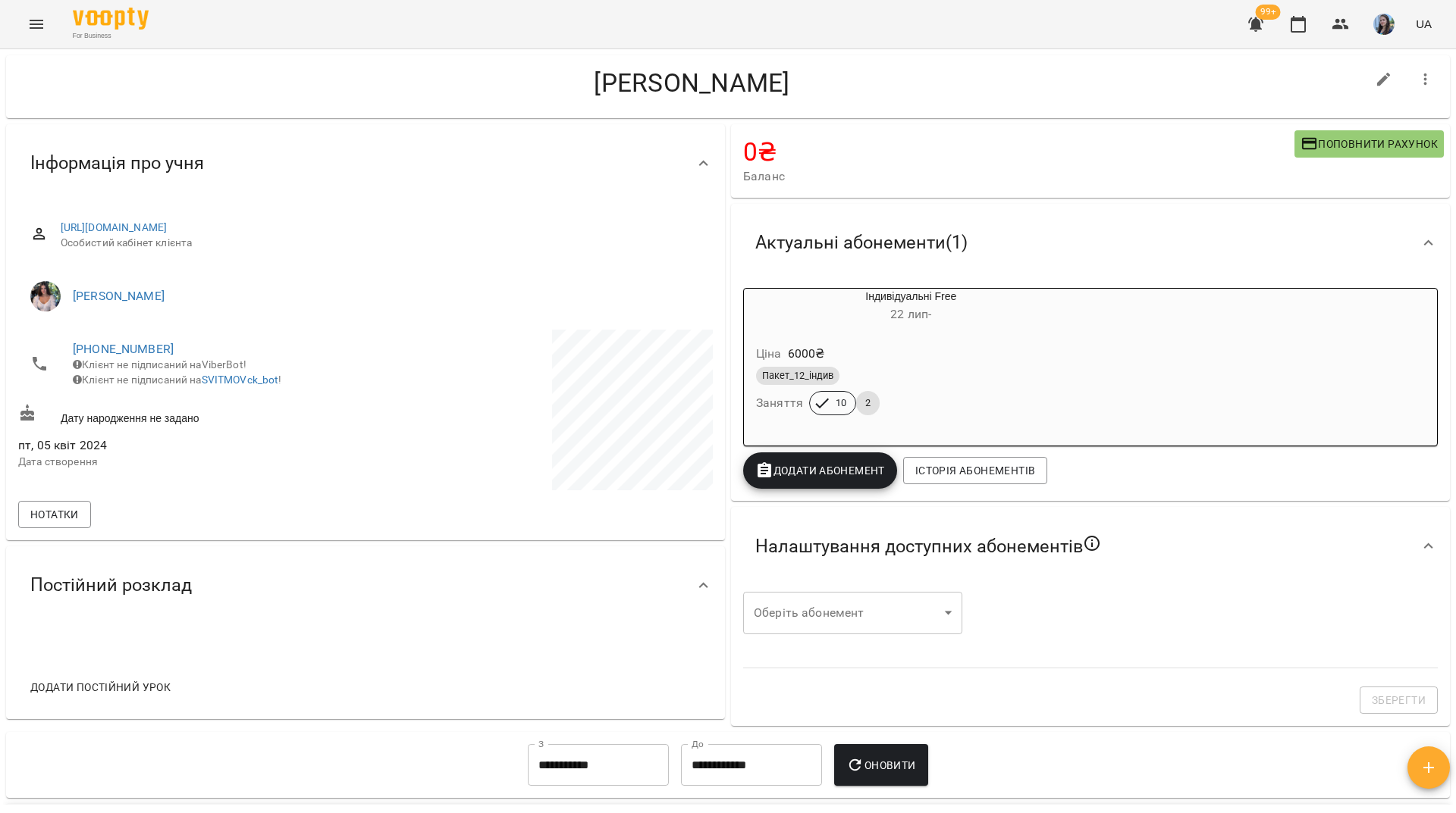
scroll to position [0, 0]
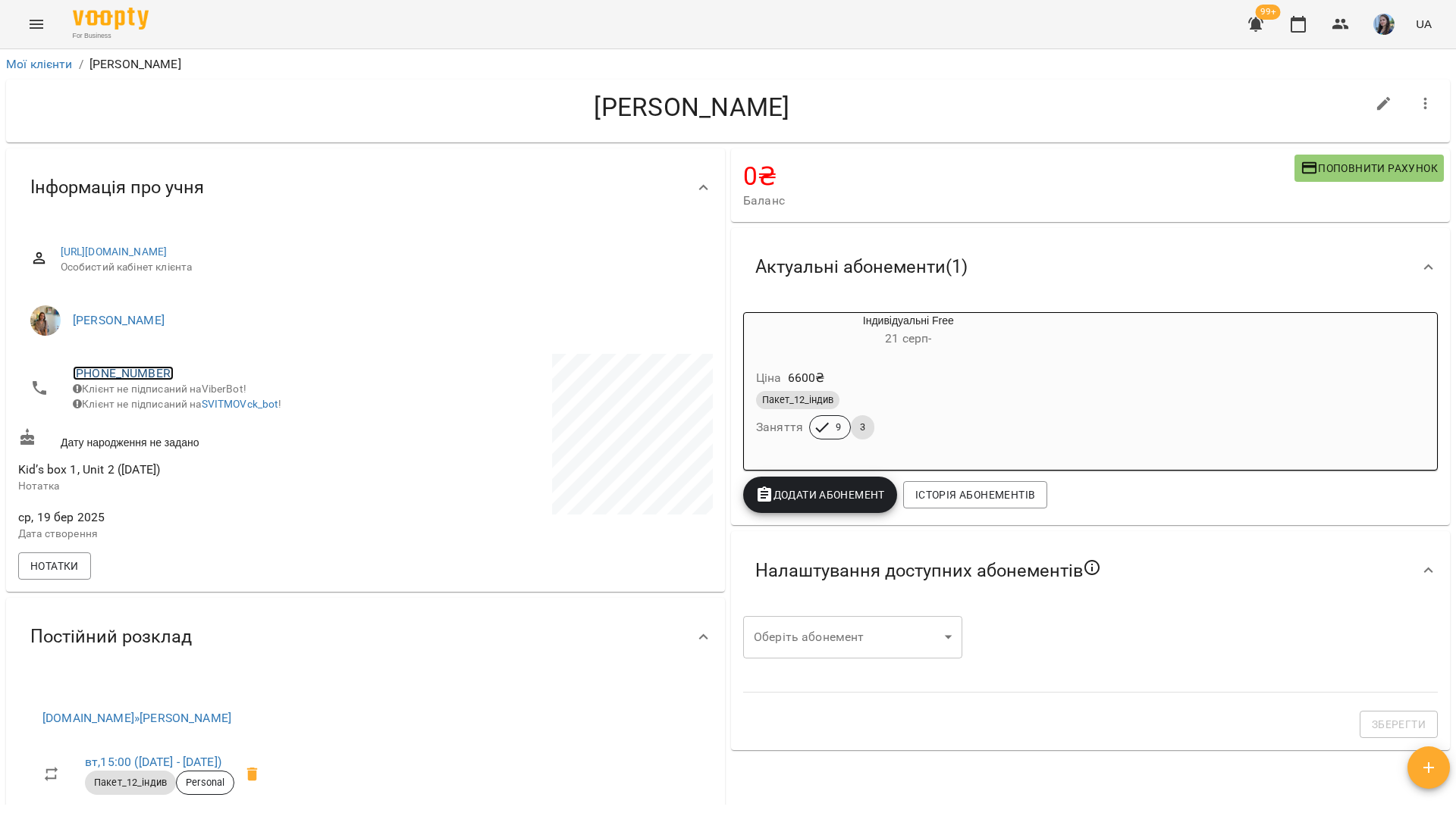
click at [160, 371] on link "[PHONE_NUMBER]" at bounding box center [123, 373] width 101 height 14
click at [198, 404] on link at bounding box center [185, 403] width 47 height 32
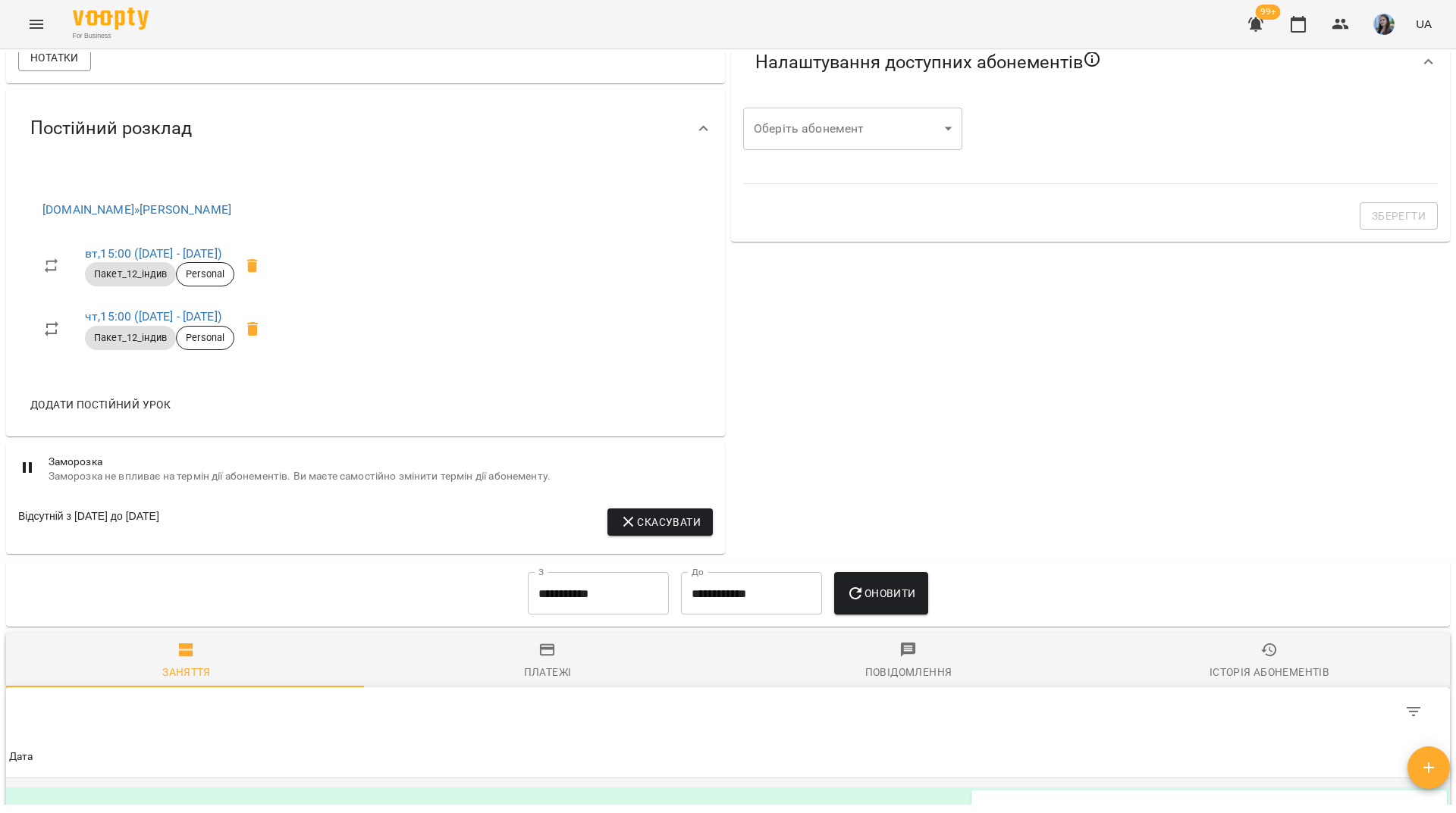
scroll to position [606, 0]
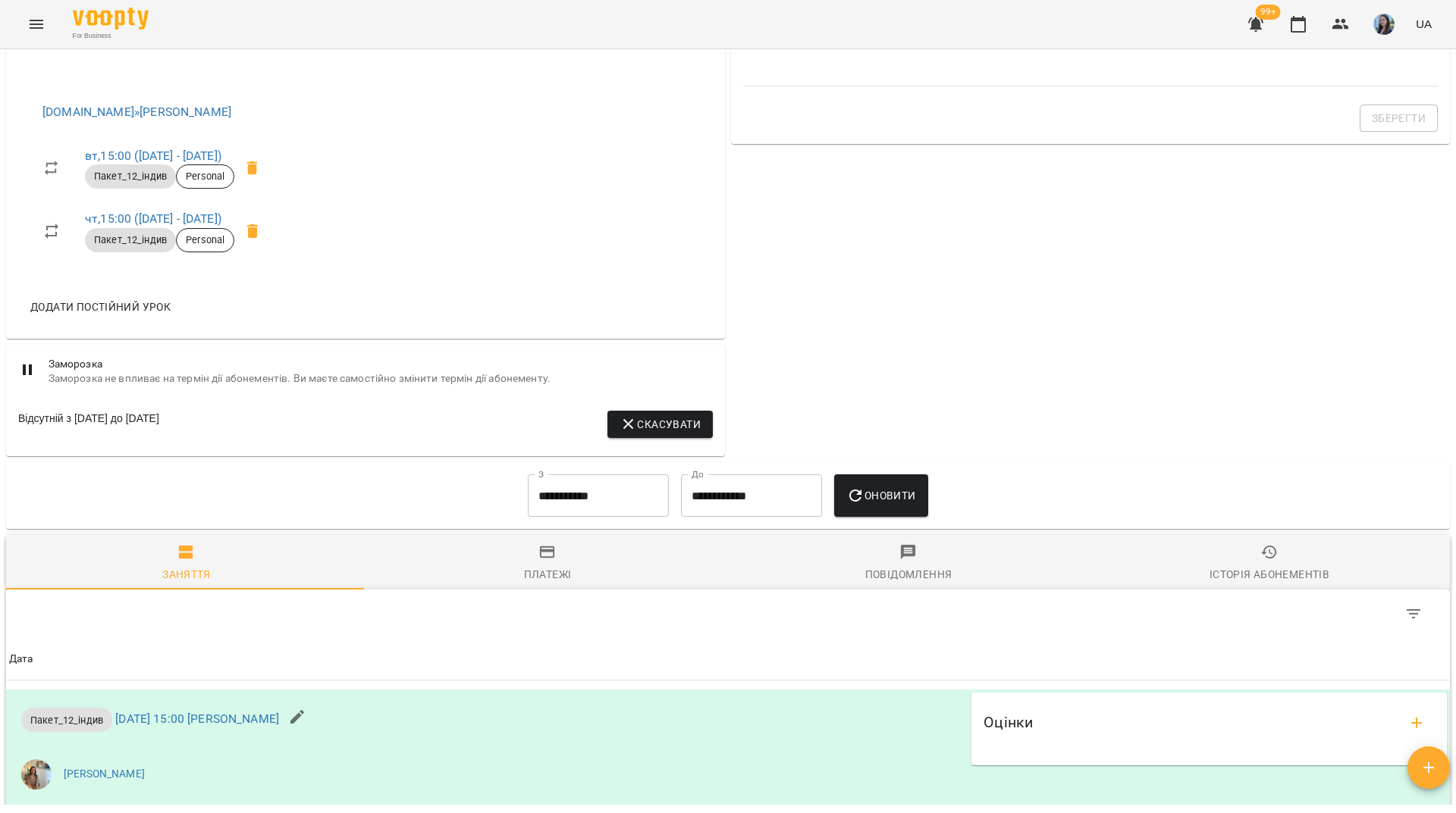
click at [491, 20] on div "For Business 99+ UA" at bounding box center [728, 24] width 1456 height 48
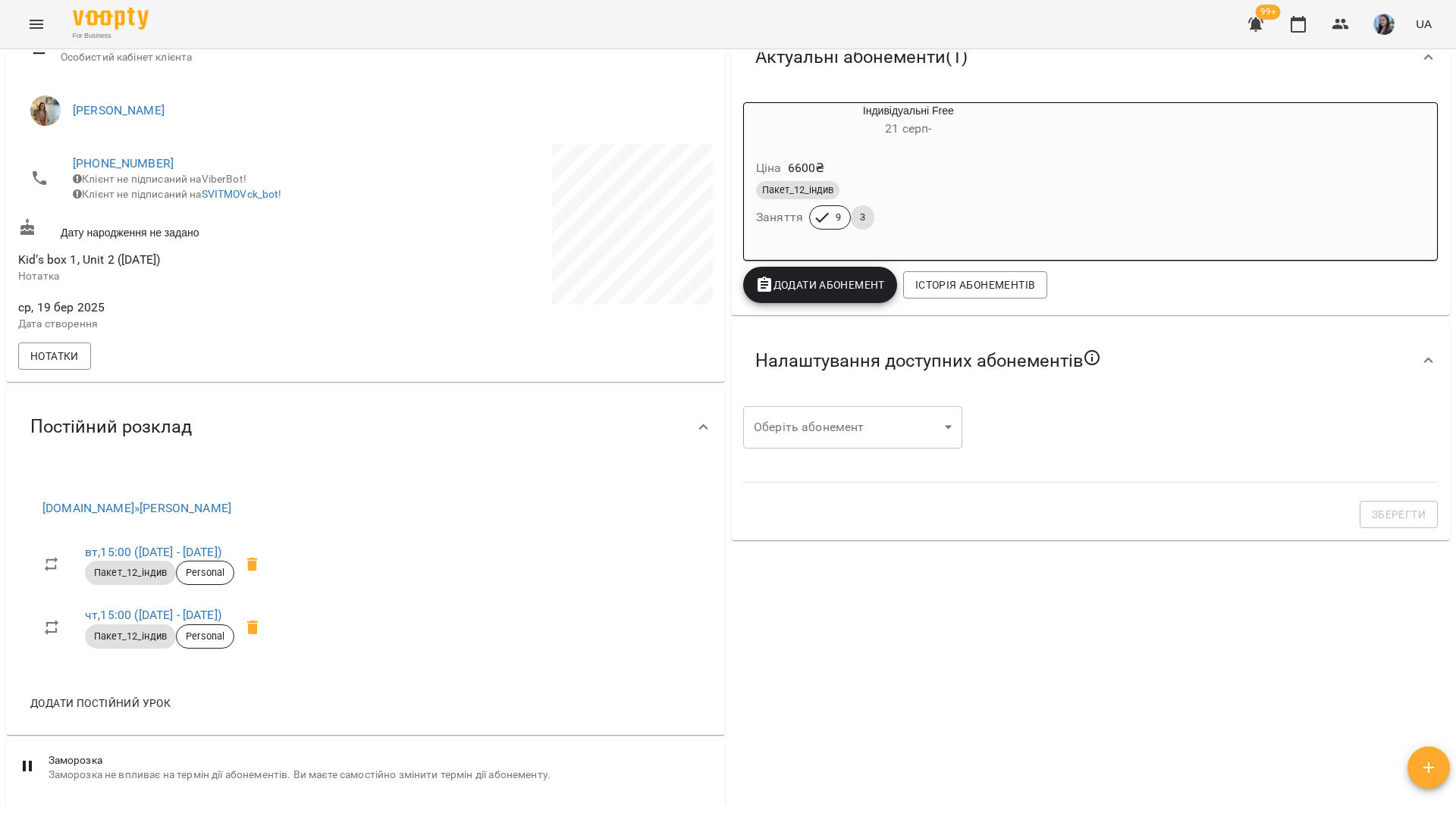
scroll to position [0, 0]
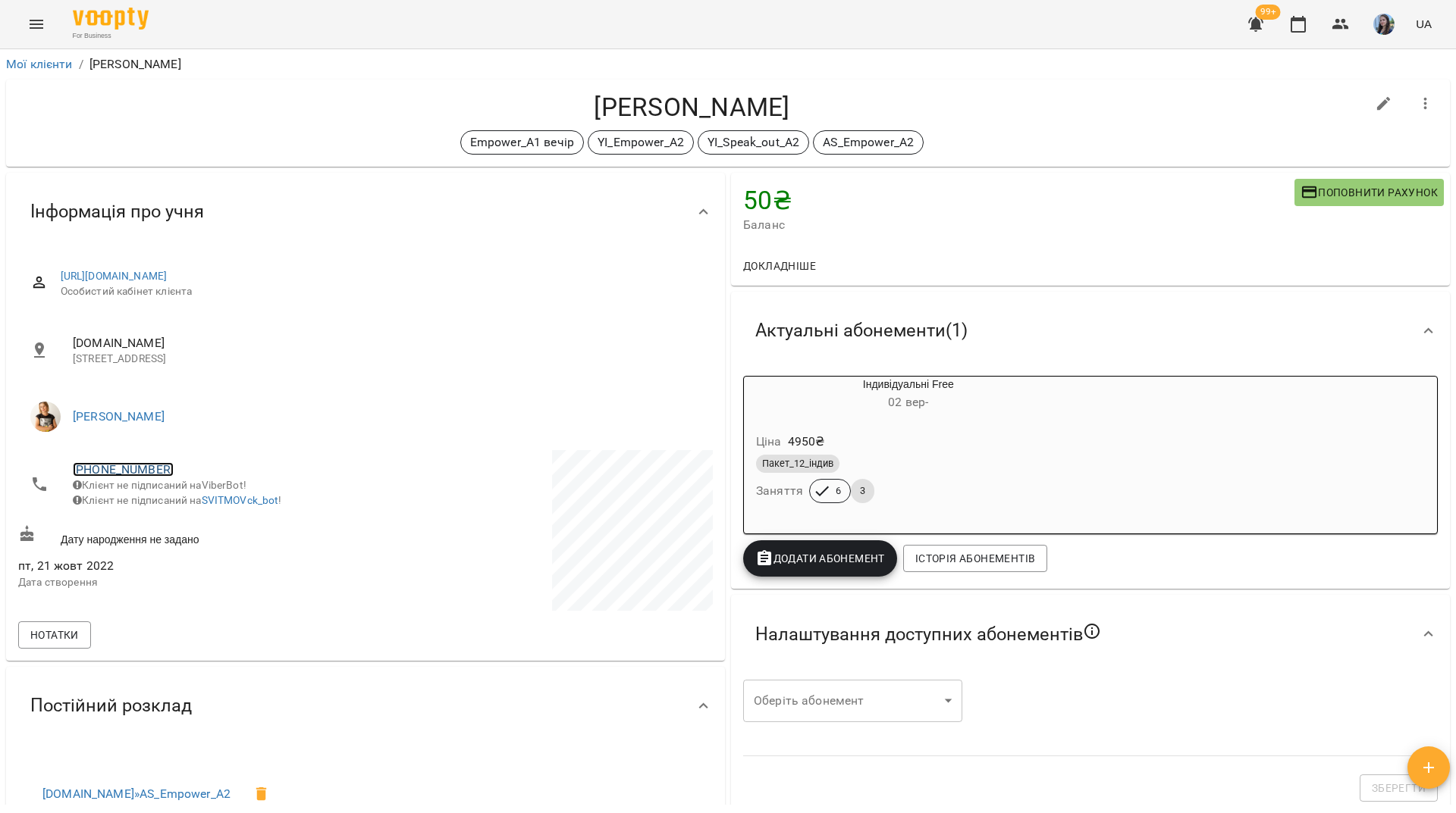
click at [143, 468] on link "+380675870479" at bounding box center [123, 469] width 101 height 14
click at [194, 497] on img at bounding box center [185, 499] width 22 height 22
click at [177, 122] on h4 "Горлач Марина" at bounding box center [692, 106] width 1348 height 31
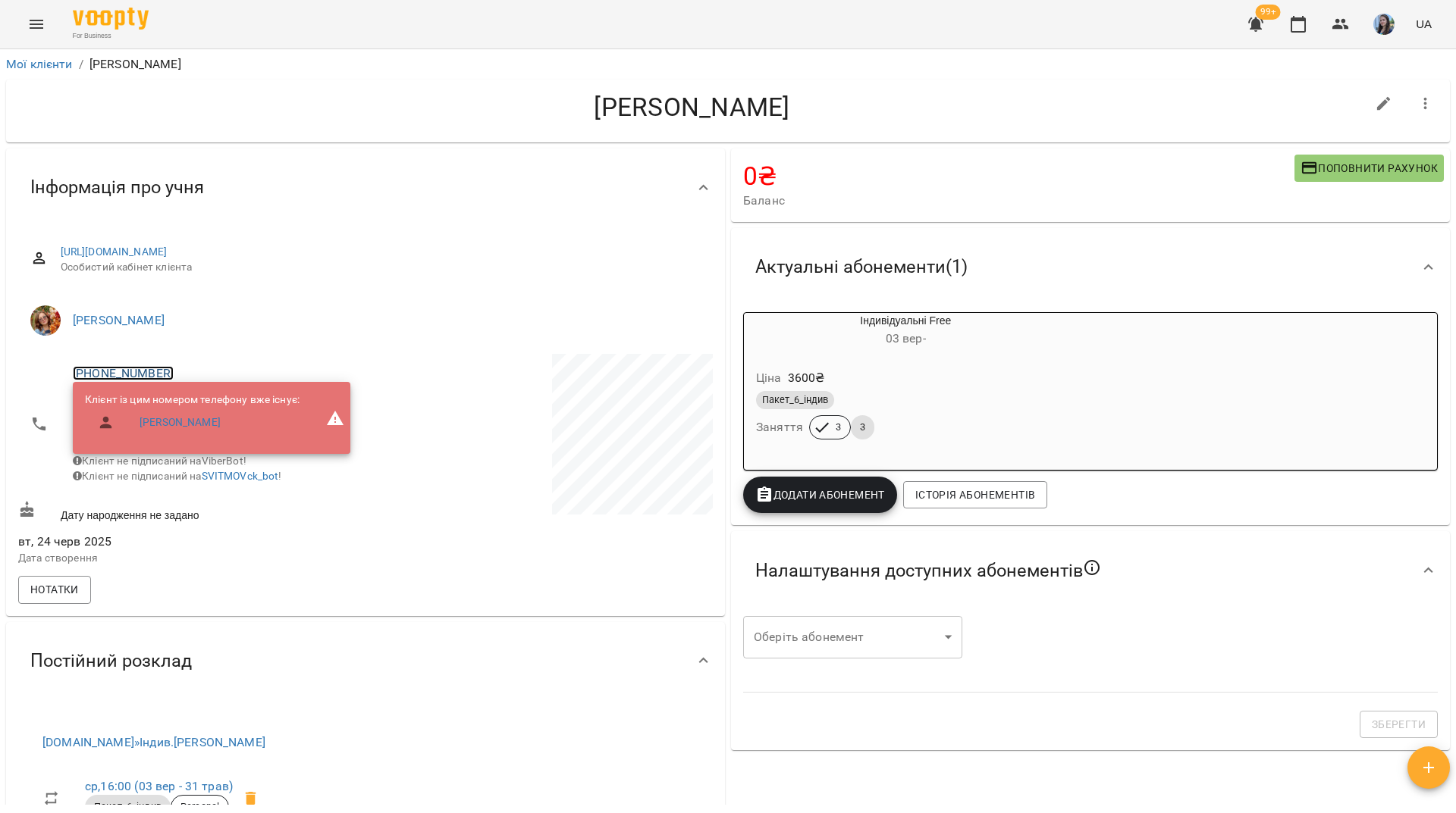
click at [155, 374] on link "+380967215072" at bounding box center [123, 373] width 101 height 14
click at [188, 404] on img at bounding box center [185, 403] width 22 height 22
click at [220, 124] on div "Кобко Мілана" at bounding box center [692, 110] width 1348 height 38
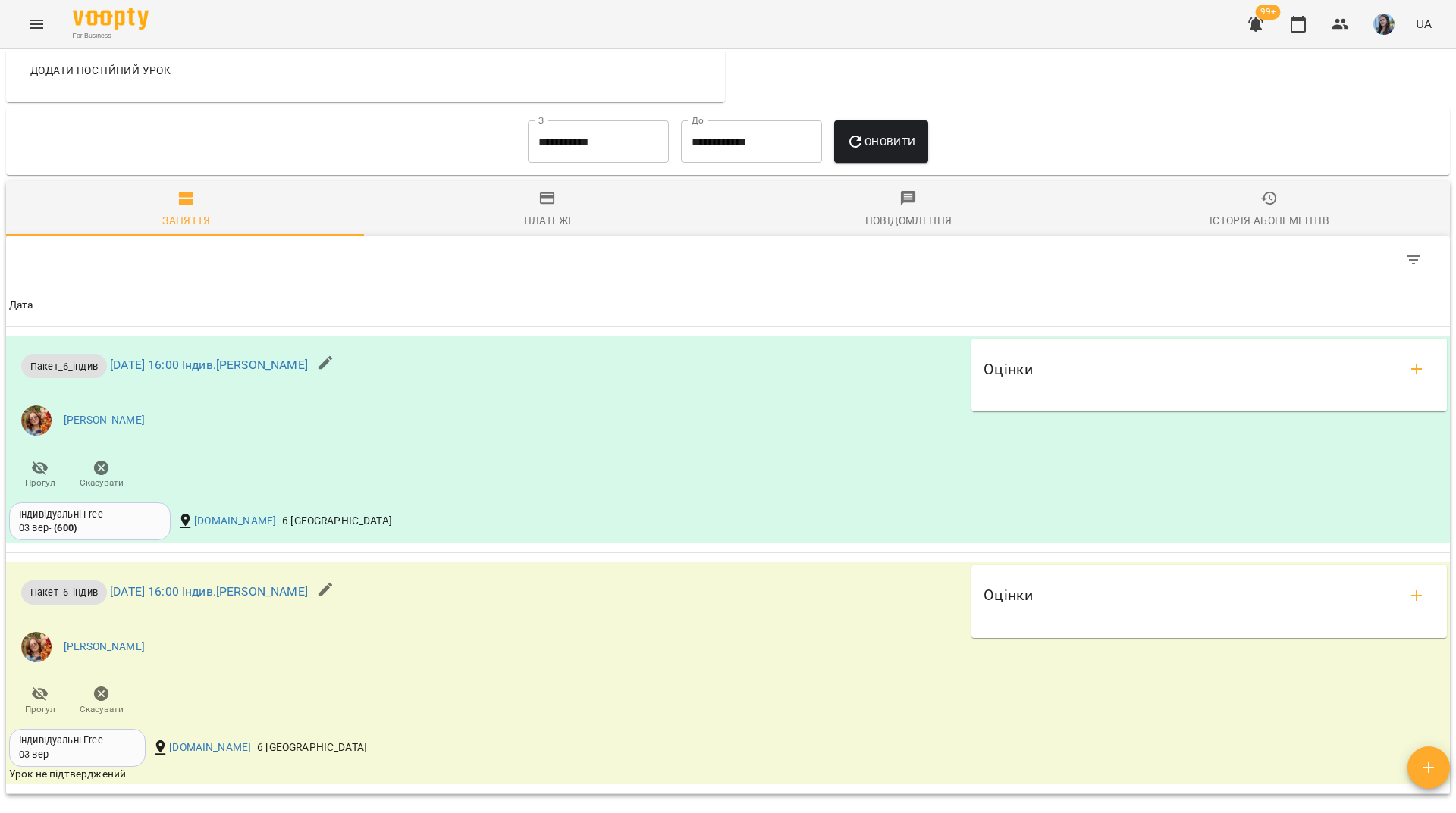
scroll to position [834, 0]
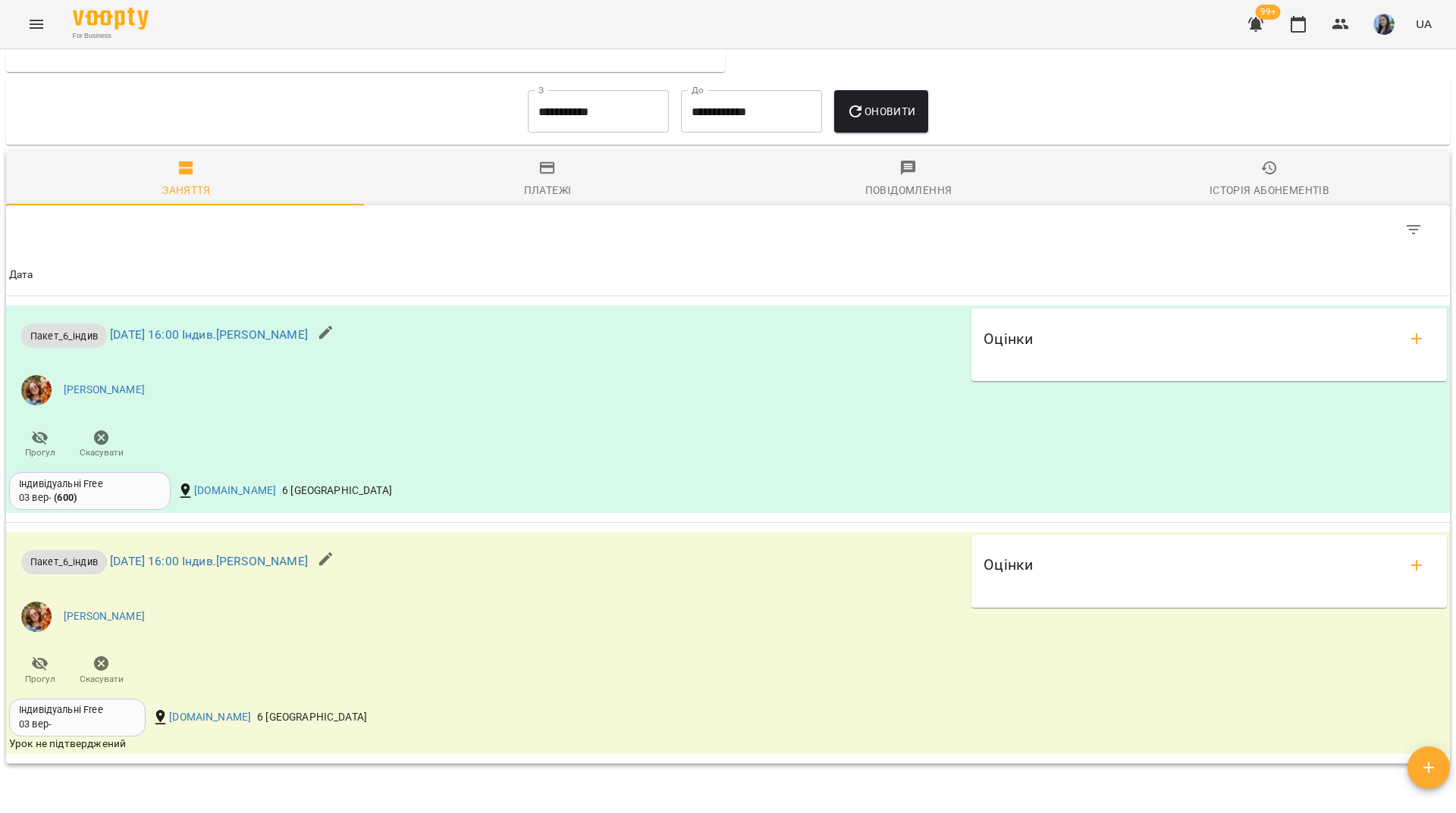
click at [289, 17] on div "For Business 99+ UA" at bounding box center [728, 24] width 1456 height 48
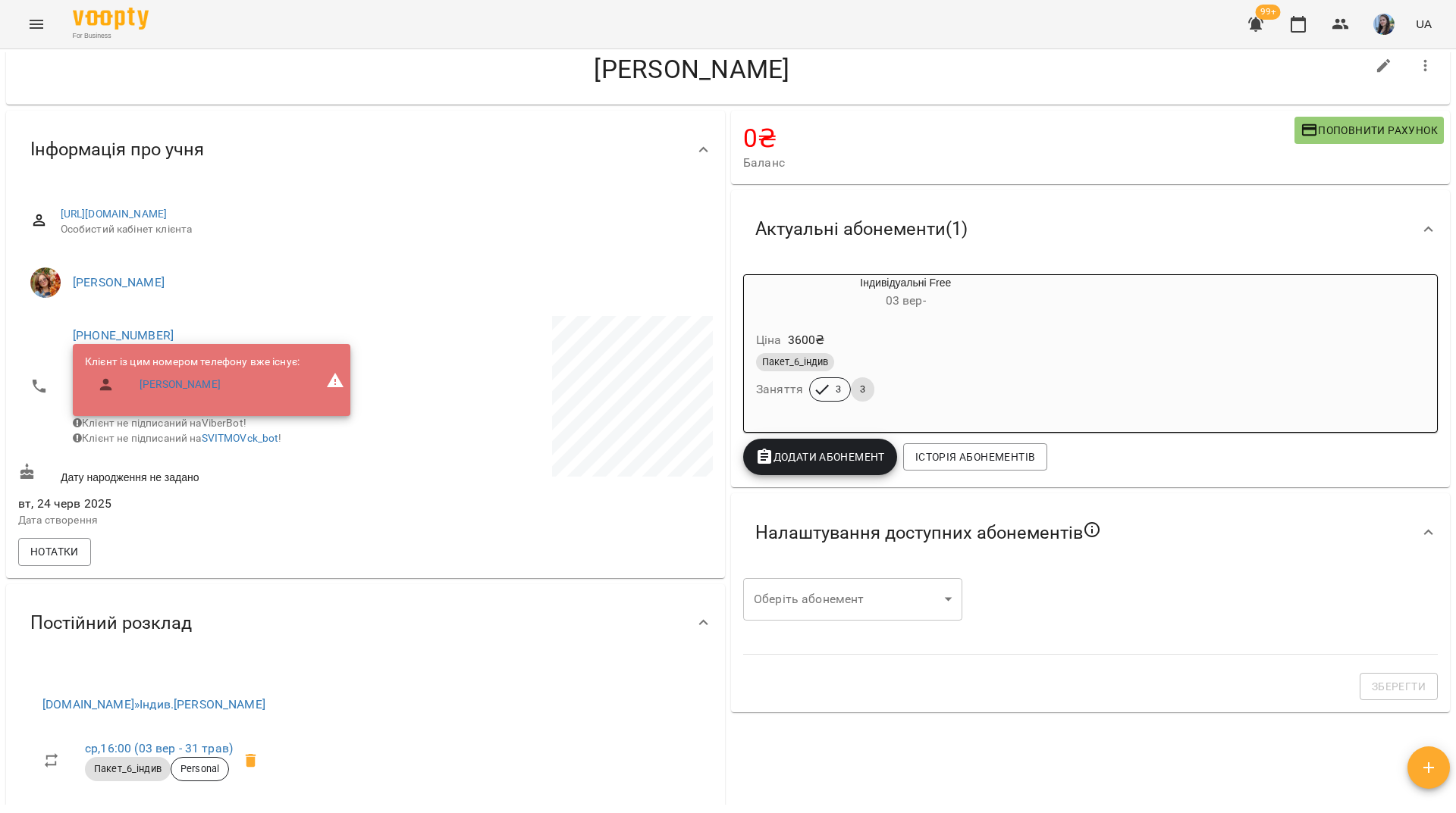
scroll to position [0, 0]
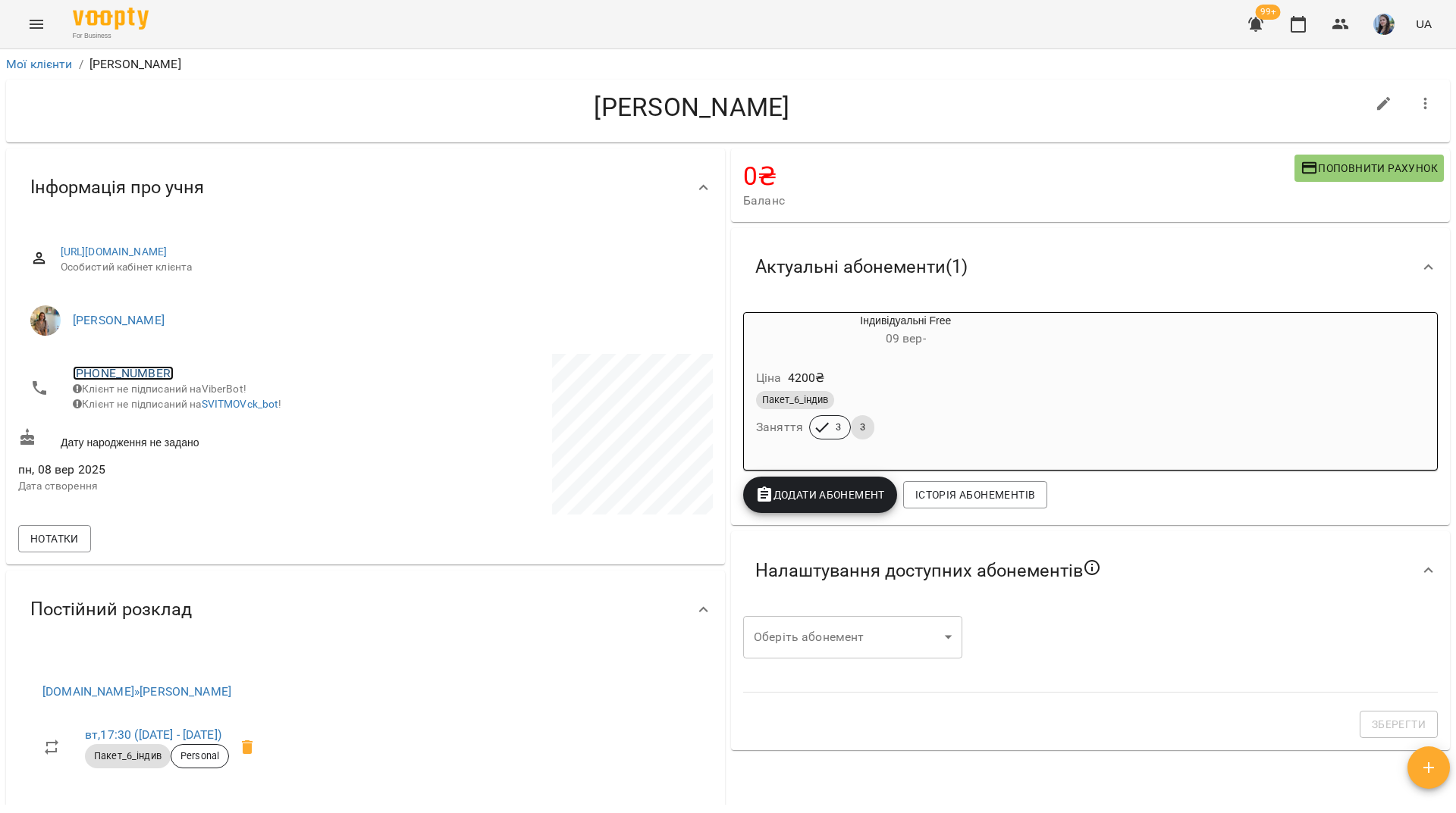
click at [152, 370] on link "[PHONE_NUMBER]" at bounding box center [123, 373] width 101 height 14
click at [194, 410] on img at bounding box center [185, 403] width 22 height 22
click at [239, 115] on h4 "Зубрицький Дмитро" at bounding box center [692, 106] width 1348 height 31
